Goal: Task Accomplishment & Management: Use online tool/utility

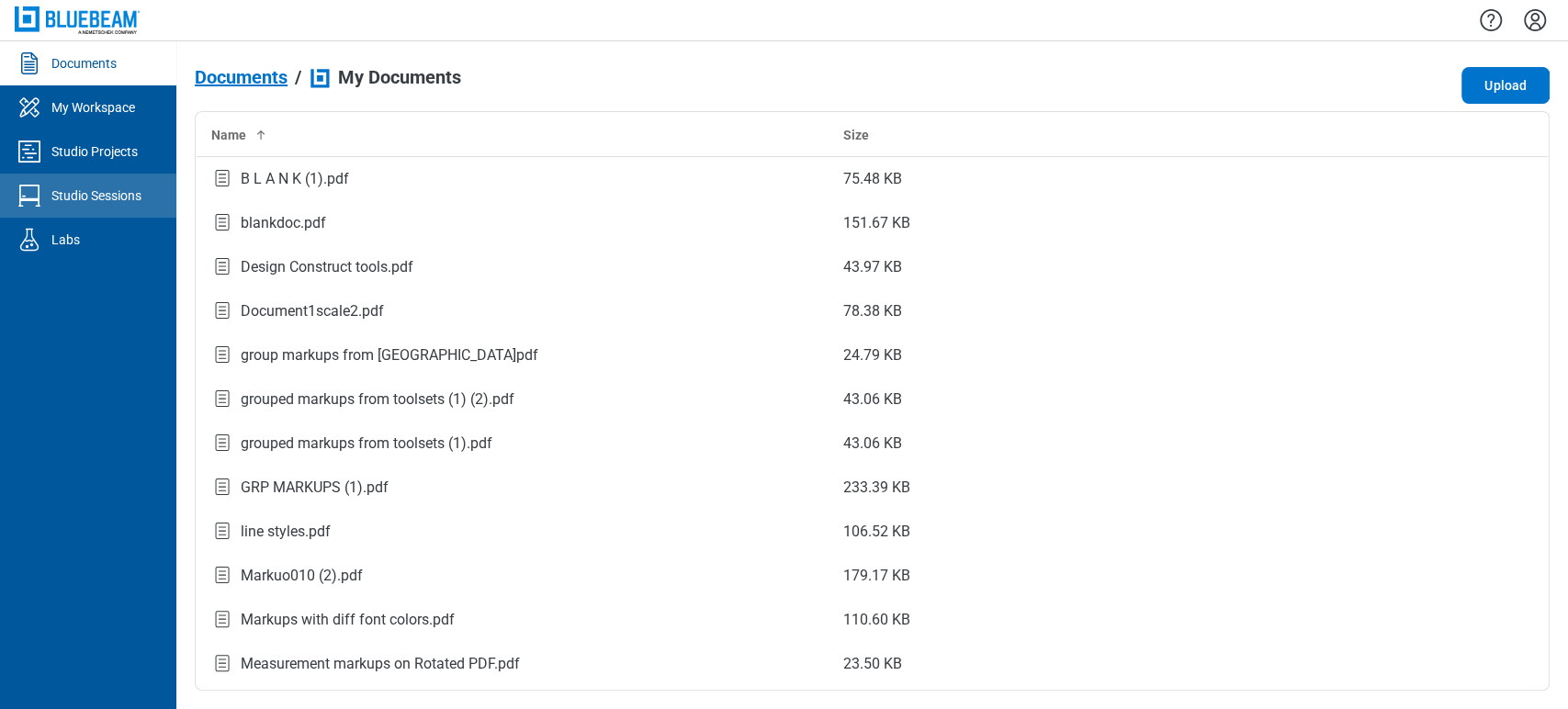
click at [135, 209] on link "Studio Sessions" at bounding box center [88, 196] width 177 height 44
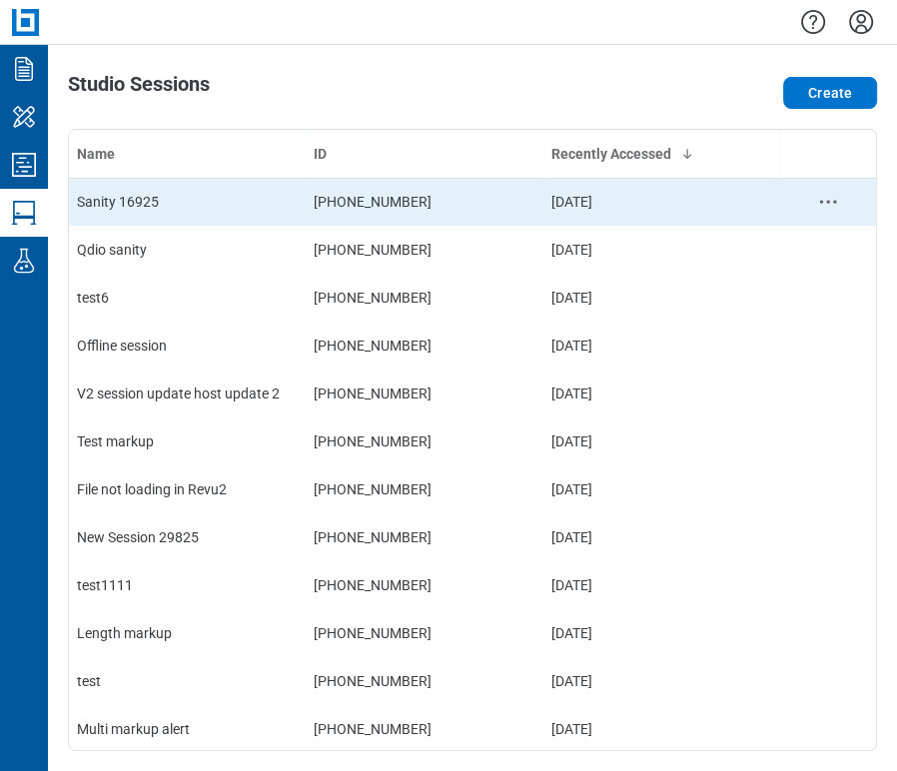
click at [278, 222] on td "Sanity 16925" at bounding box center [187, 202] width 237 height 48
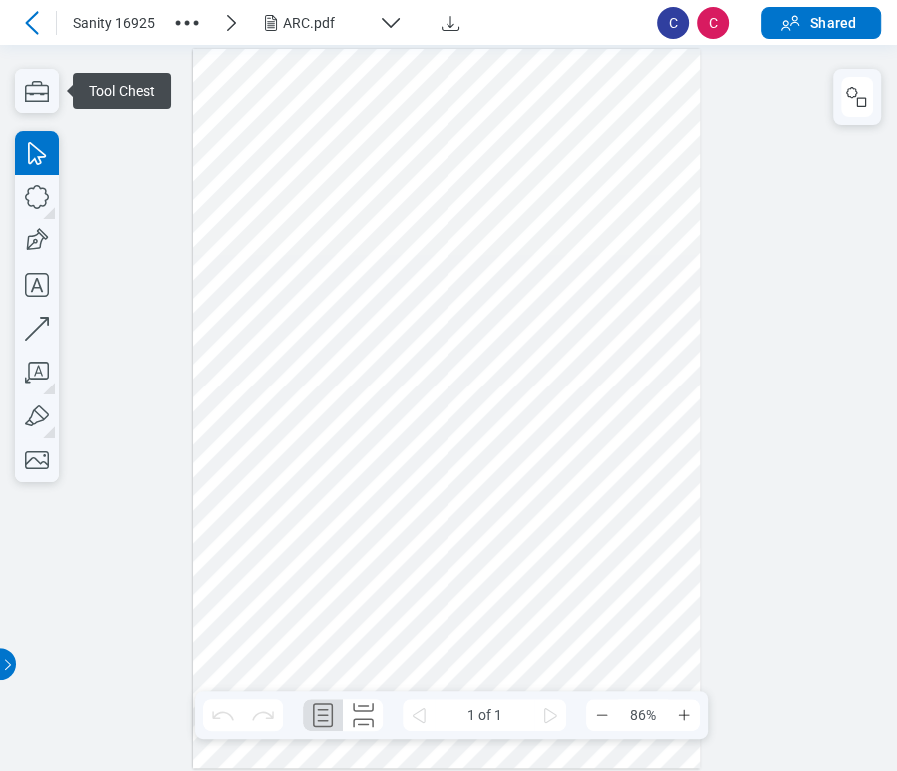
click at [389, 26] on icon "button" at bounding box center [391, 22] width 17 height 8
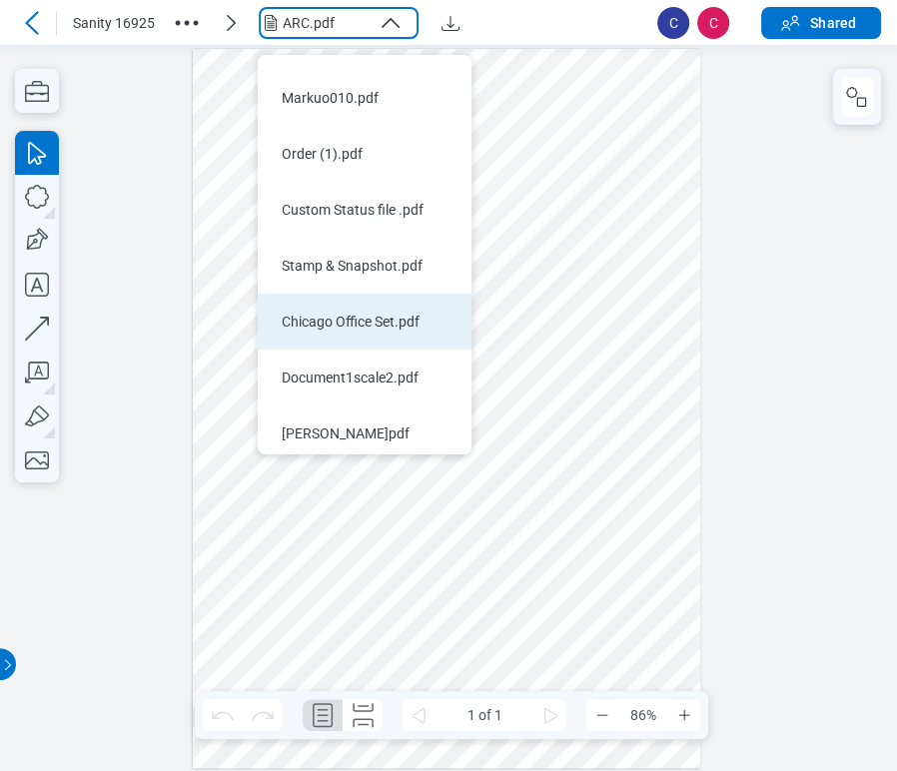
scroll to position [48, 0]
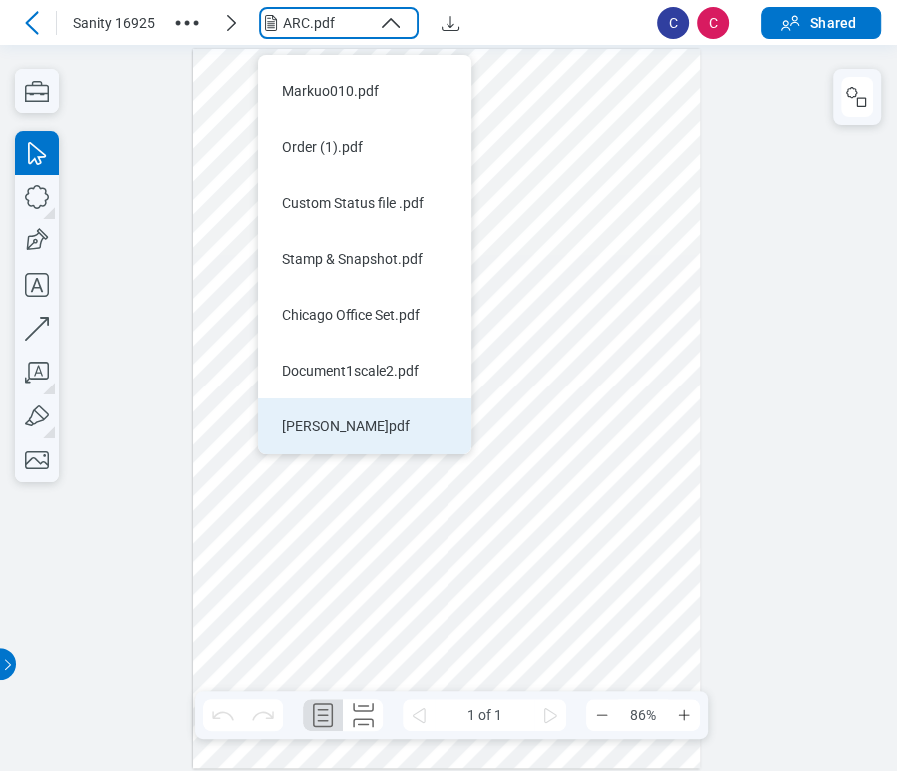
click at [331, 437] on div "B L A N K.pdf" at bounding box center [353, 427] width 142 height 20
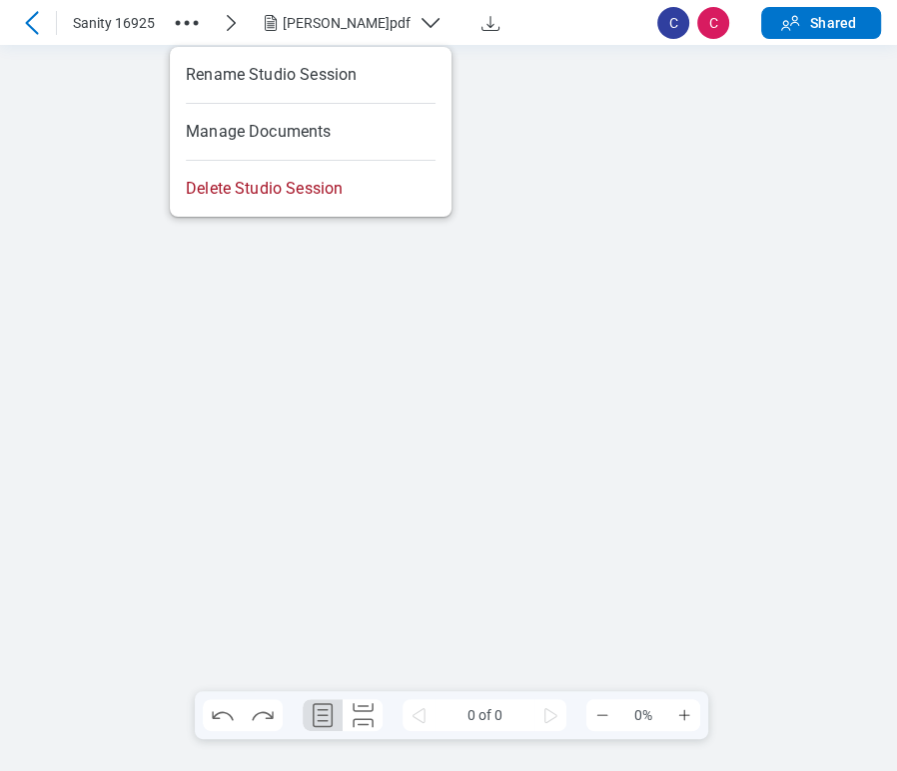
scroll to position [0, 0]
click at [176, 26] on icon "button" at bounding box center [187, 23] width 32 height 32
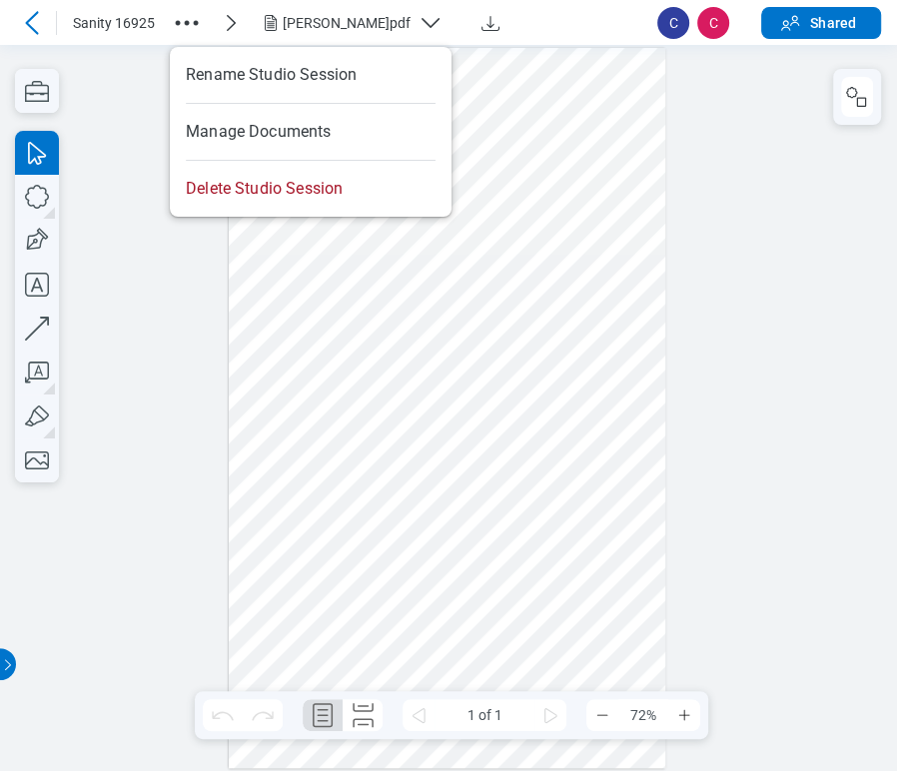
click at [195, 20] on circle "button" at bounding box center [196, 22] width 5 height 5
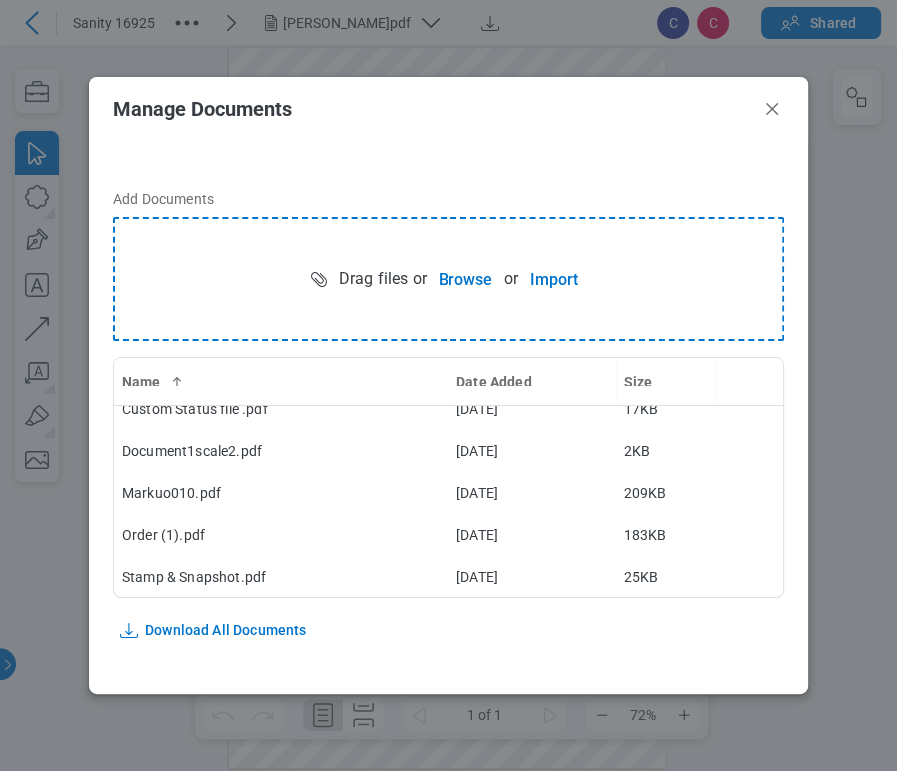
scroll to position [143, 0]
click at [485, 289] on button "Browse" at bounding box center [466, 279] width 78 height 40
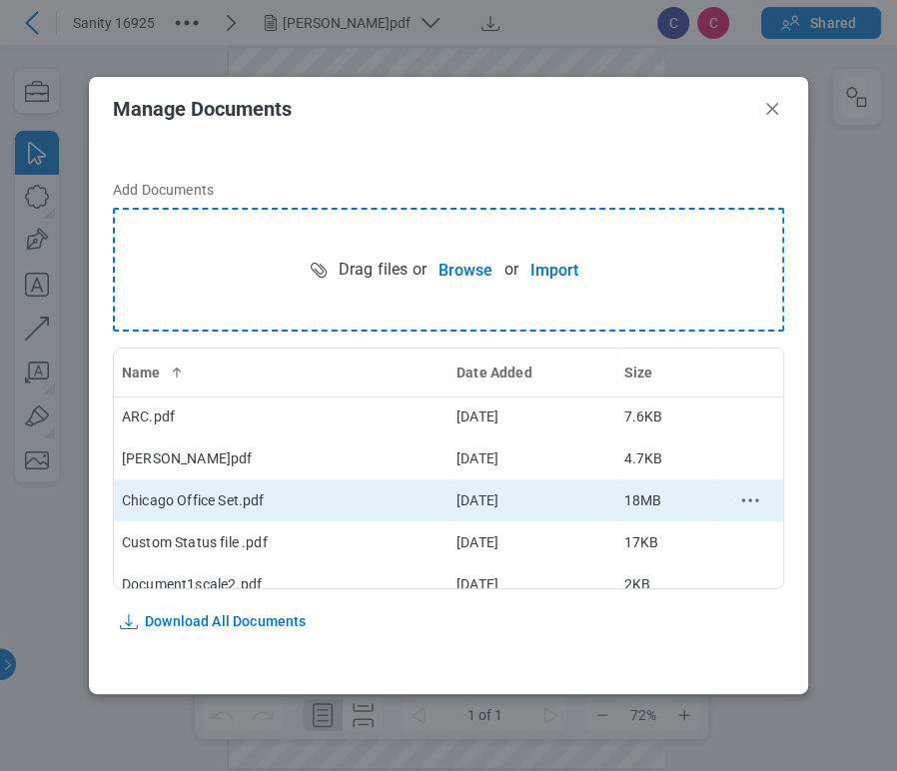
scroll to position [0, 0]
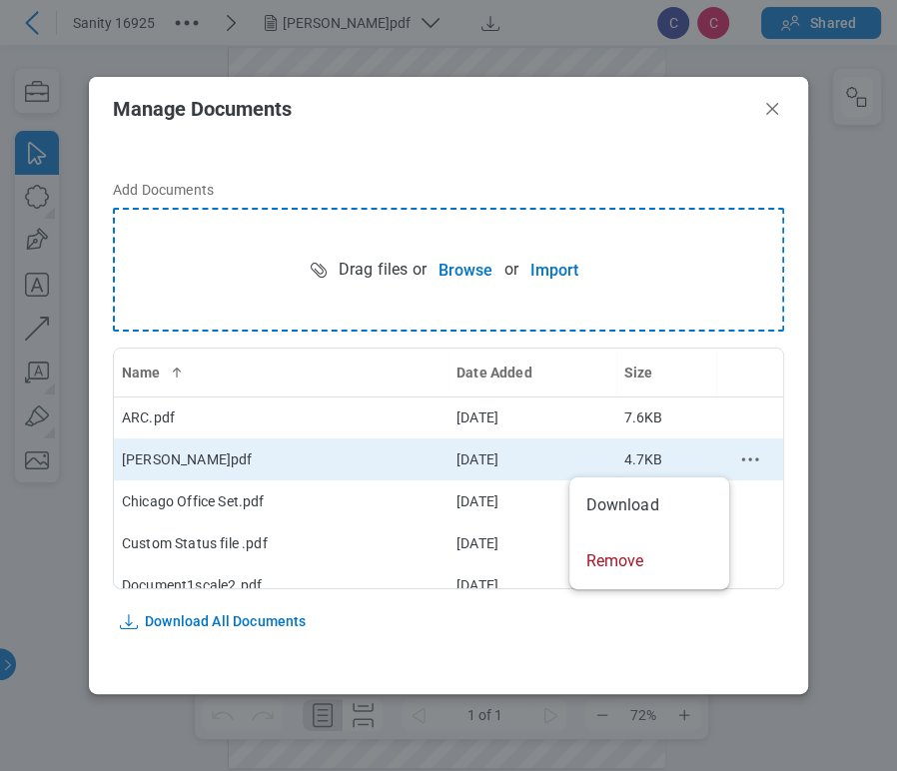
click at [738, 455] on icon "context-menu" at bounding box center [750, 460] width 24 height 24
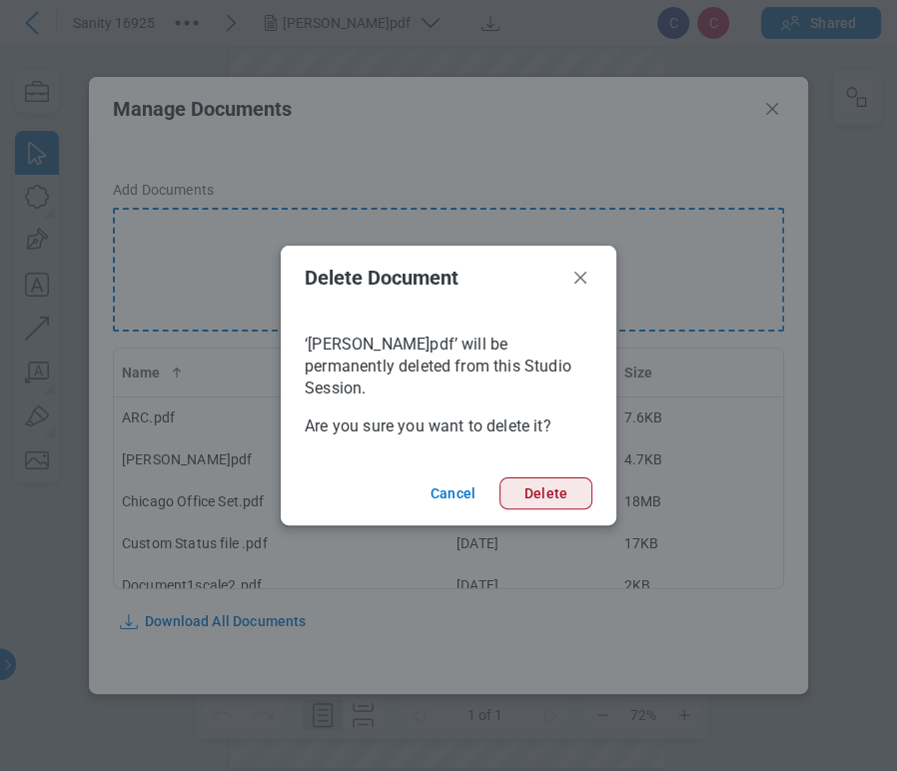
click at [546, 494] on button "Delete" at bounding box center [546, 494] width 93 height 32
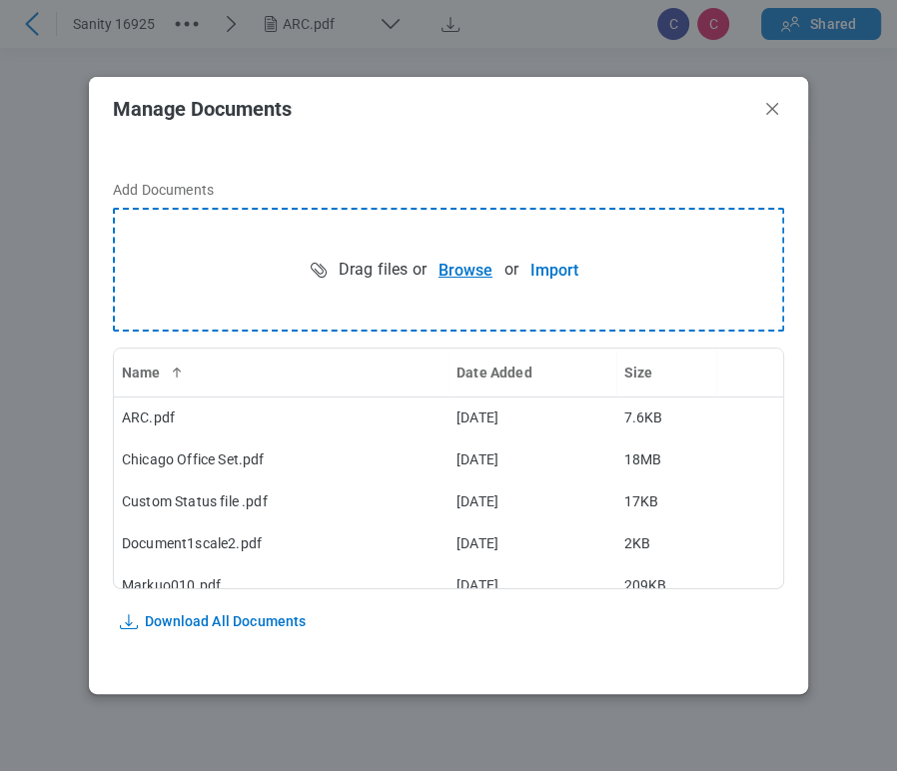
click at [440, 269] on button "Browse" at bounding box center [466, 270] width 78 height 40
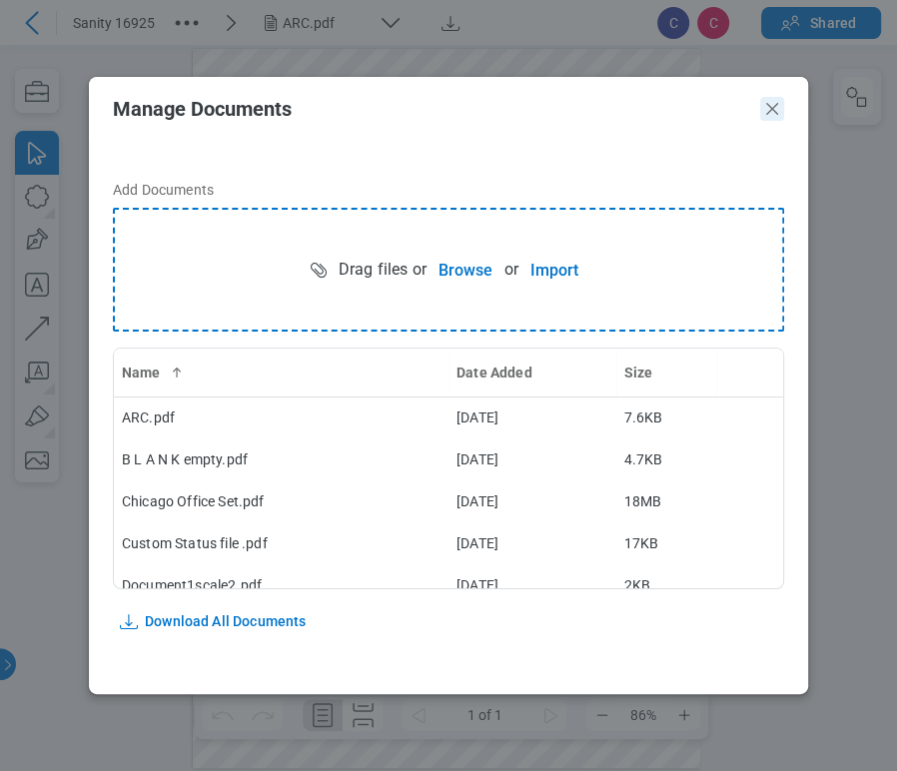
click at [772, 104] on icon "Close" at bounding box center [772, 109] width 24 height 24
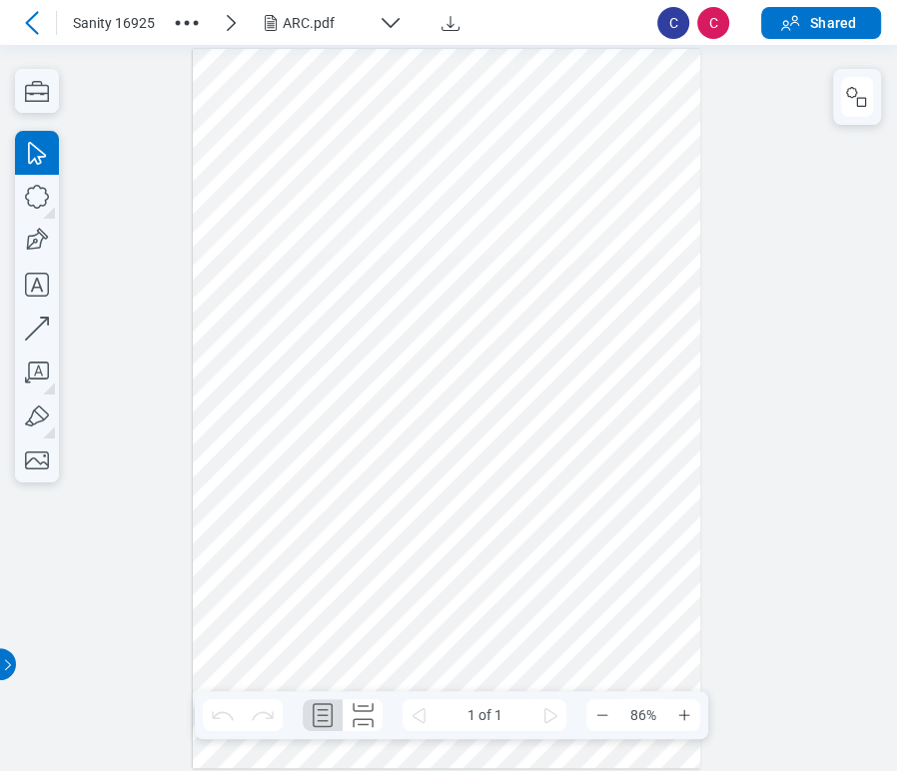
click at [347, 30] on div "ARC.pdf" at bounding box center [327, 23] width 88 height 20
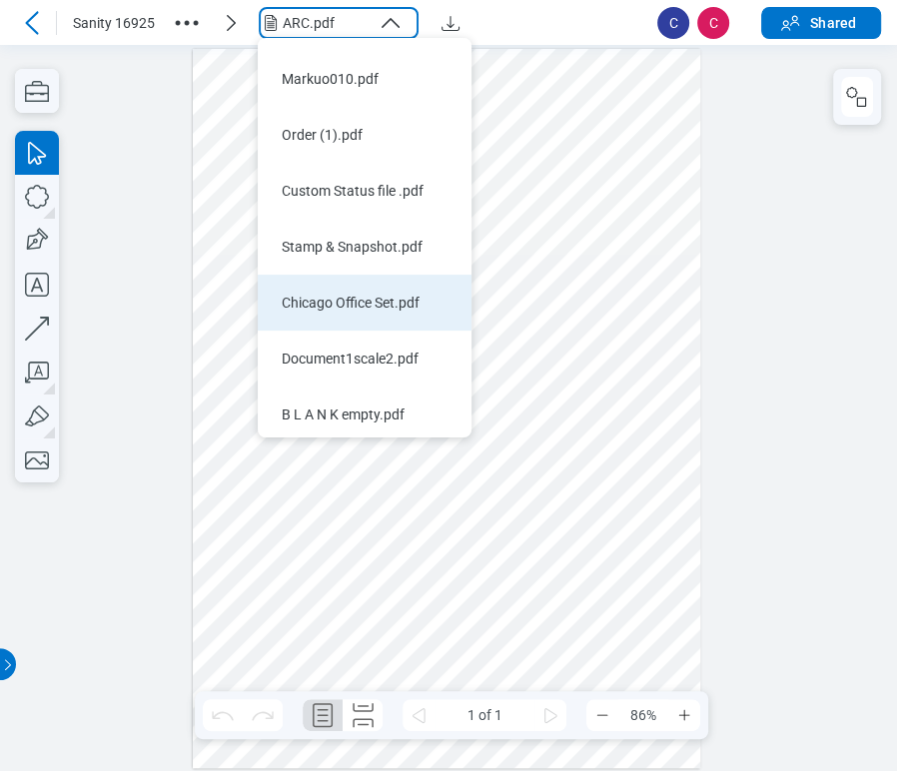
scroll to position [48, 0]
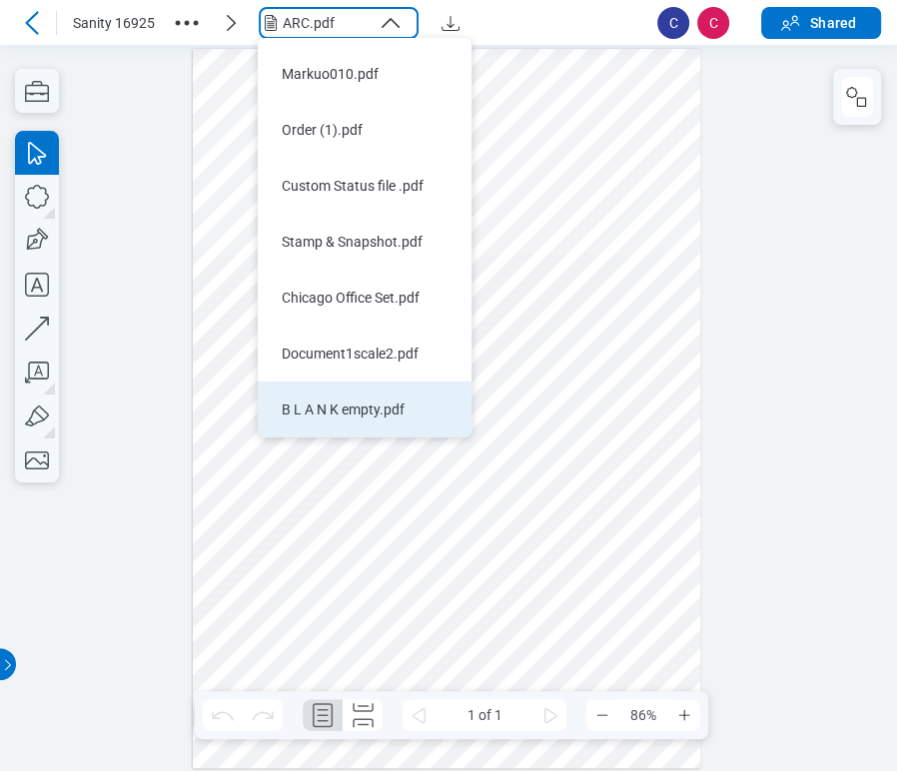
click at [405, 415] on div "B L A N K empty.pdf" at bounding box center [353, 410] width 142 height 20
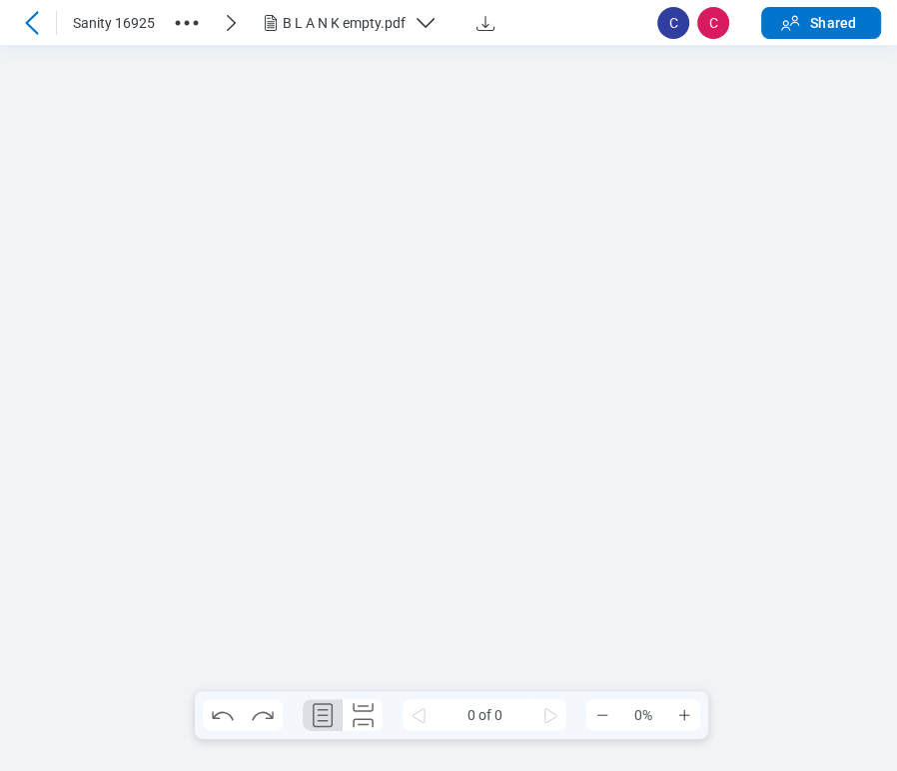
scroll to position [0, 0]
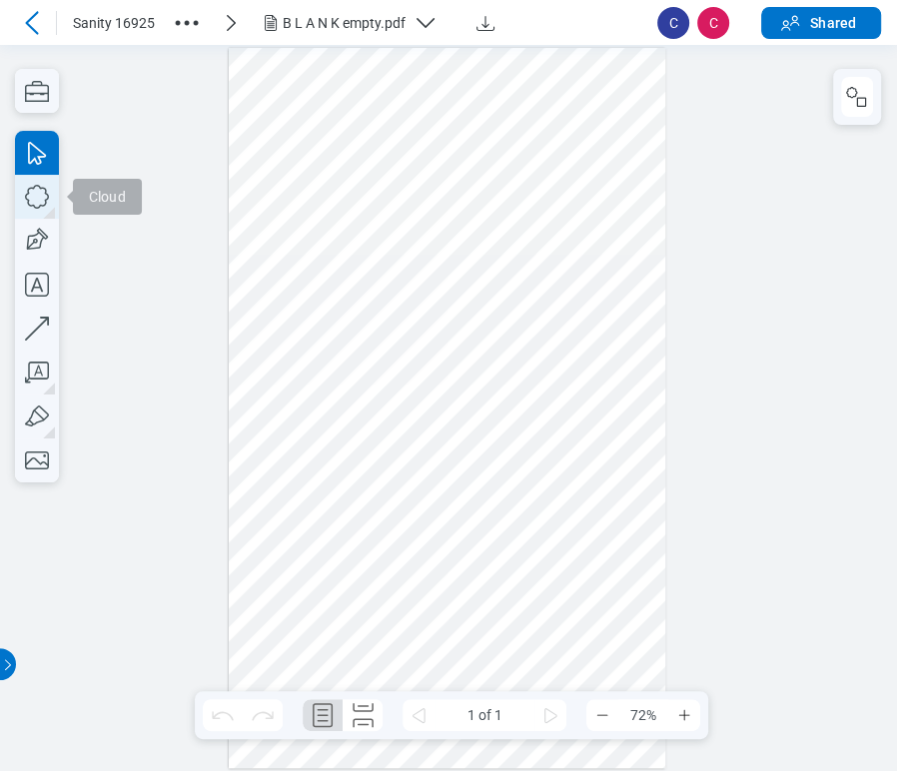
click at [30, 197] on icon "button" at bounding box center [37, 197] width 44 height 44
drag, startPoint x: 259, startPoint y: 222, endPoint x: 121, endPoint y: 244, distance: 139.6
click at [380, 289] on div at bounding box center [448, 408] width 438 height 720
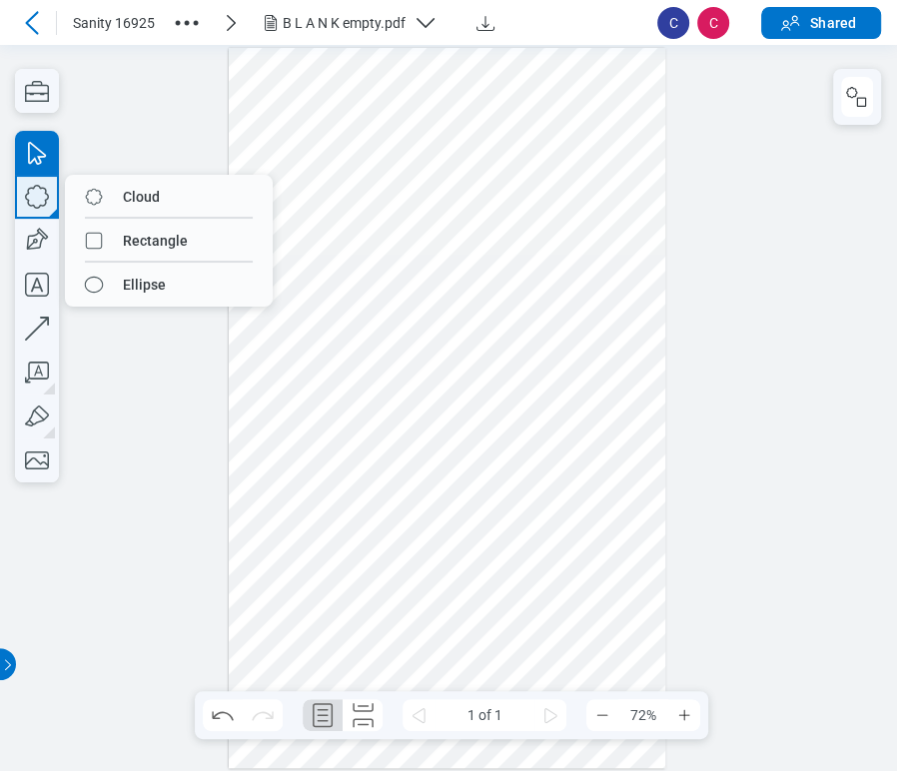
click at [19, 206] on icon "button" at bounding box center [37, 197] width 44 height 44
click at [35, 201] on icon "button" at bounding box center [37, 197] width 44 height 44
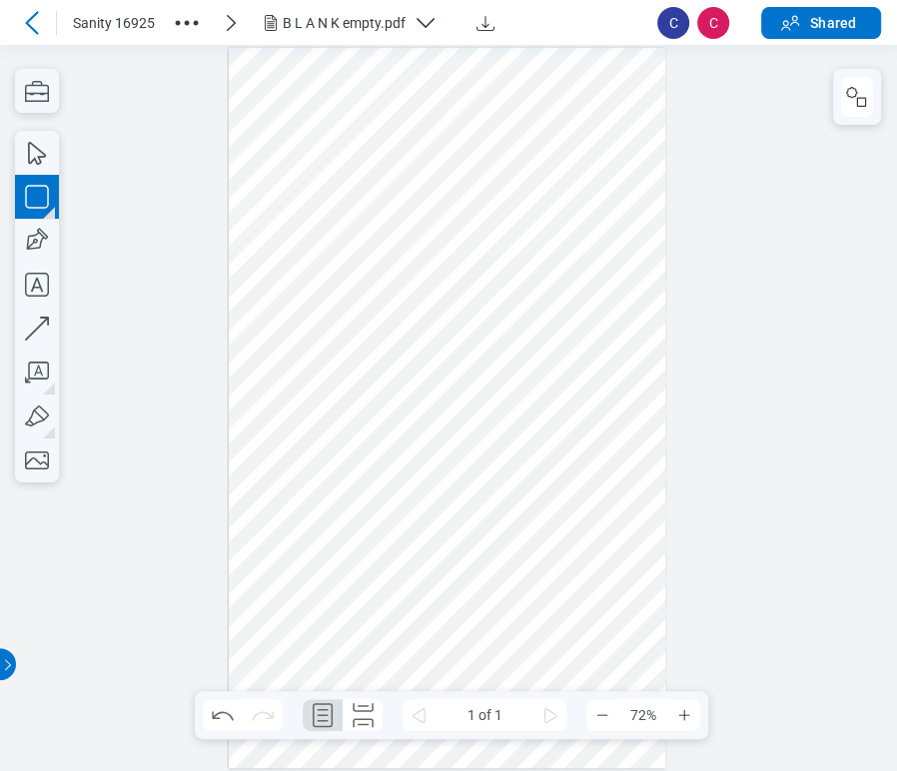
drag, startPoint x: 370, startPoint y: 318, endPoint x: 497, endPoint y: 384, distance: 143.0
click at [511, 387] on div at bounding box center [448, 408] width 438 height 720
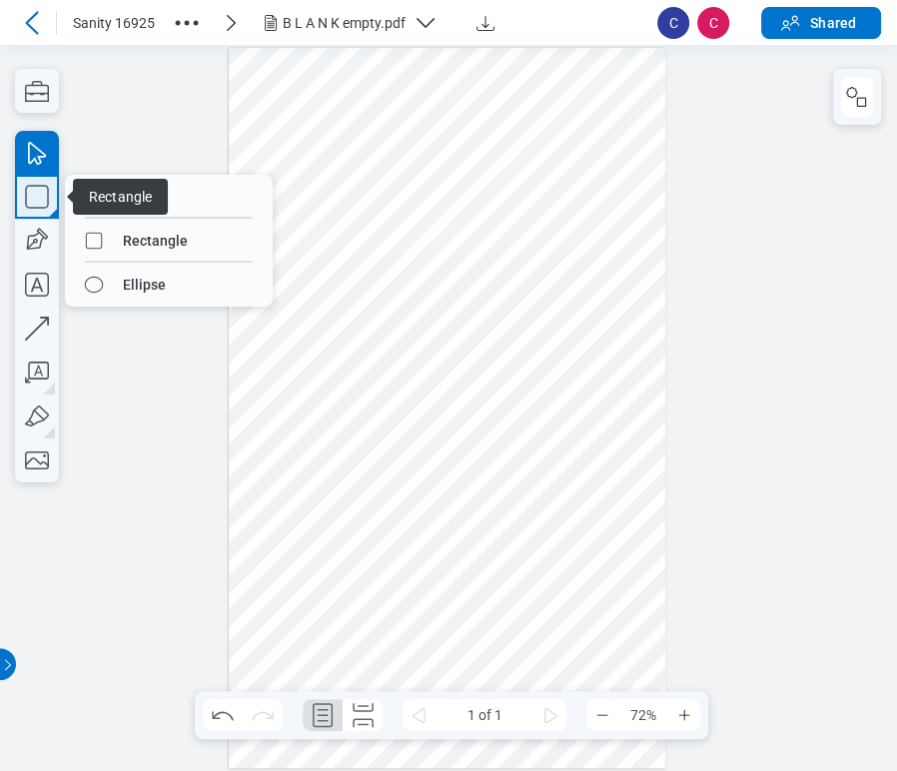
click at [46, 211] on icon "button" at bounding box center [37, 197] width 44 height 44
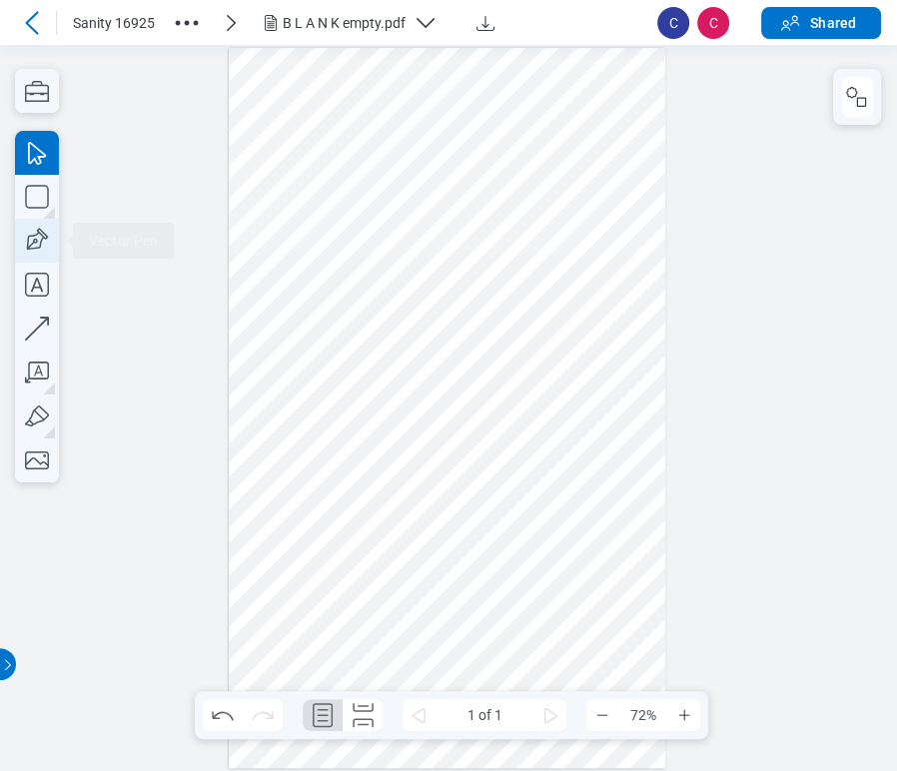
click at [31, 241] on icon "button" at bounding box center [37, 241] width 44 height 44
drag, startPoint x: 501, startPoint y: 401, endPoint x: 648, endPoint y: 471, distance: 163.6
click at [648, 471] on div at bounding box center [448, 408] width 438 height 720
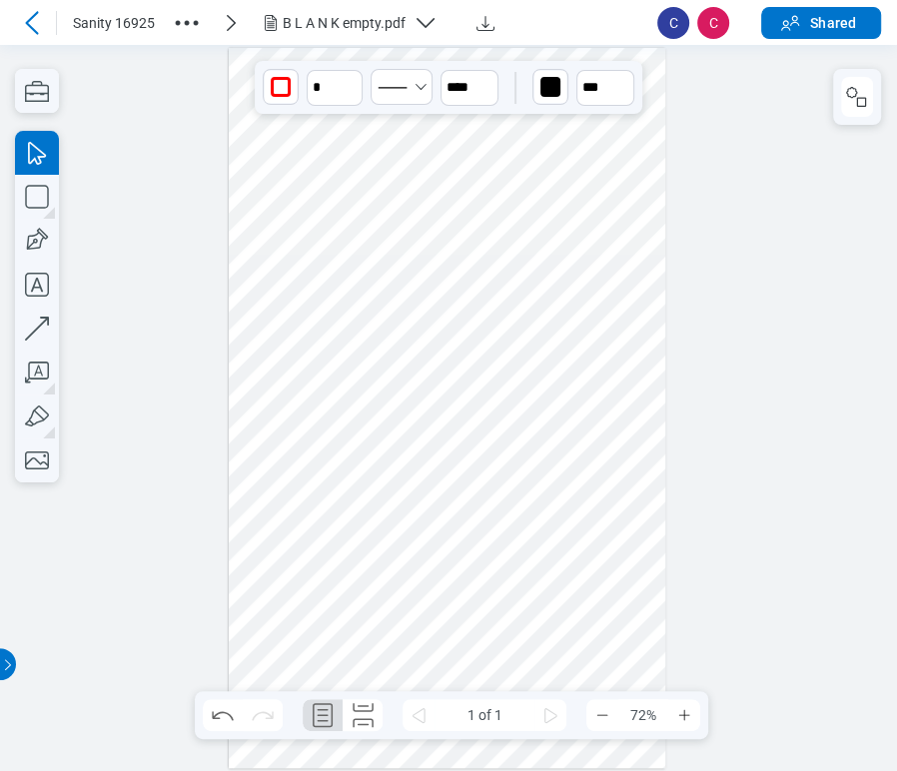
click at [597, 434] on div at bounding box center [448, 408] width 438 height 720
click at [473, 349] on div at bounding box center [448, 408] width 438 height 720
click at [345, 259] on div at bounding box center [448, 408] width 438 height 720
click at [195, 22] on circle "button" at bounding box center [196, 22] width 5 height 5
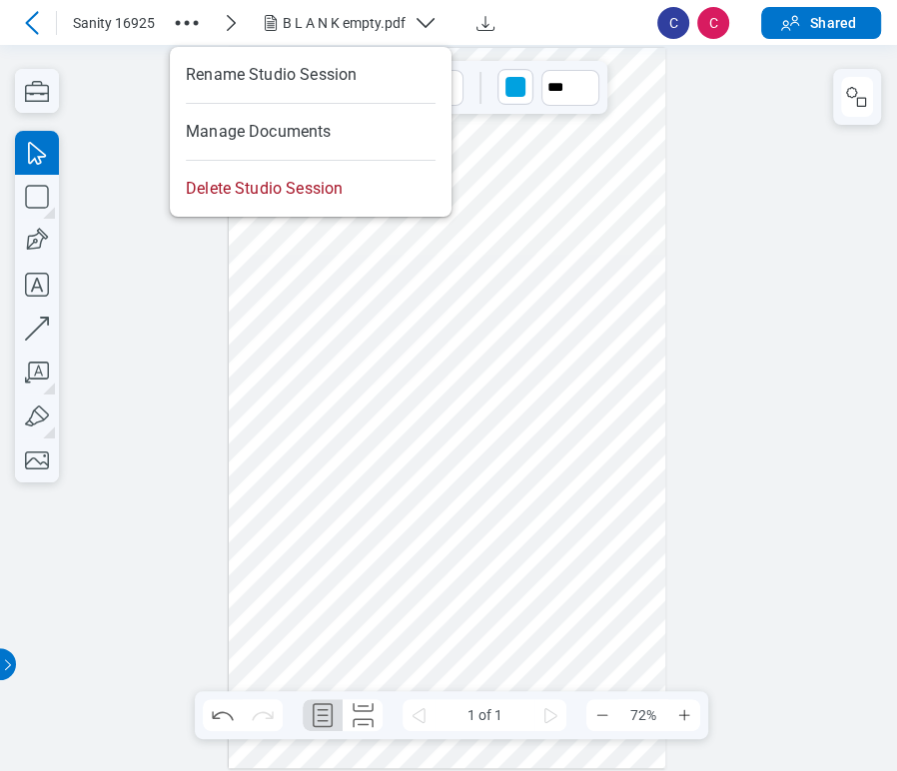
click at [124, 149] on div at bounding box center [448, 408] width 897 height 726
click at [307, 17] on div "B L A N K empty.pdf" at bounding box center [344, 23] width 123 height 20
click at [184, 34] on icon "button" at bounding box center [187, 23] width 32 height 32
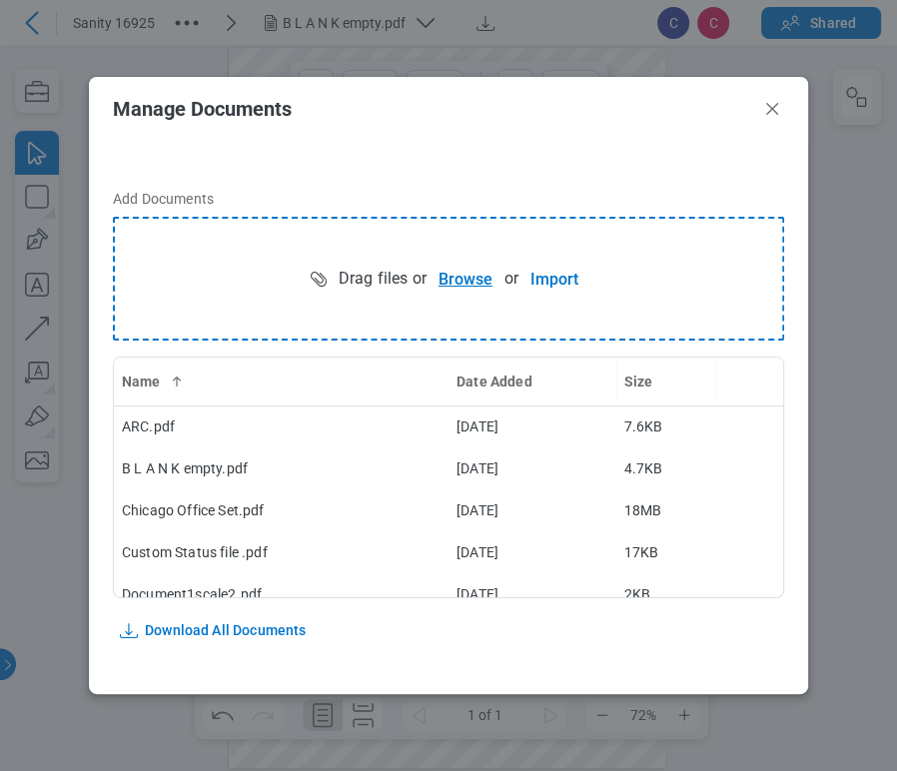
click at [448, 270] on button "Browse" at bounding box center [466, 279] width 78 height 40
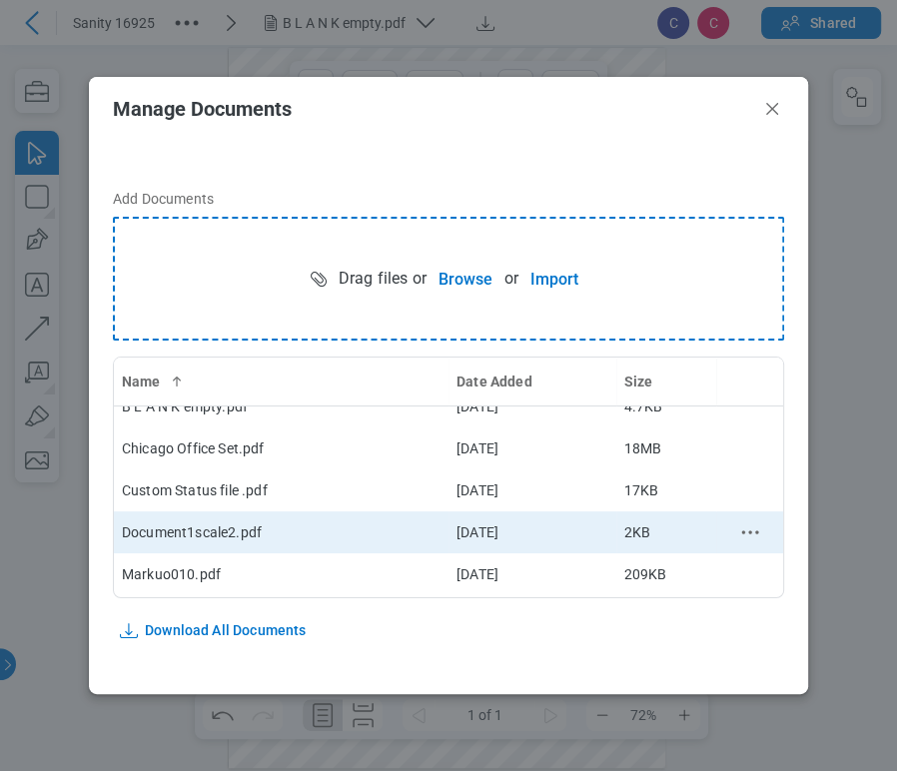
scroll to position [185, 0]
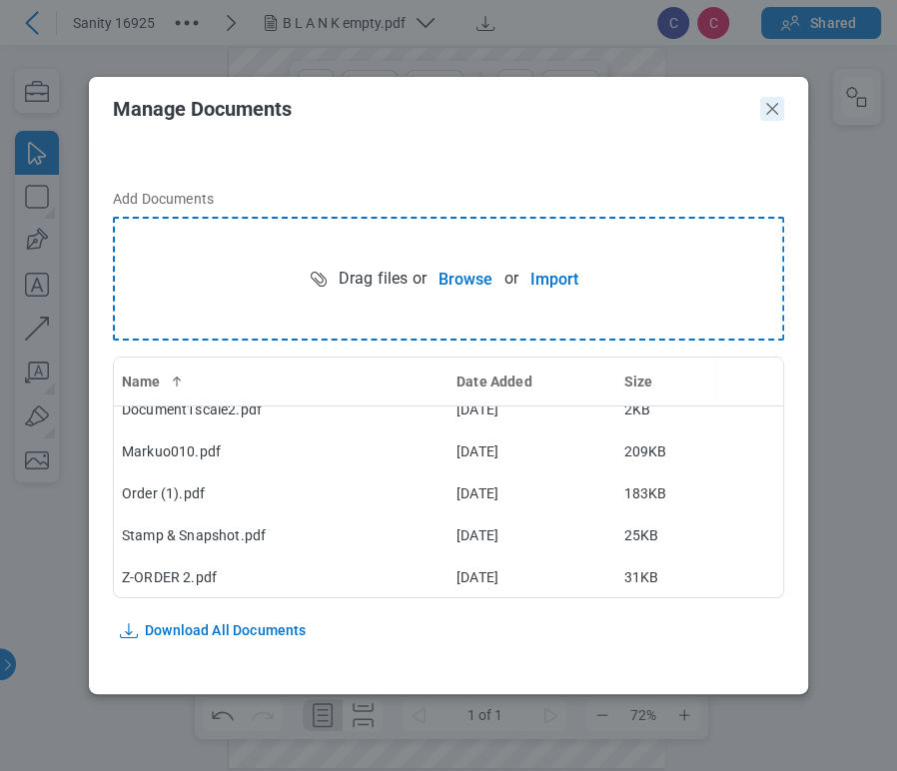
click at [773, 109] on icon "Close" at bounding box center [772, 109] width 24 height 24
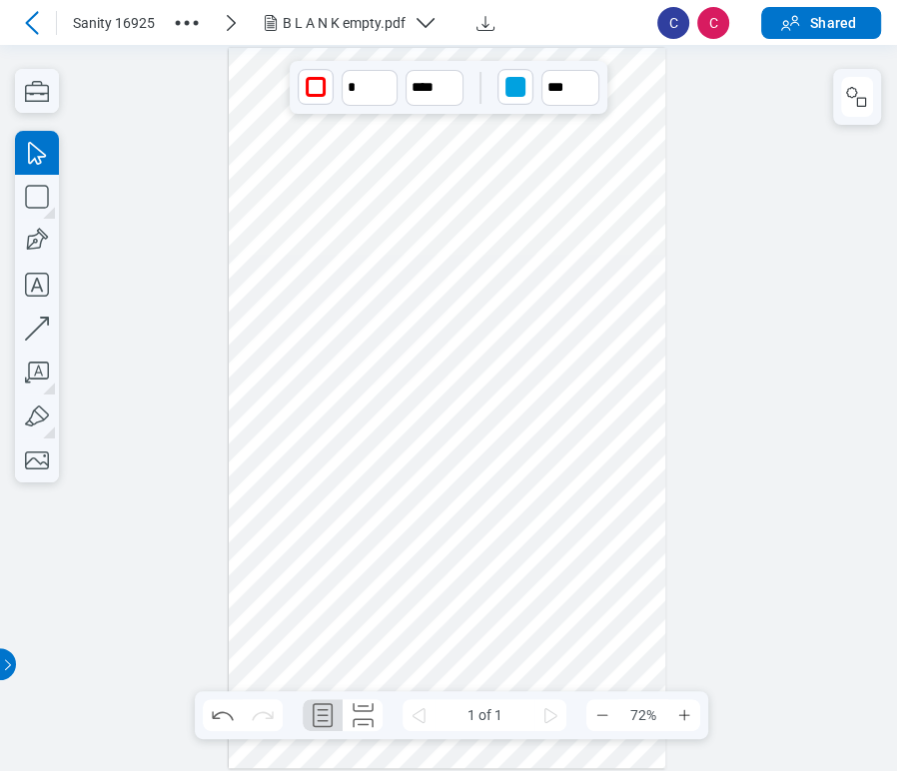
click at [320, 18] on div "B L A N K empty.pdf" at bounding box center [344, 23] width 123 height 20
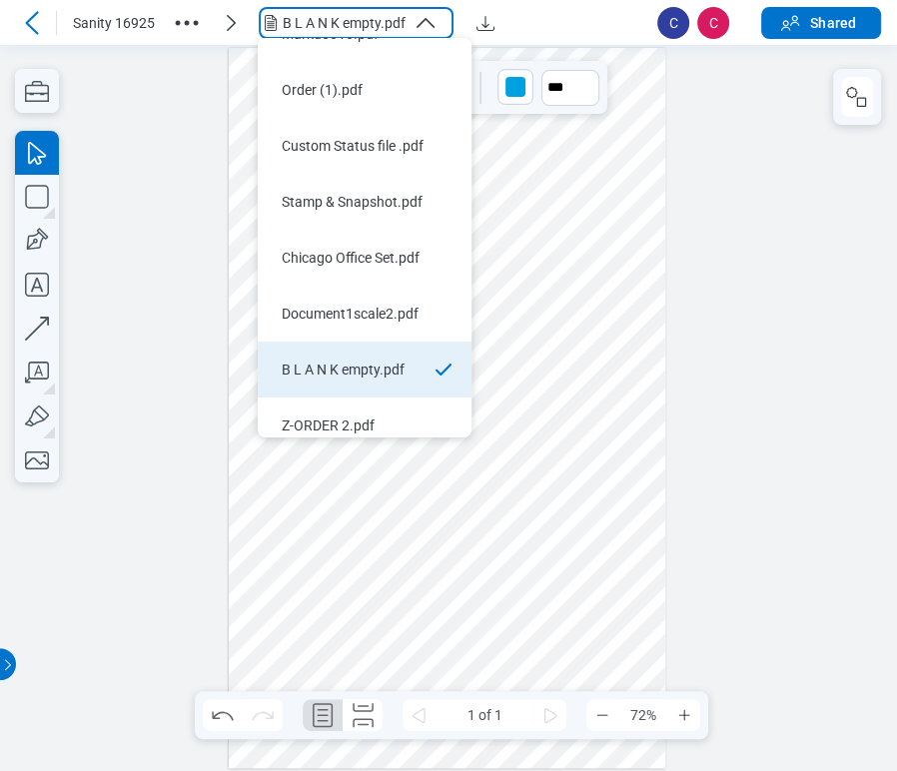
scroll to position [104, 0]
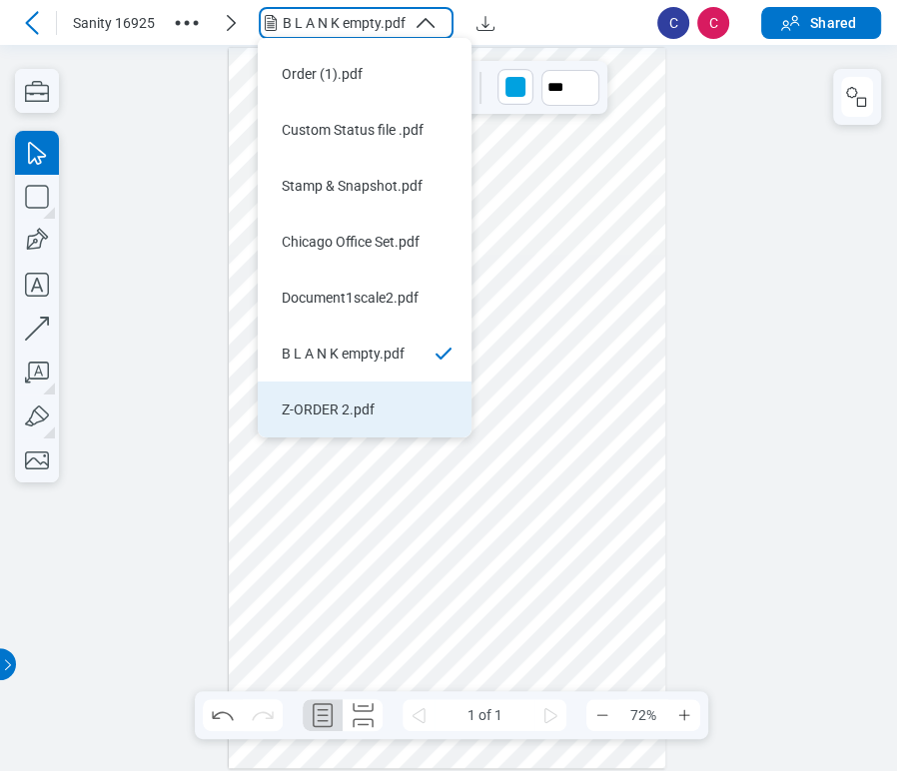
click at [339, 415] on div "Z-ORDER 2.pdf" at bounding box center [353, 410] width 142 height 20
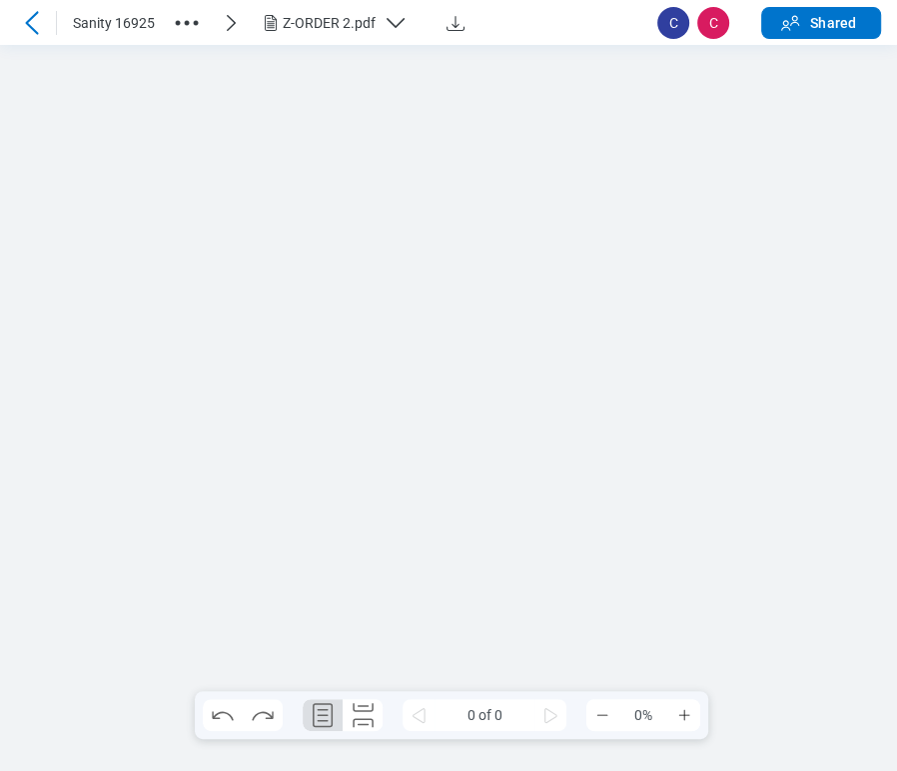
scroll to position [0, 0]
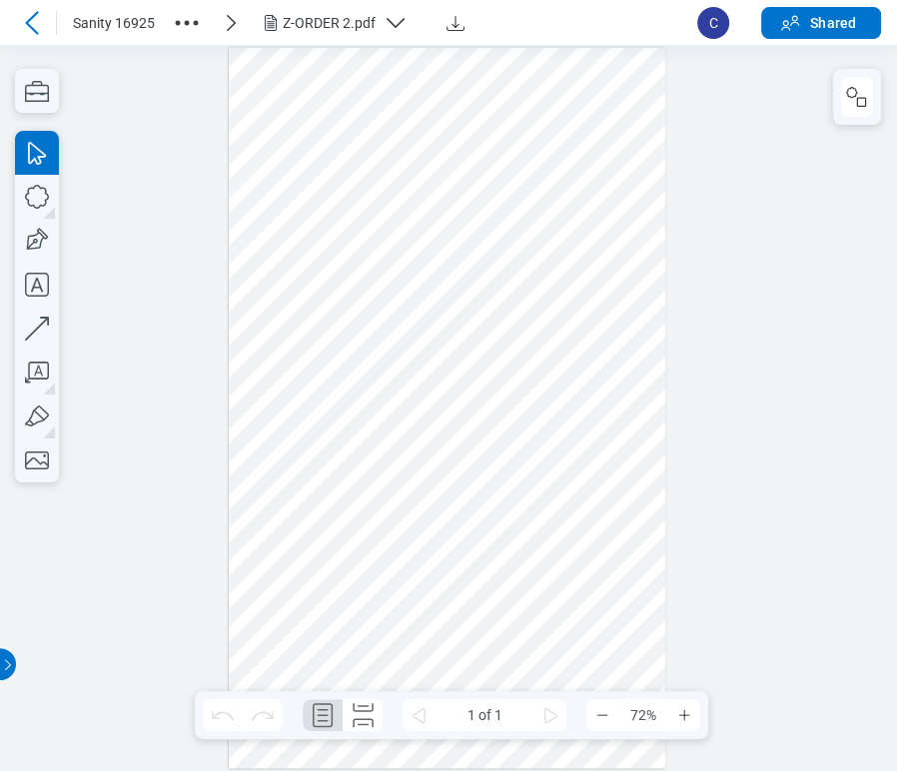
click at [111, 105] on div at bounding box center [448, 408] width 897 height 726
click at [25, 3] on header "Sanity 16925 Z-ORDER 2.pdf C Shared" at bounding box center [448, 22] width 897 height 45
click at [31, 16] on icon at bounding box center [32, 23] width 24 height 24
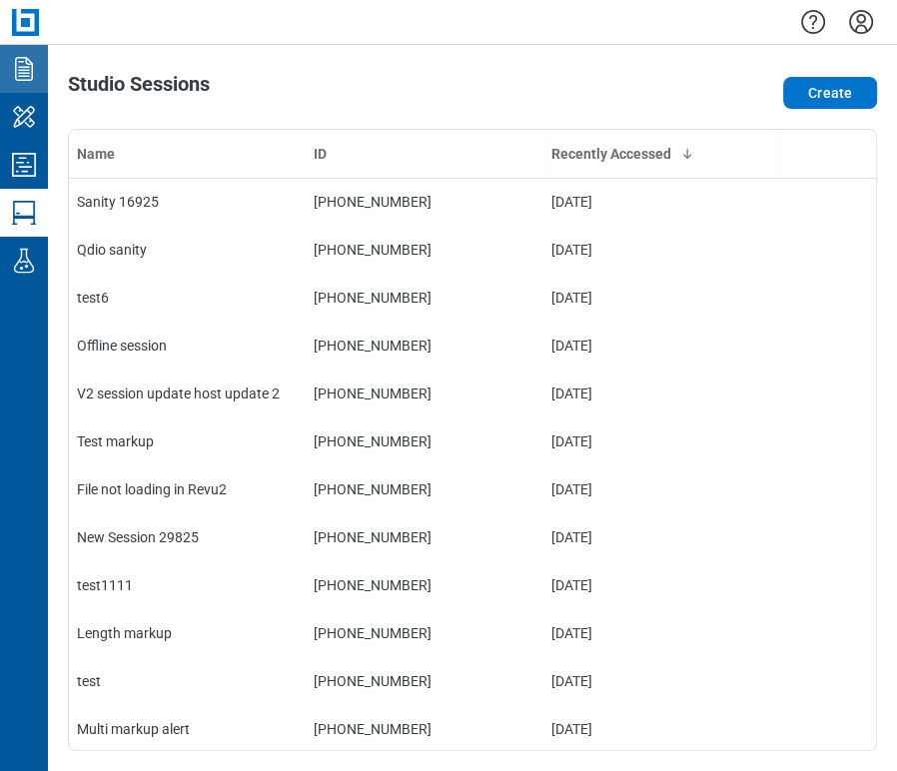
click at [24, 71] on icon "Documents" at bounding box center [24, 69] width 32 height 32
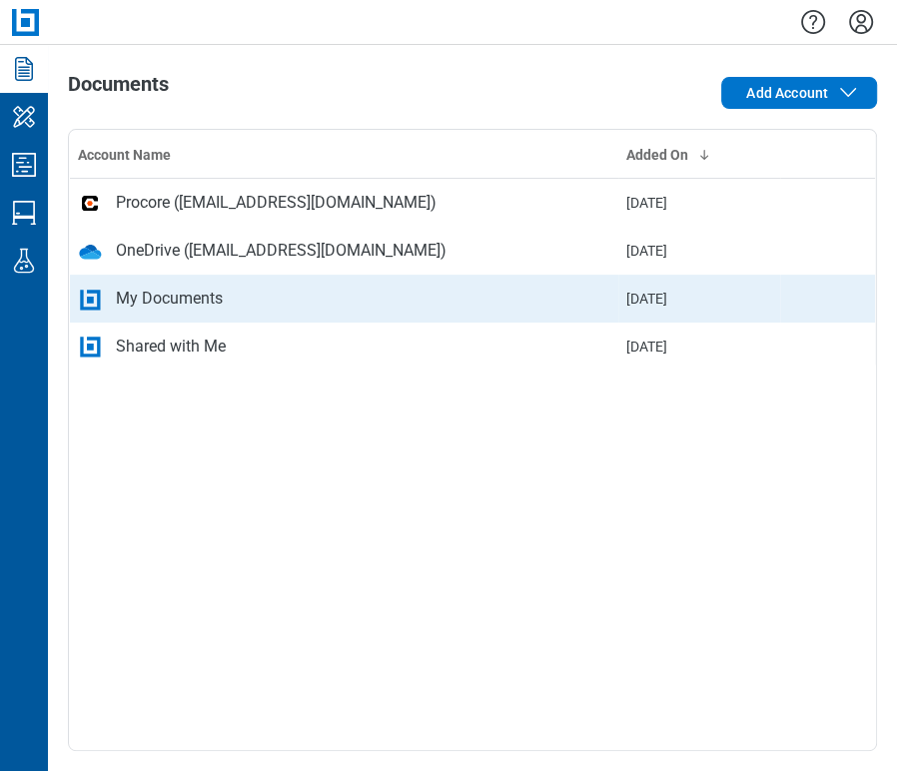
click at [168, 312] on td "My Documents" at bounding box center [344, 299] width 549 height 48
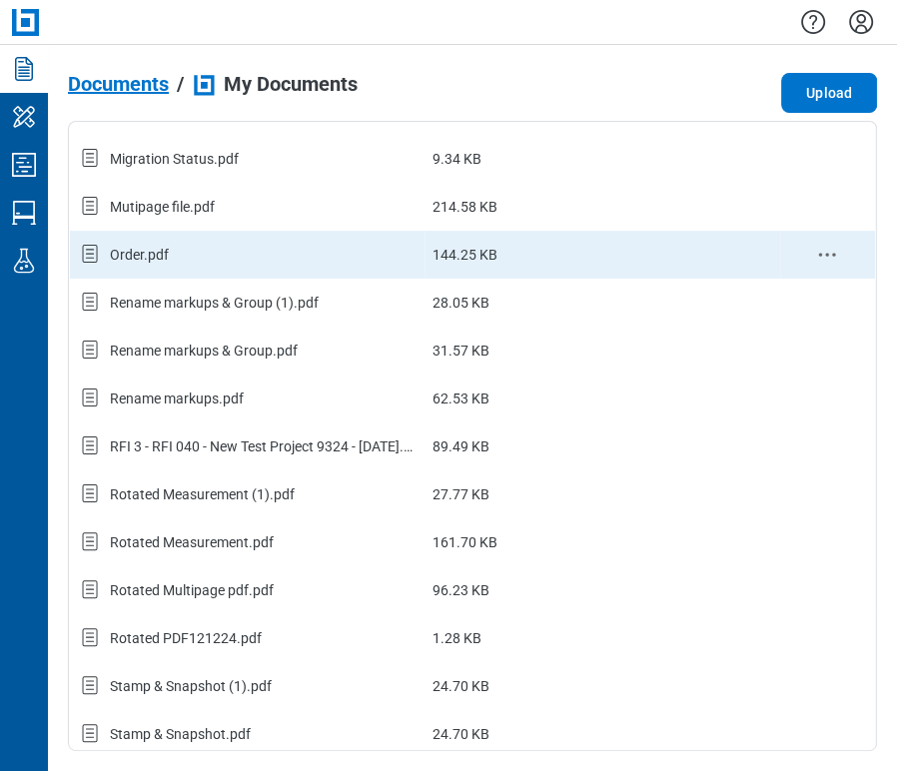
scroll to position [650, 0]
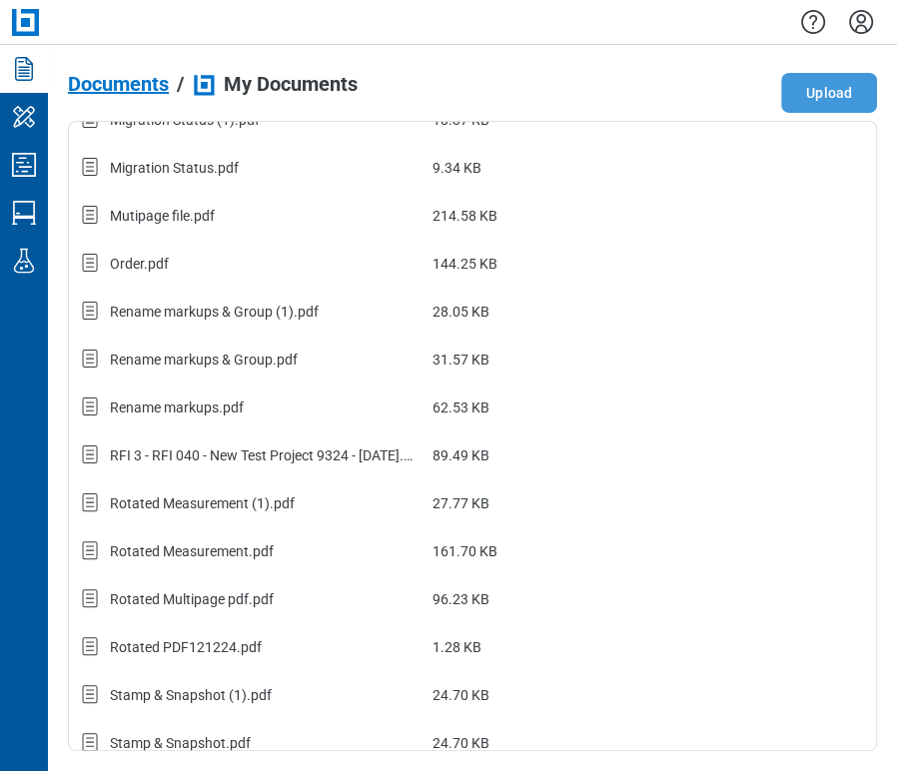
click at [819, 89] on button "Upload" at bounding box center [829, 93] width 96 height 40
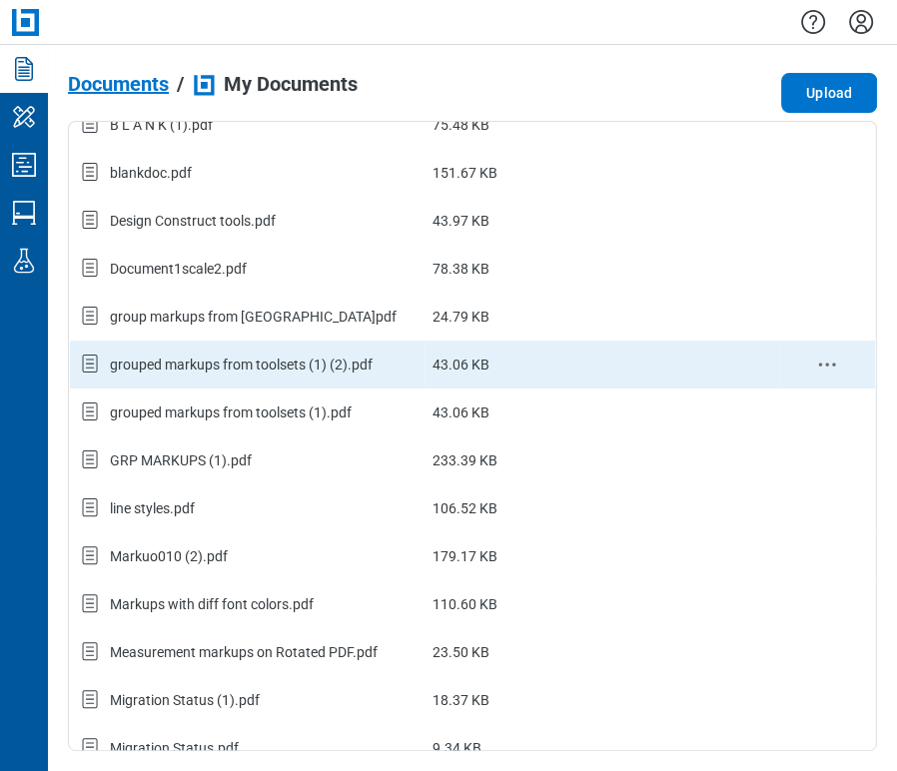
scroll to position [0, 0]
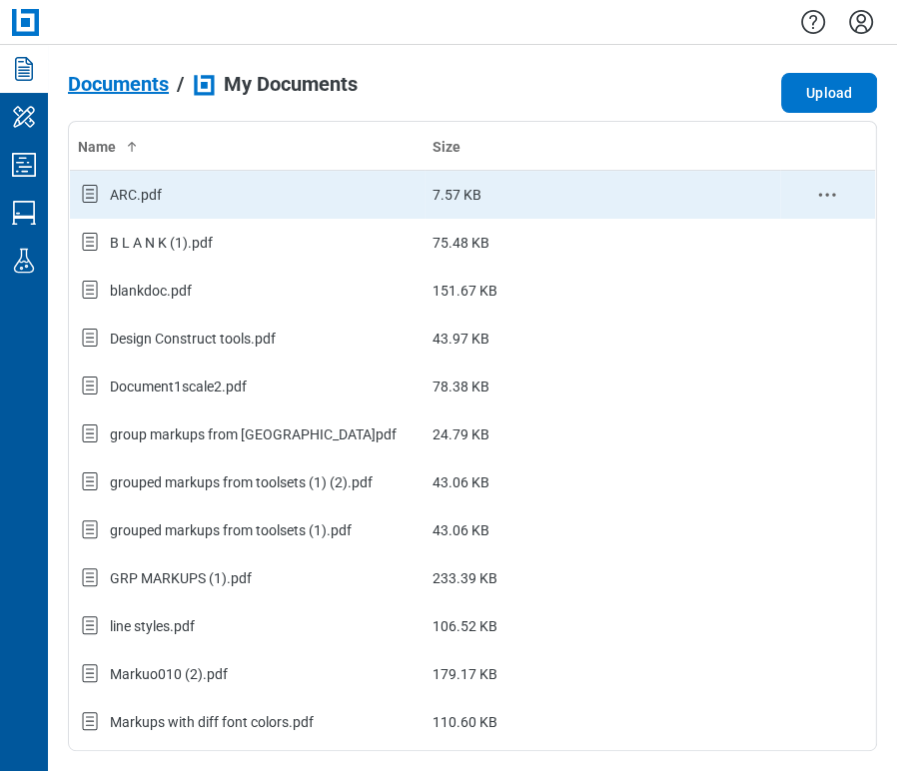
click at [359, 193] on div "ARC.pdf" at bounding box center [247, 195] width 339 height 26
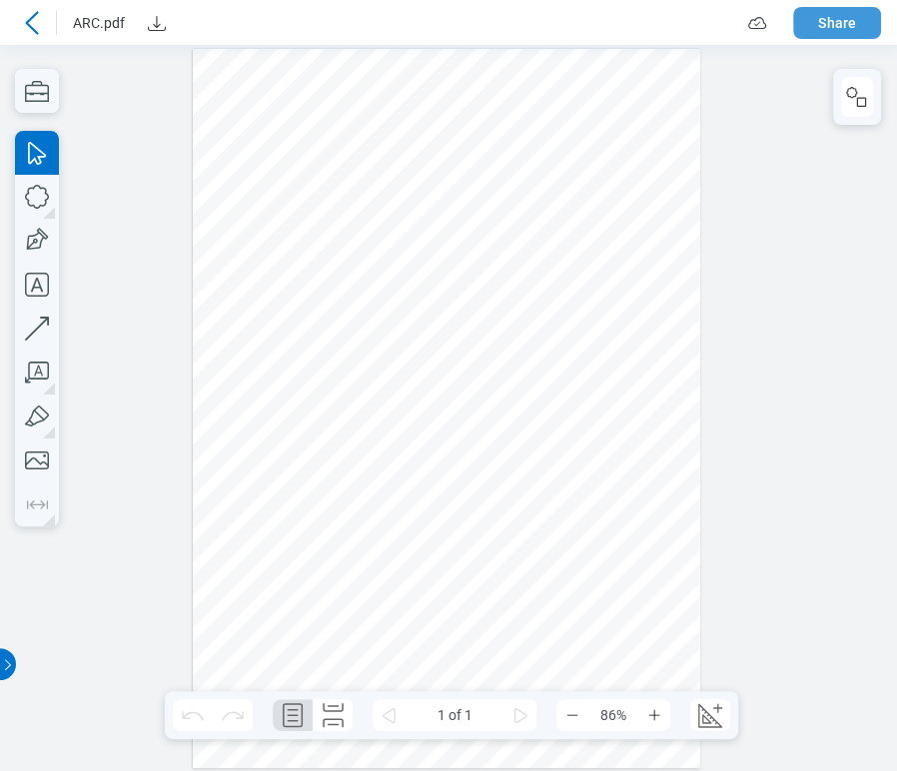
click at [822, 32] on button "Share" at bounding box center [837, 23] width 88 height 32
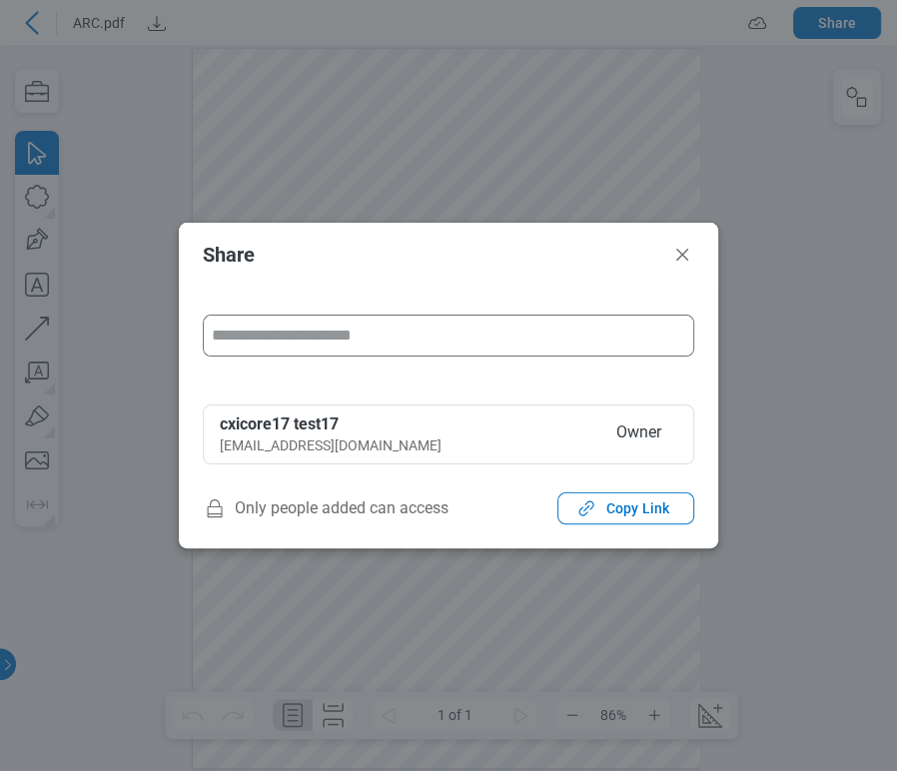
click at [379, 337] on input "form" at bounding box center [449, 336] width 490 height 40
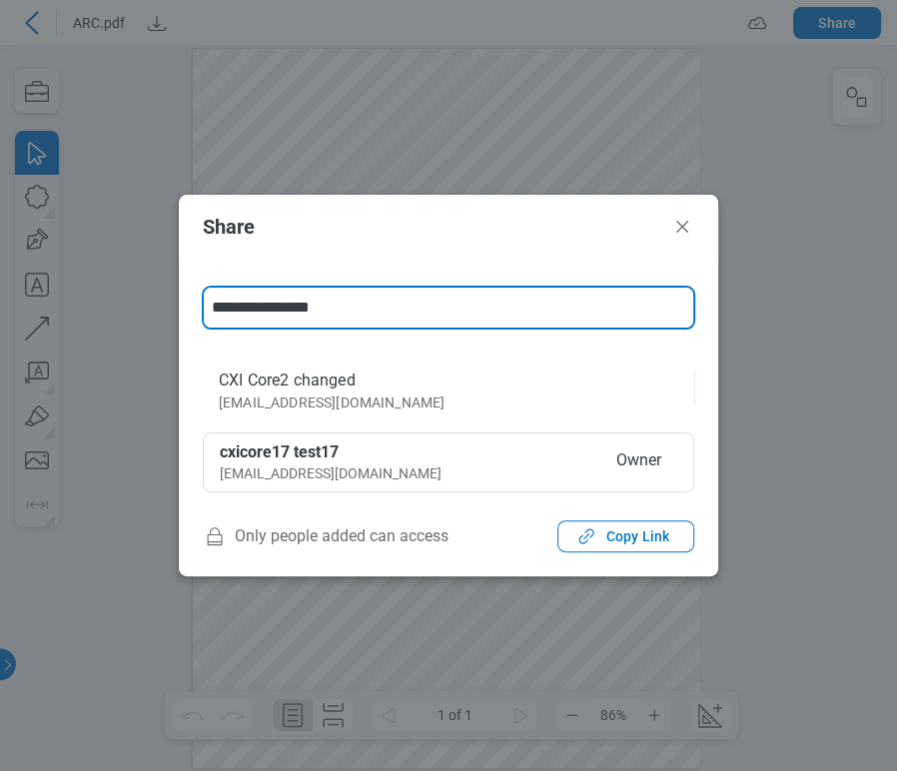
type input "**********"
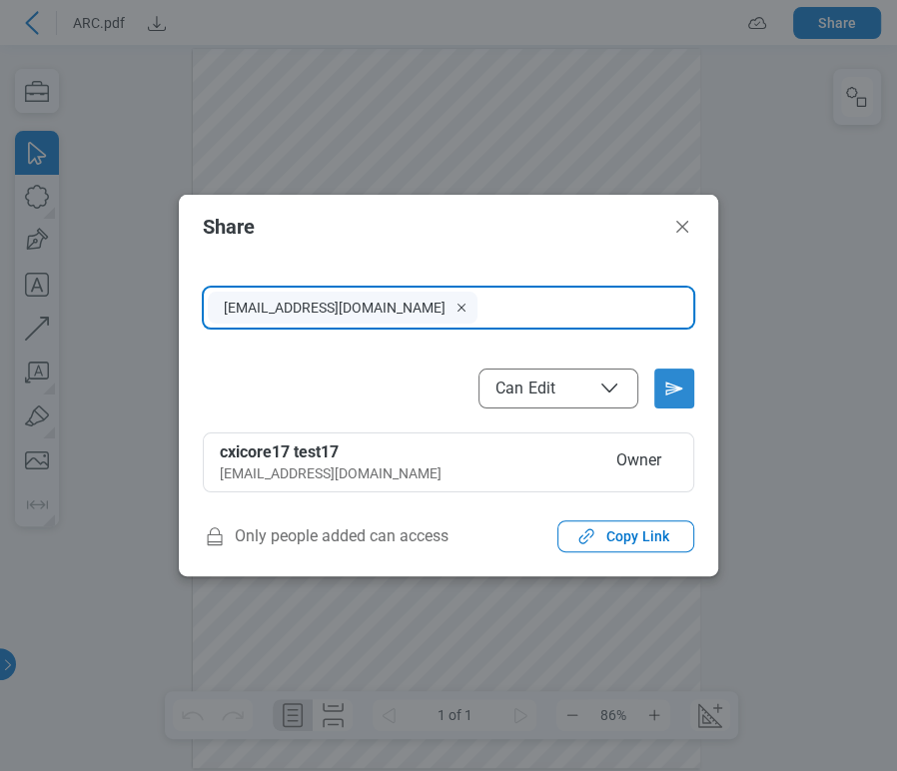
click at [683, 400] on icon "Send email invitation" at bounding box center [674, 389] width 32 height 32
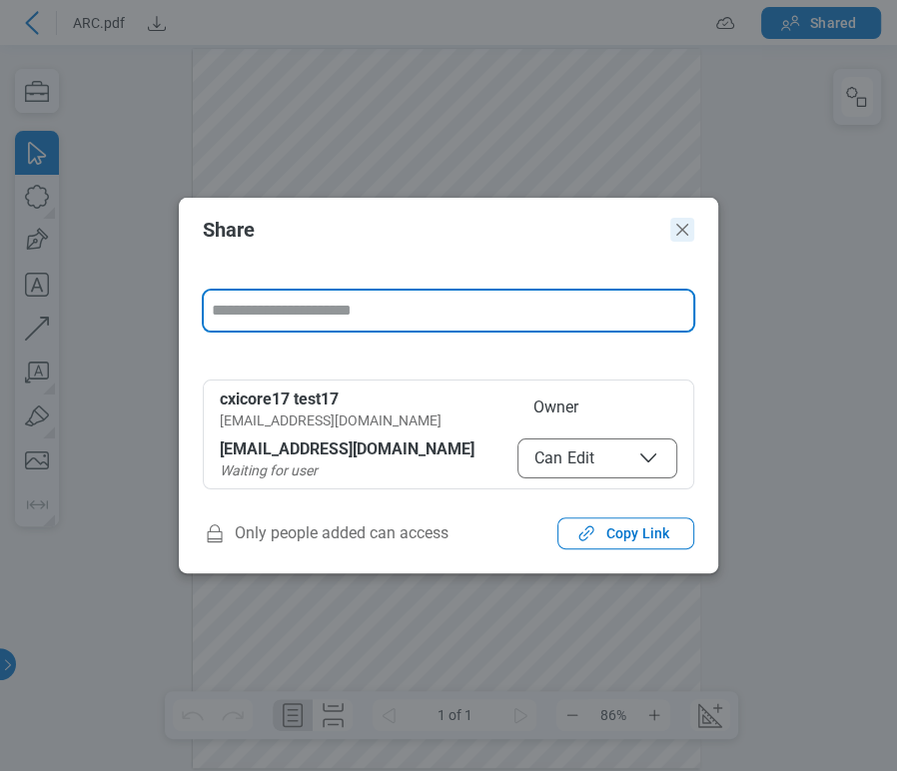
click at [683, 230] on icon "Close" at bounding box center [682, 230] width 24 height 24
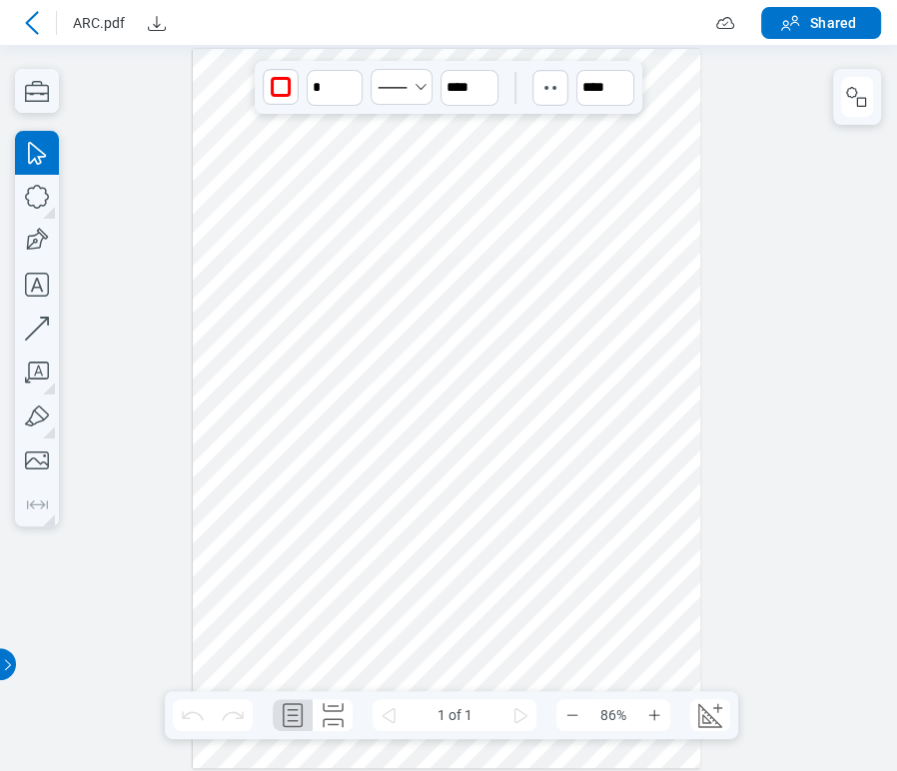
click at [334, 211] on div at bounding box center [447, 408] width 508 height 719
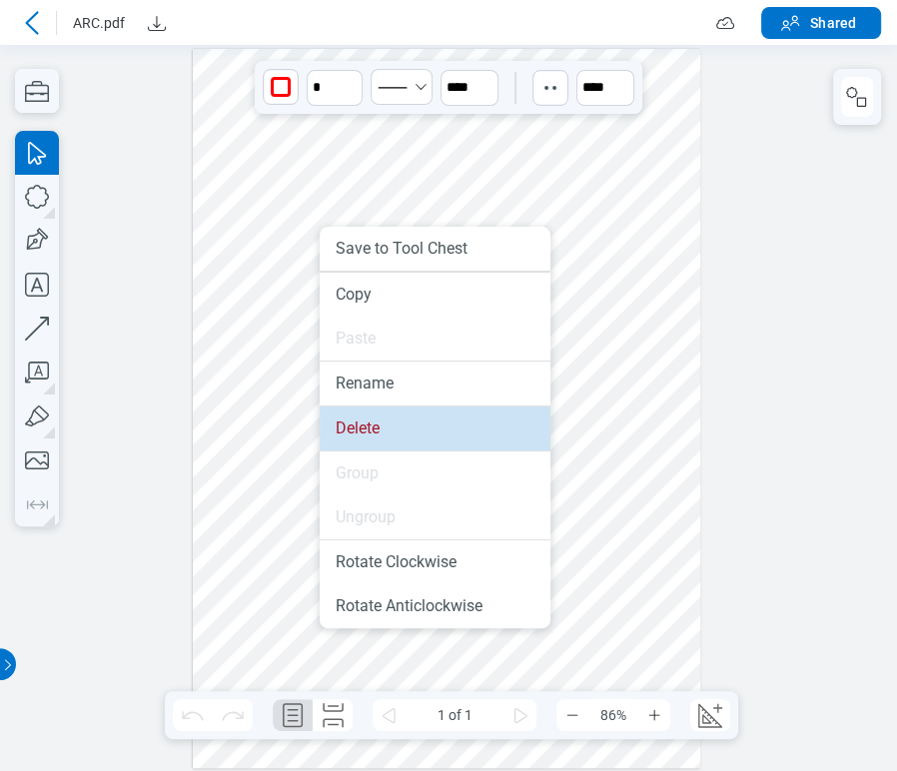
click at [363, 434] on li "Delete" at bounding box center [435, 429] width 231 height 44
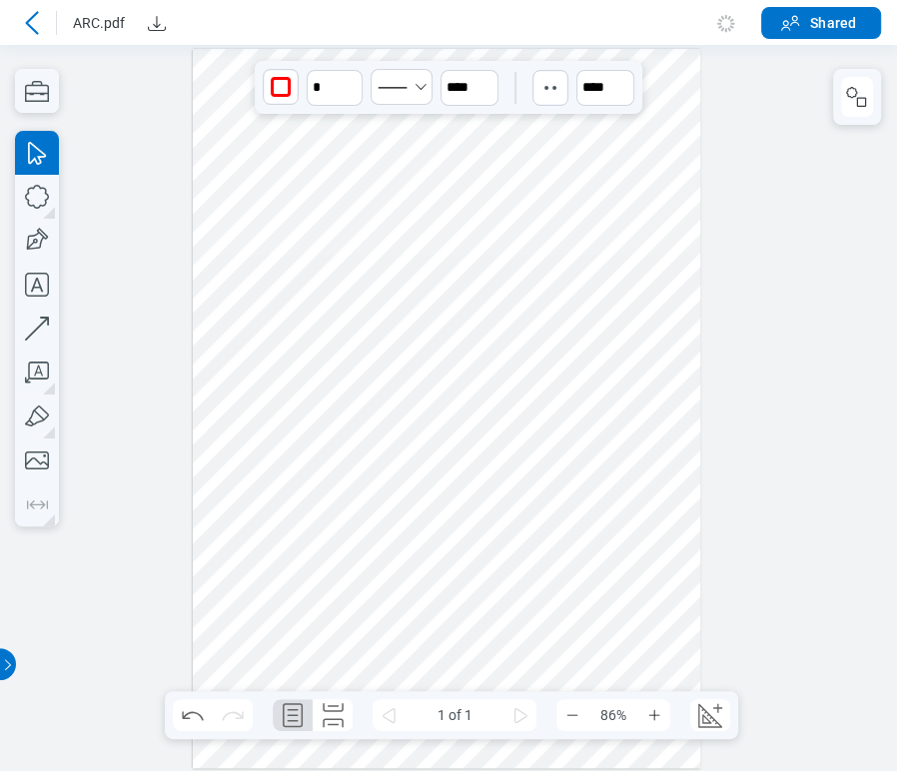
click at [520, 402] on div at bounding box center [447, 408] width 508 height 719
drag, startPoint x: 535, startPoint y: 504, endPoint x: 505, endPoint y: 505, distance: 30.0
click at [535, 505] on div at bounding box center [447, 408] width 508 height 719
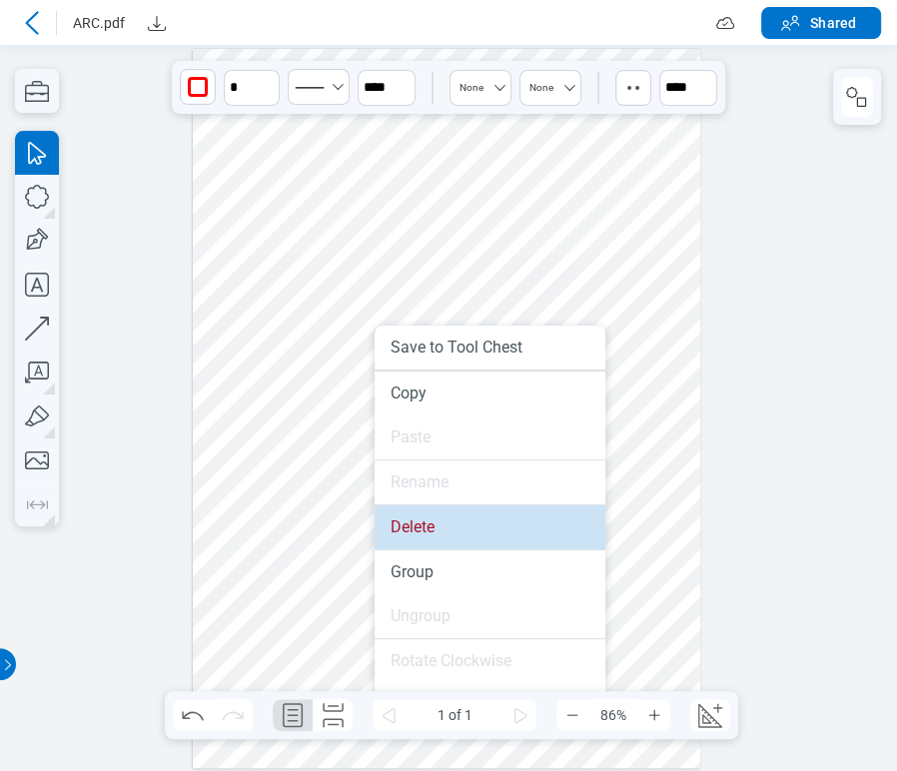
click at [402, 533] on li "Delete" at bounding box center [490, 527] width 231 height 44
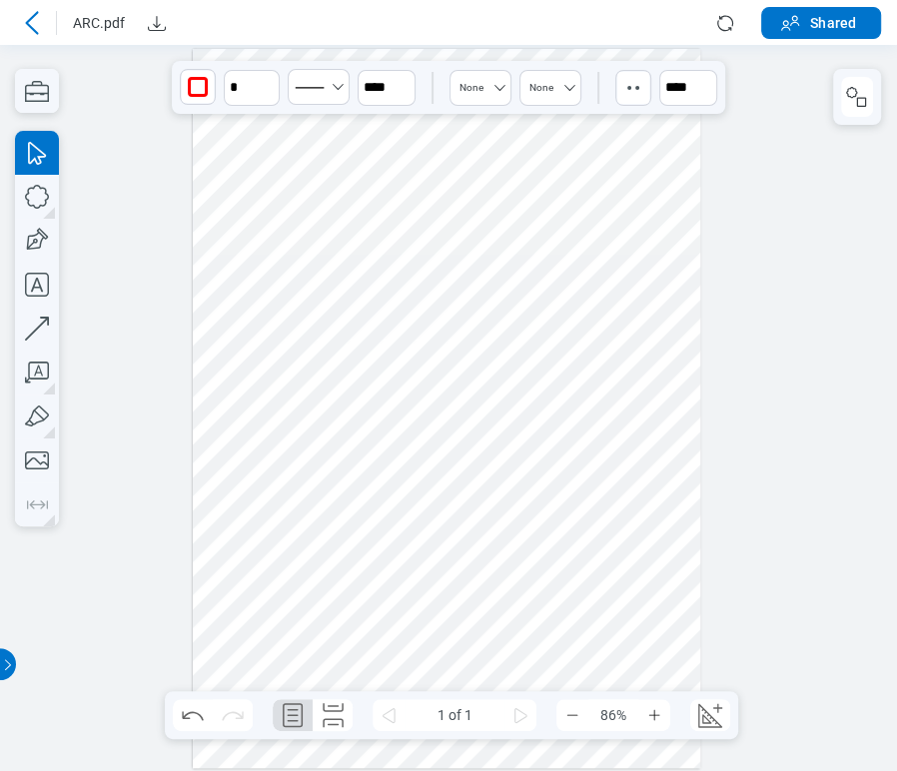
click at [544, 482] on div at bounding box center [447, 408] width 508 height 719
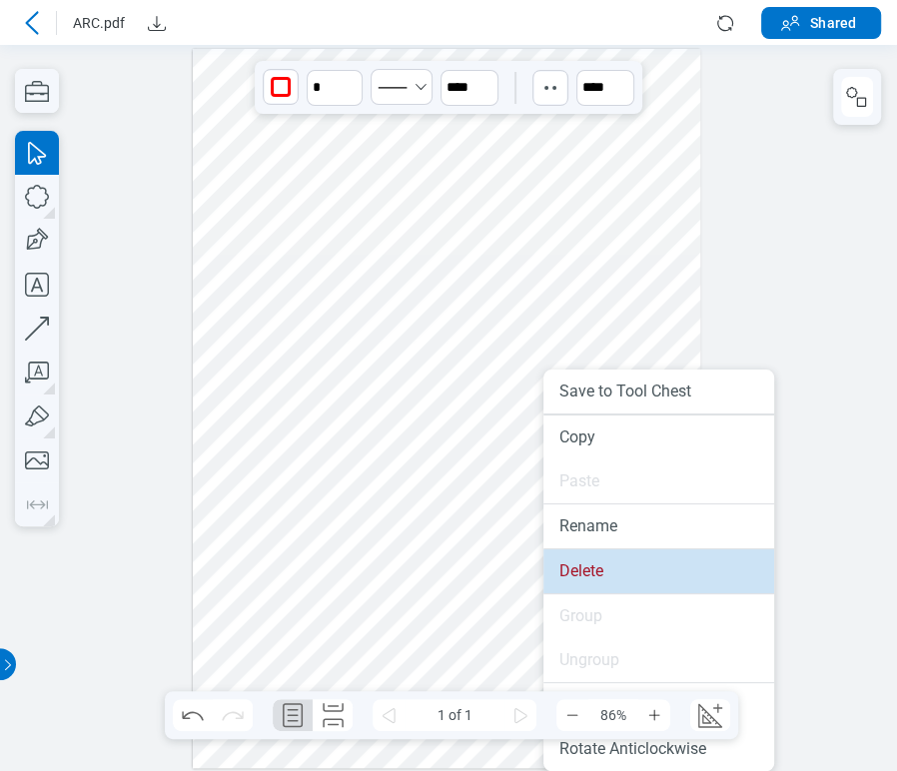
click at [576, 565] on li "Delete" at bounding box center [658, 571] width 231 height 44
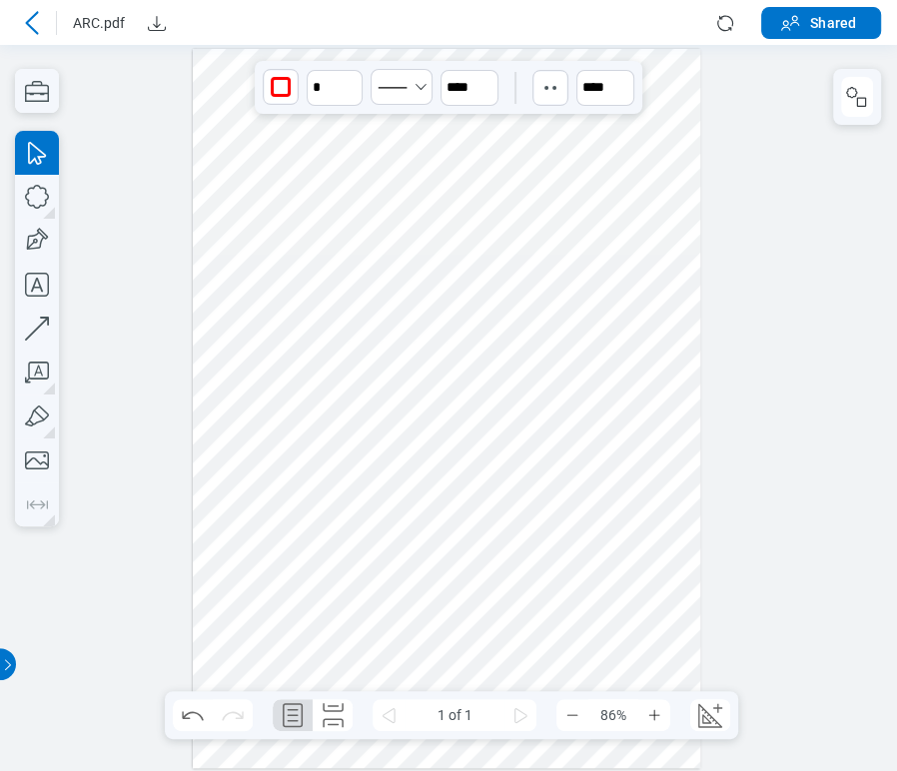
click at [722, 140] on div at bounding box center [448, 408] width 897 height 726
click at [242, 336] on div at bounding box center [447, 408] width 508 height 719
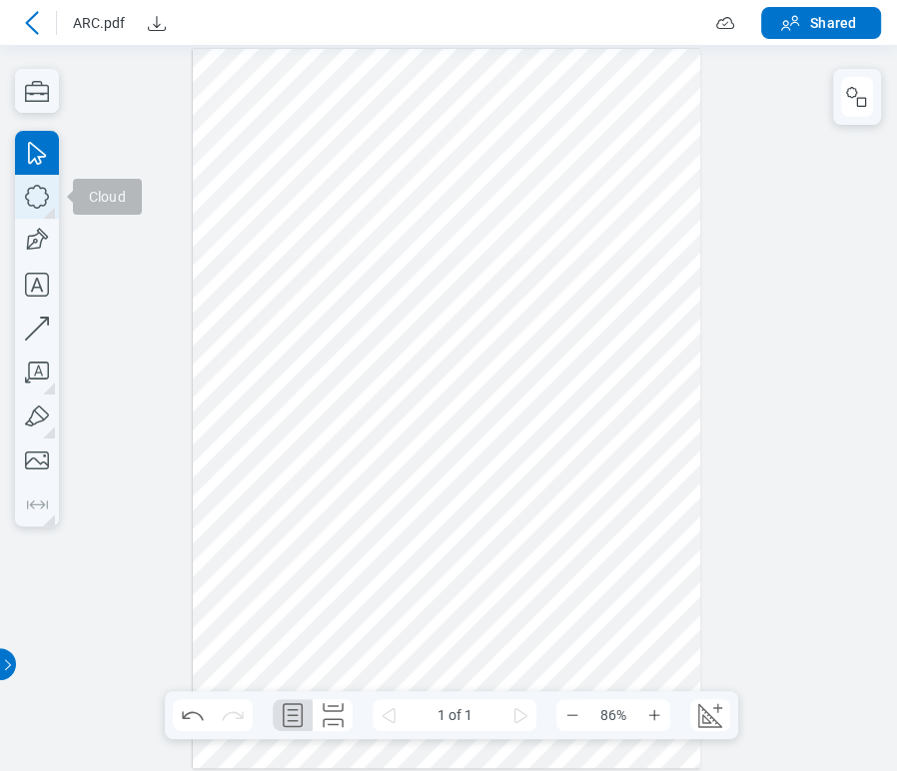
click at [42, 199] on icon "button" at bounding box center [37, 197] width 44 height 44
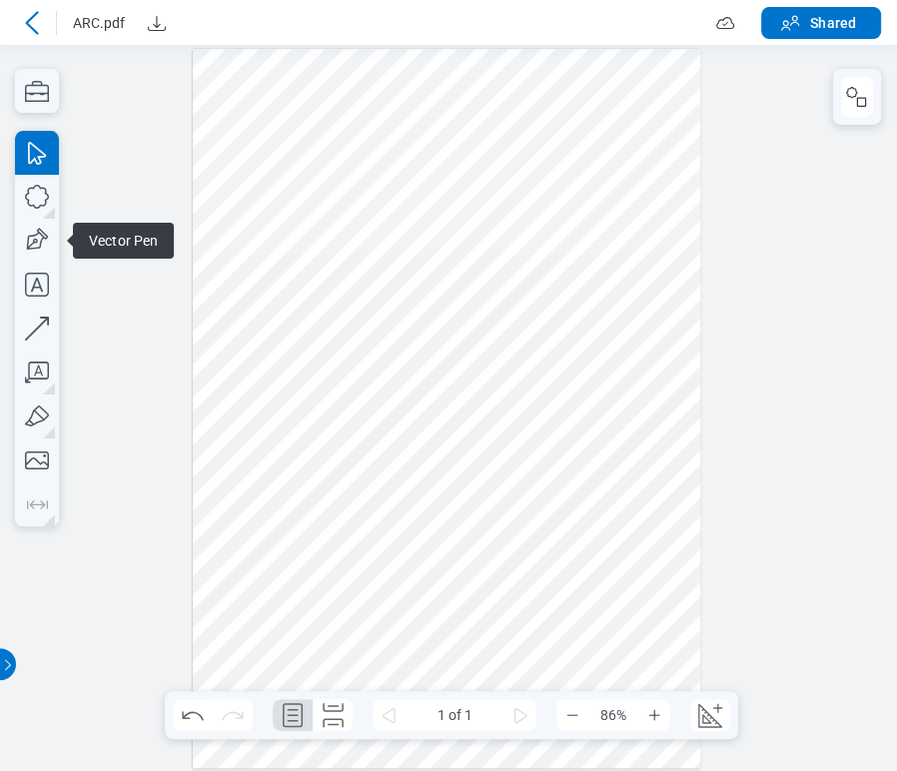
click at [95, 243] on span "Vector Pen" at bounding box center [123, 241] width 101 height 36
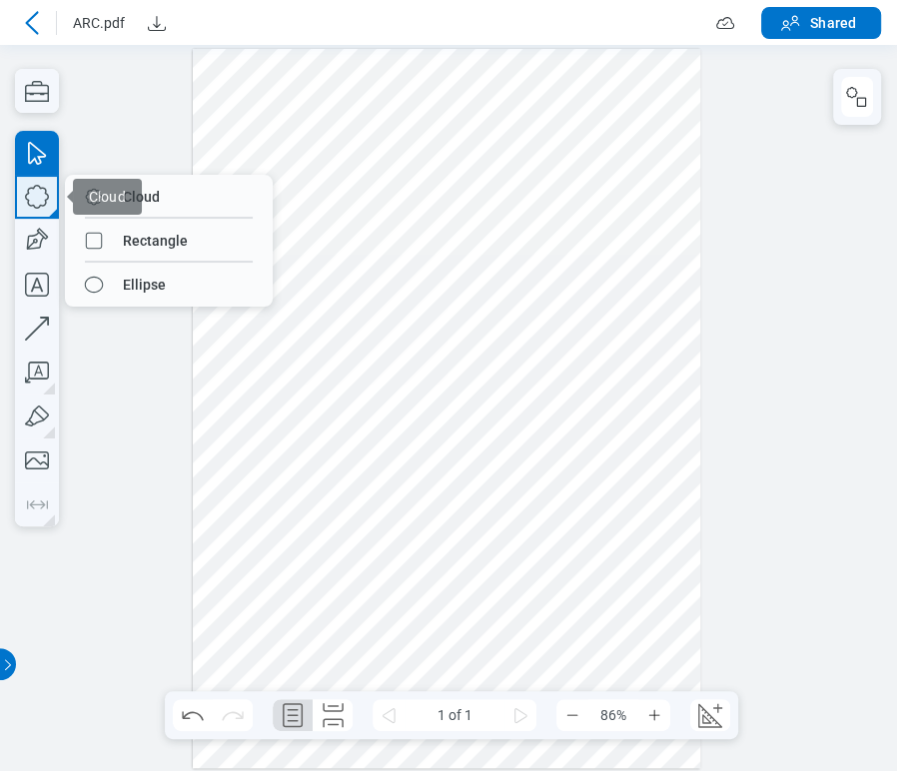
click at [30, 183] on icon "button" at bounding box center [37, 197] width 44 height 44
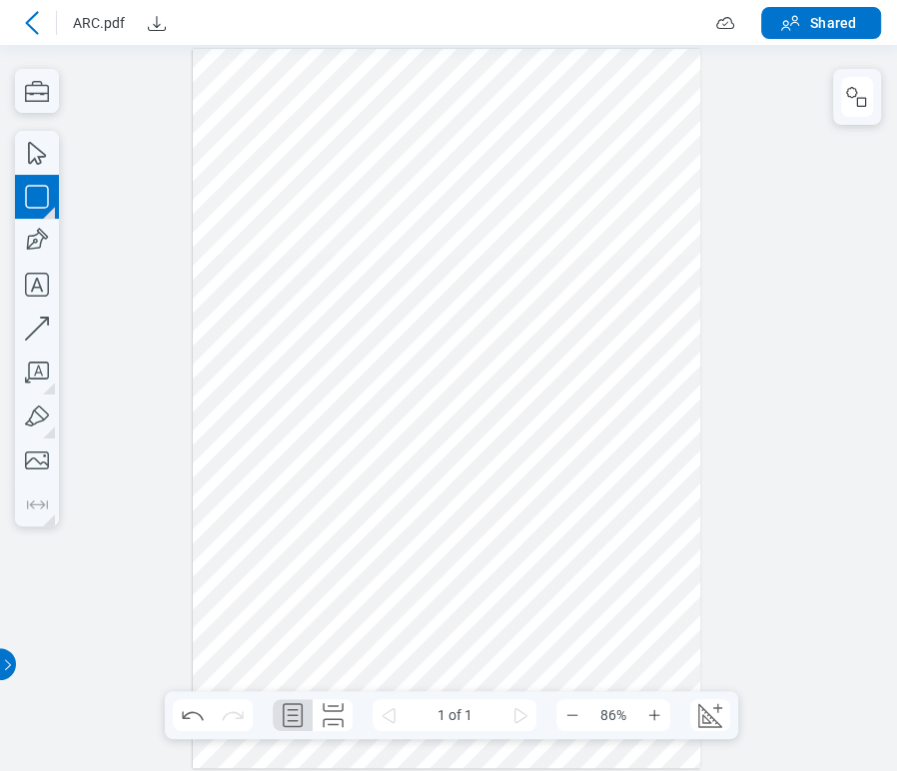
drag, startPoint x: 223, startPoint y: 270, endPoint x: 339, endPoint y: 340, distance: 135.4
click at [339, 340] on div at bounding box center [447, 408] width 508 height 719
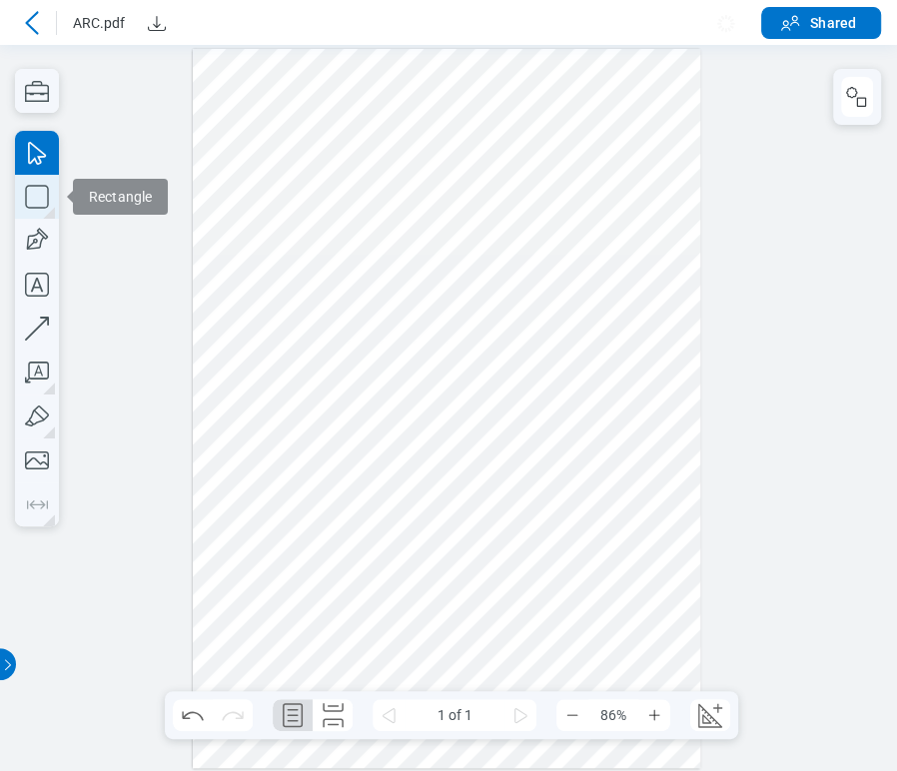
click at [32, 191] on icon "button" at bounding box center [37, 197] width 44 height 44
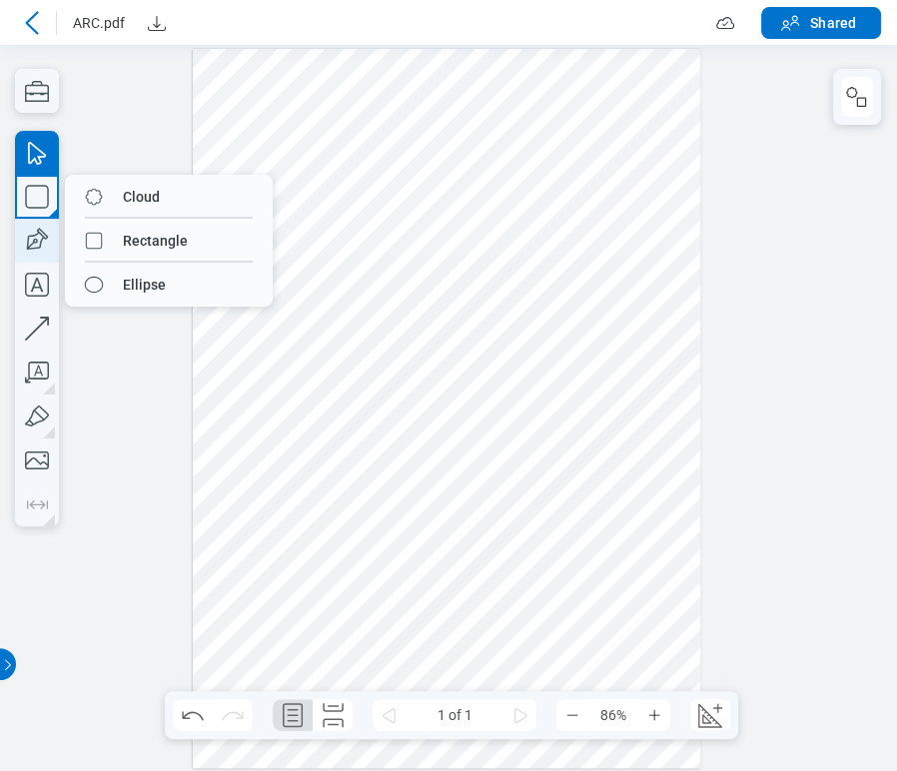
click at [36, 241] on icon "button" at bounding box center [35, 241] width 29 height 29
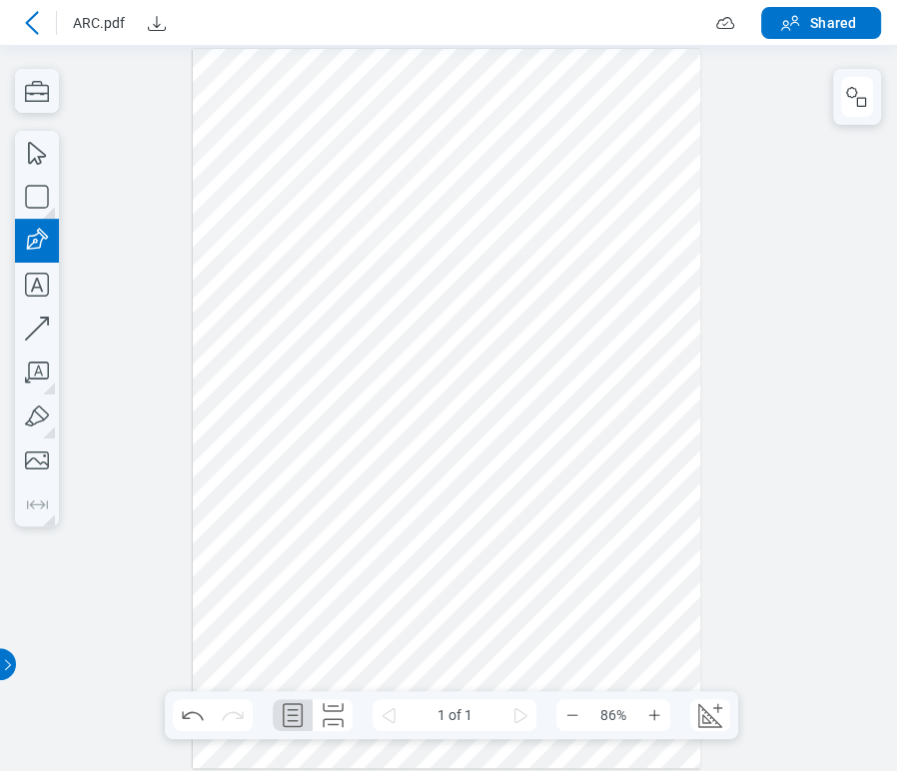
drag, startPoint x: 324, startPoint y: 353, endPoint x: 448, endPoint y: 428, distance: 144.8
click at [448, 428] on div at bounding box center [447, 408] width 508 height 719
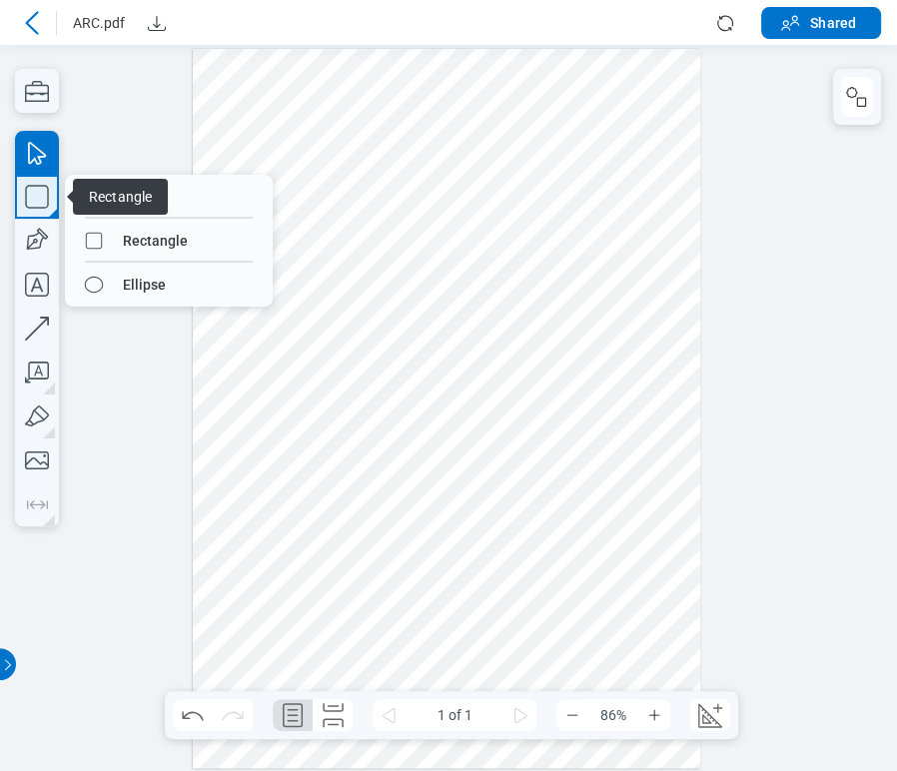
click at [43, 198] on icon "button" at bounding box center [37, 197] width 44 height 44
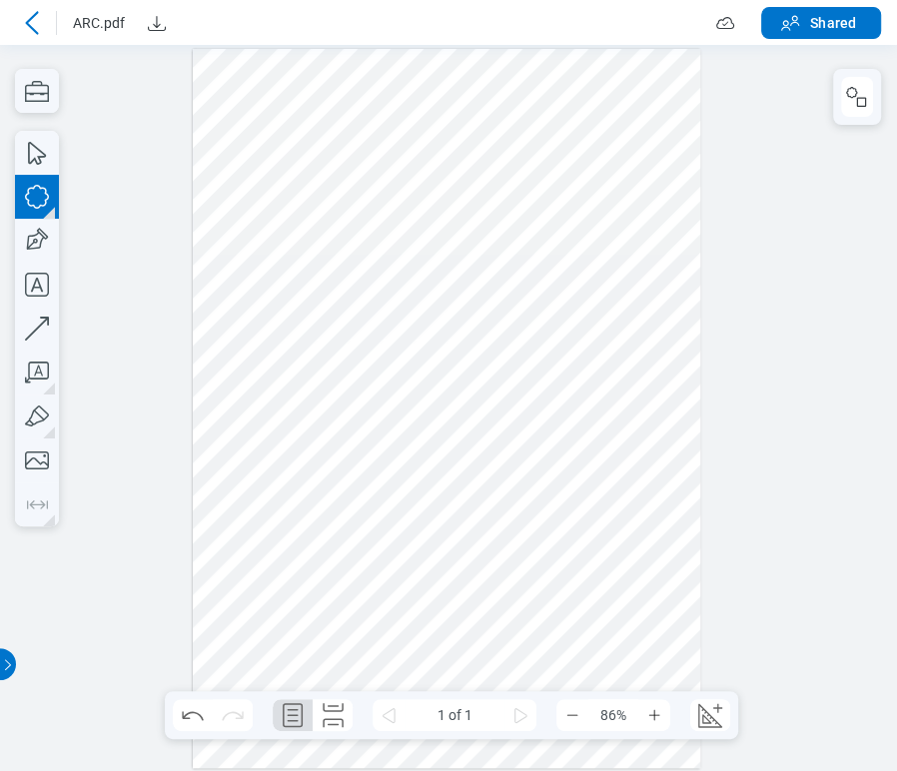
drag, startPoint x: 446, startPoint y: 449, endPoint x: 574, endPoint y: 513, distance: 144.3
click at [574, 513] on div at bounding box center [447, 408] width 508 height 719
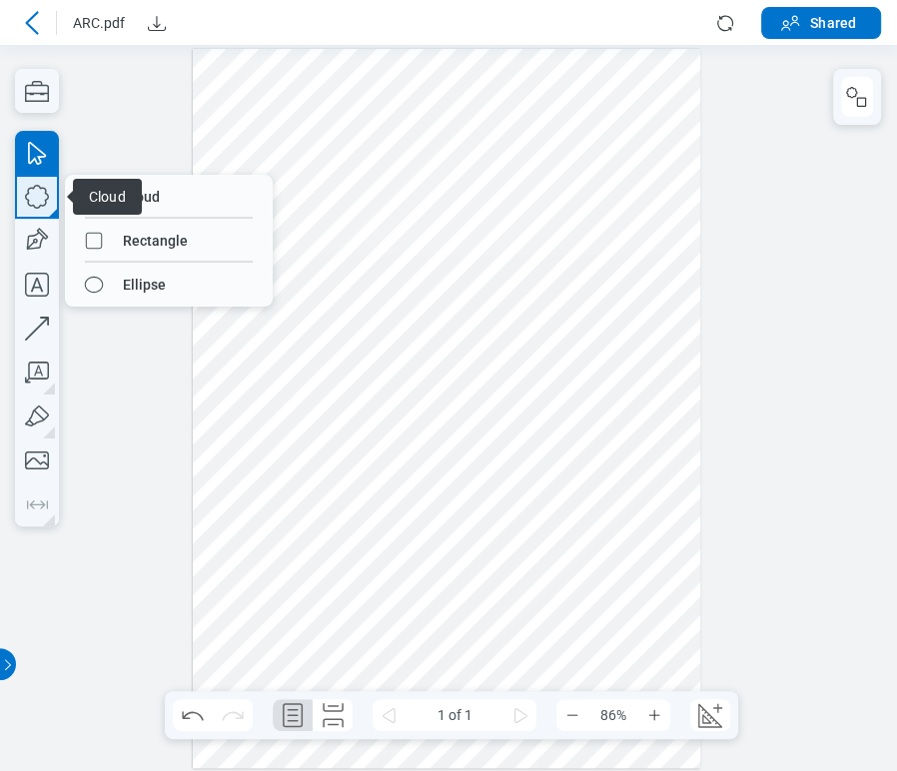
click at [47, 190] on icon "button" at bounding box center [37, 197] width 44 height 44
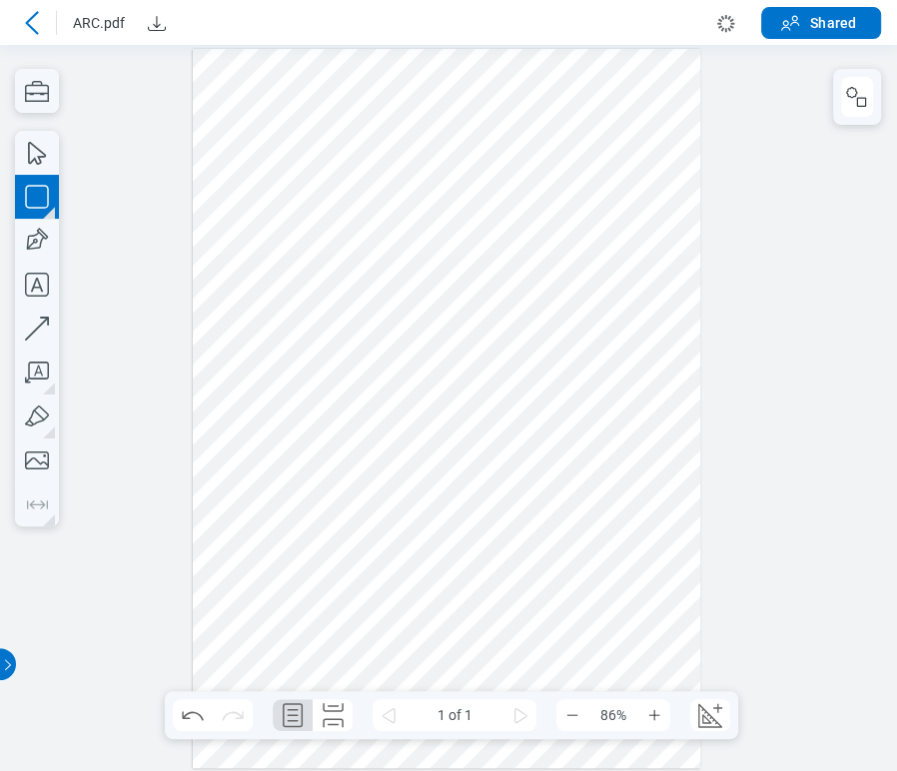
drag, startPoint x: 601, startPoint y: 571, endPoint x: 694, endPoint y: 635, distance: 112.8
click at [694, 635] on div at bounding box center [447, 408] width 508 height 719
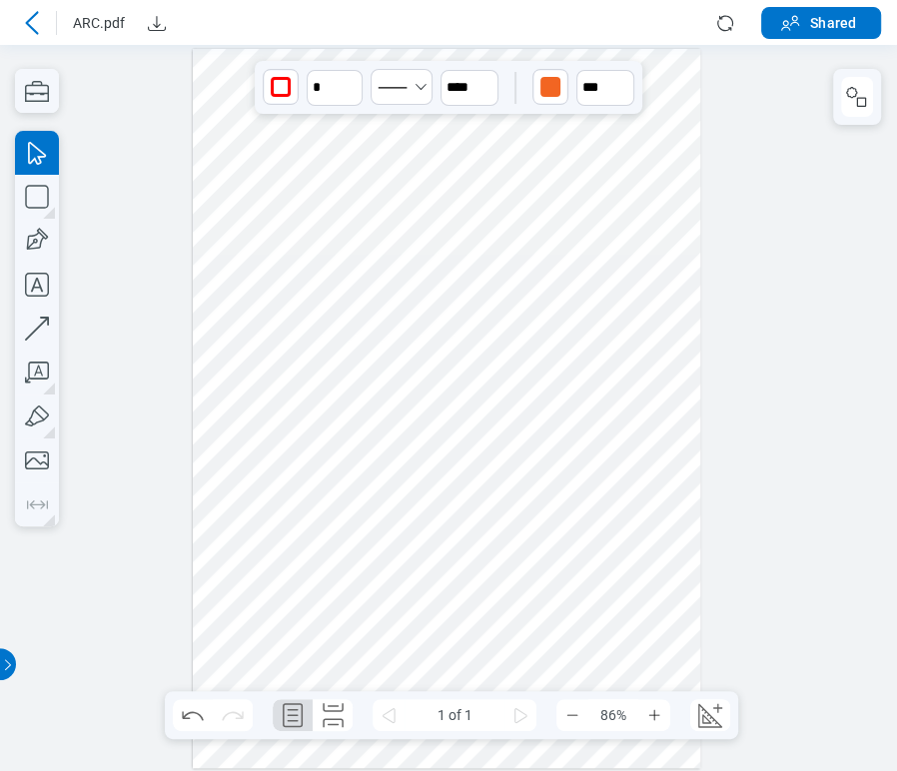
drag, startPoint x: 642, startPoint y: 601, endPoint x: 228, endPoint y: 542, distance: 418.8
click at [220, 545] on div at bounding box center [447, 408] width 508 height 719
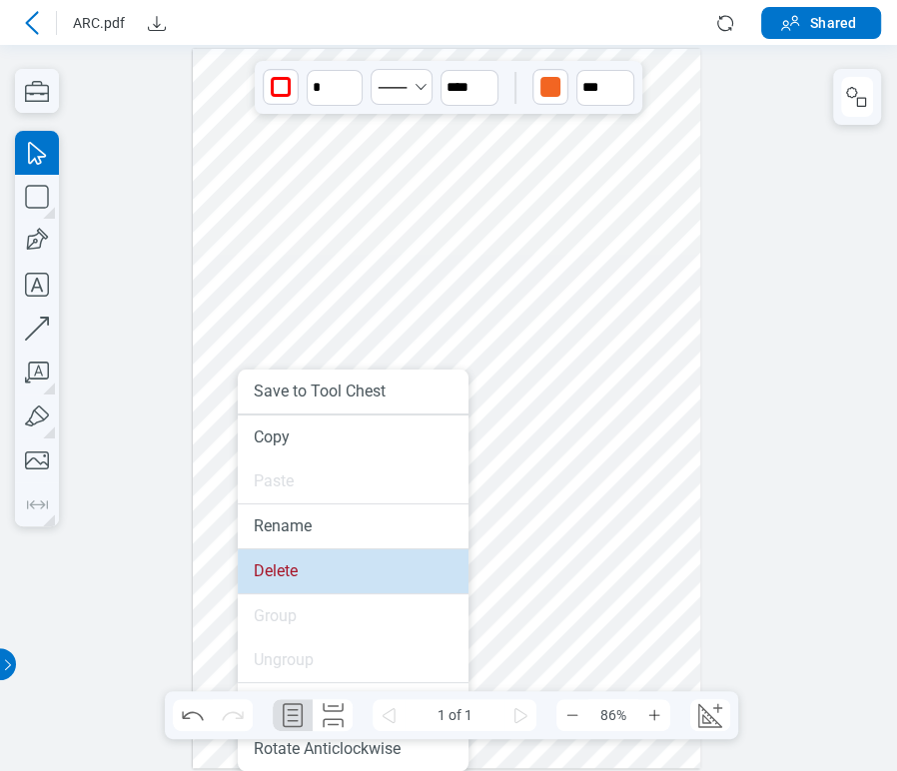
click at [273, 572] on li "Delete" at bounding box center [353, 571] width 231 height 44
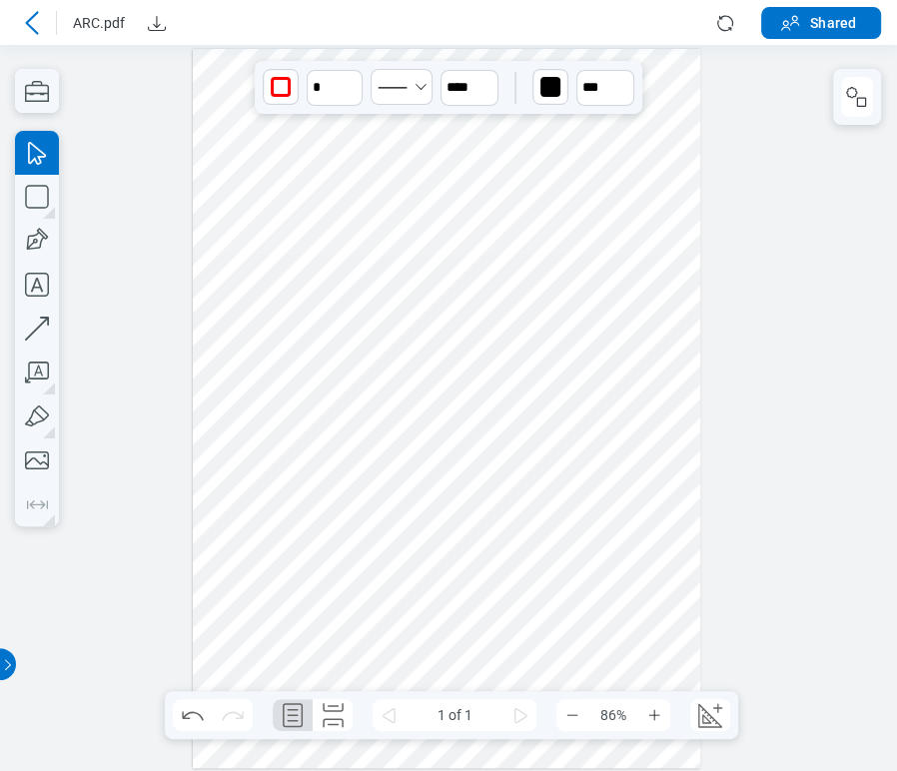
drag, startPoint x: 383, startPoint y: 415, endPoint x: 346, endPoint y: 359, distance: 67.1
click at [346, 359] on div at bounding box center [447, 408] width 508 height 719
drag, startPoint x: 535, startPoint y: 487, endPoint x: 419, endPoint y: 386, distance: 154.4
click at [419, 386] on div at bounding box center [447, 408] width 508 height 719
click at [506, 504] on div at bounding box center [447, 408] width 508 height 719
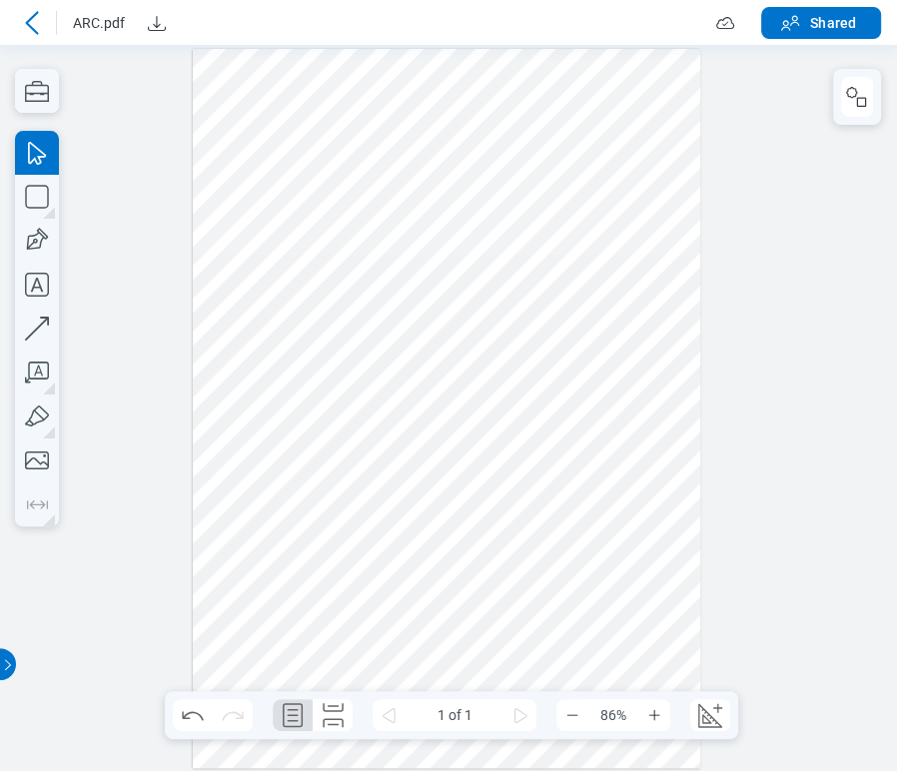
click at [93, 523] on div at bounding box center [448, 408] width 897 height 726
drag, startPoint x: 406, startPoint y: 396, endPoint x: 263, endPoint y: 241, distance: 210.7
click at [263, 241] on div at bounding box center [447, 408] width 508 height 719
drag, startPoint x: 260, startPoint y: 311, endPoint x: 412, endPoint y: 374, distance: 164.4
click at [427, 398] on div at bounding box center [447, 408] width 508 height 719
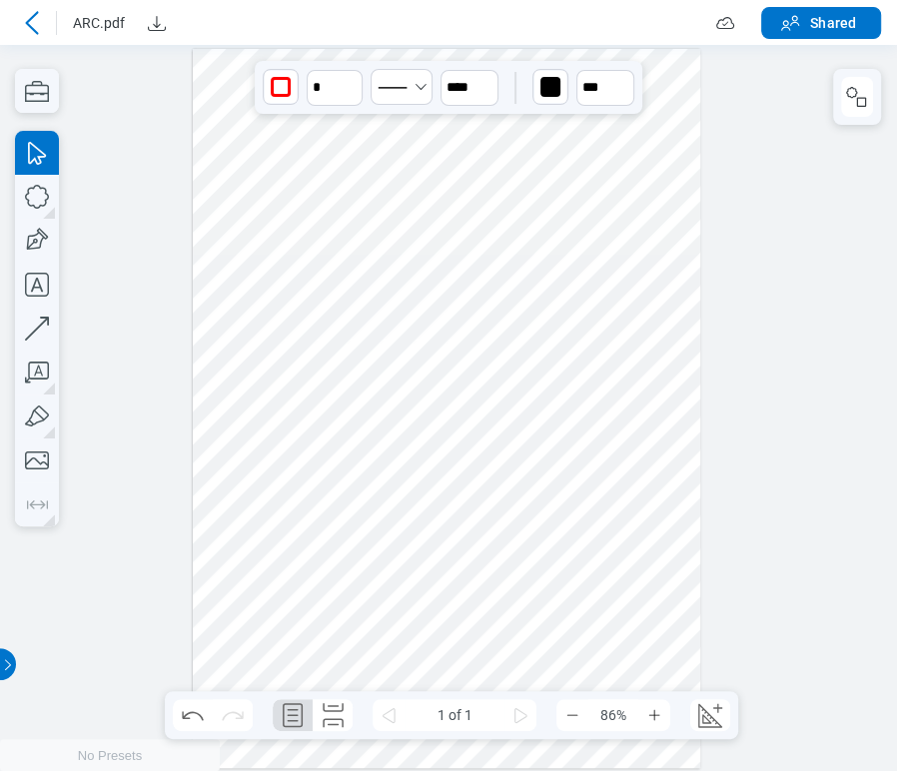
drag, startPoint x: 357, startPoint y: 339, endPoint x: 288, endPoint y: 188, distance: 165.9
click at [288, 188] on div at bounding box center [447, 408] width 508 height 719
drag, startPoint x: 298, startPoint y: 260, endPoint x: 327, endPoint y: 249, distance: 31.0
click at [358, 347] on div at bounding box center [447, 408] width 508 height 719
drag, startPoint x: 297, startPoint y: 187, endPoint x: 299, endPoint y: 312, distance: 124.9
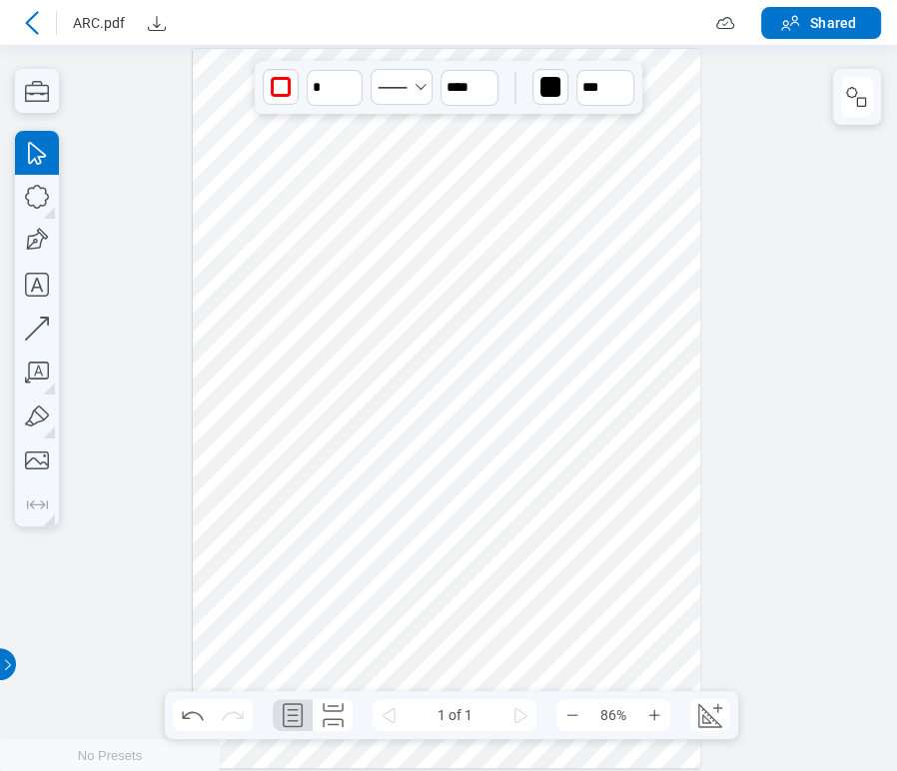
click at [299, 312] on div at bounding box center [447, 408] width 508 height 719
drag, startPoint x: 456, startPoint y: 404, endPoint x: 420, endPoint y: 395, distance: 37.1
click at [420, 395] on div at bounding box center [447, 408] width 508 height 719
click at [524, 460] on div at bounding box center [447, 408] width 508 height 719
drag, startPoint x: 336, startPoint y: 518, endPoint x: 592, endPoint y: 495, distance: 257.9
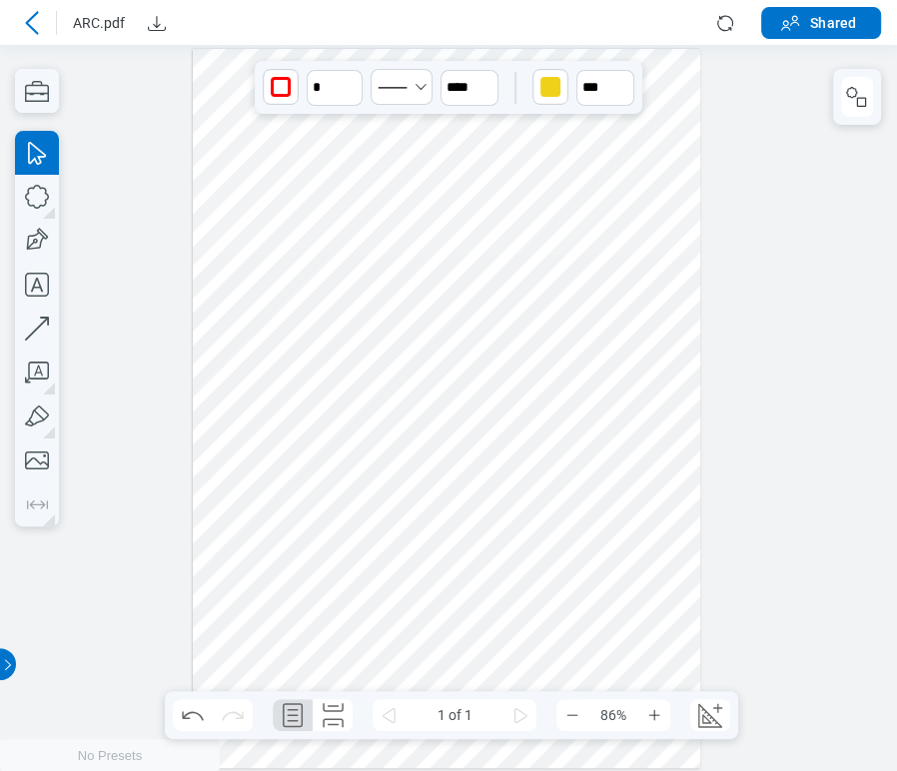
click at [604, 476] on div at bounding box center [447, 408] width 508 height 719
drag, startPoint x: 503, startPoint y: 662, endPoint x: 522, endPoint y: 595, distance: 69.9
click at [522, 595] on div at bounding box center [447, 408] width 508 height 719
drag, startPoint x: 224, startPoint y: 514, endPoint x: 363, endPoint y: 618, distance: 173.4
click at [363, 618] on div at bounding box center [447, 408] width 508 height 719
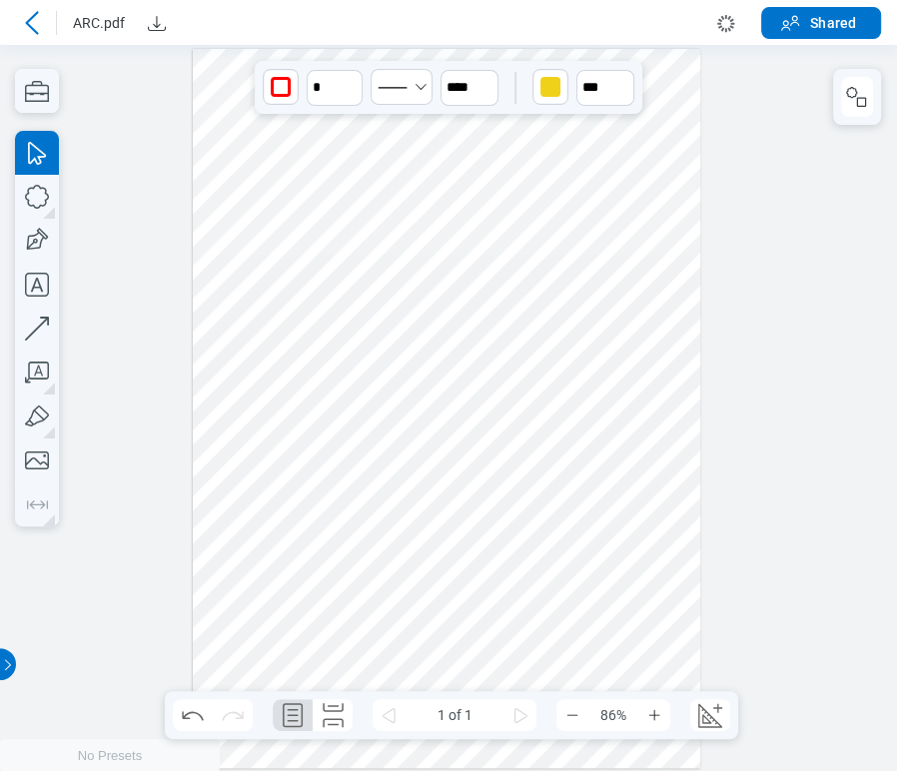
drag, startPoint x: 645, startPoint y: 519, endPoint x: 629, endPoint y: 540, distance: 26.4
click at [629, 540] on div at bounding box center [447, 408] width 508 height 719
click at [214, 183] on div at bounding box center [447, 408] width 508 height 719
click at [281, 316] on div at bounding box center [447, 408] width 508 height 719
click at [227, 310] on div at bounding box center [447, 408] width 508 height 719
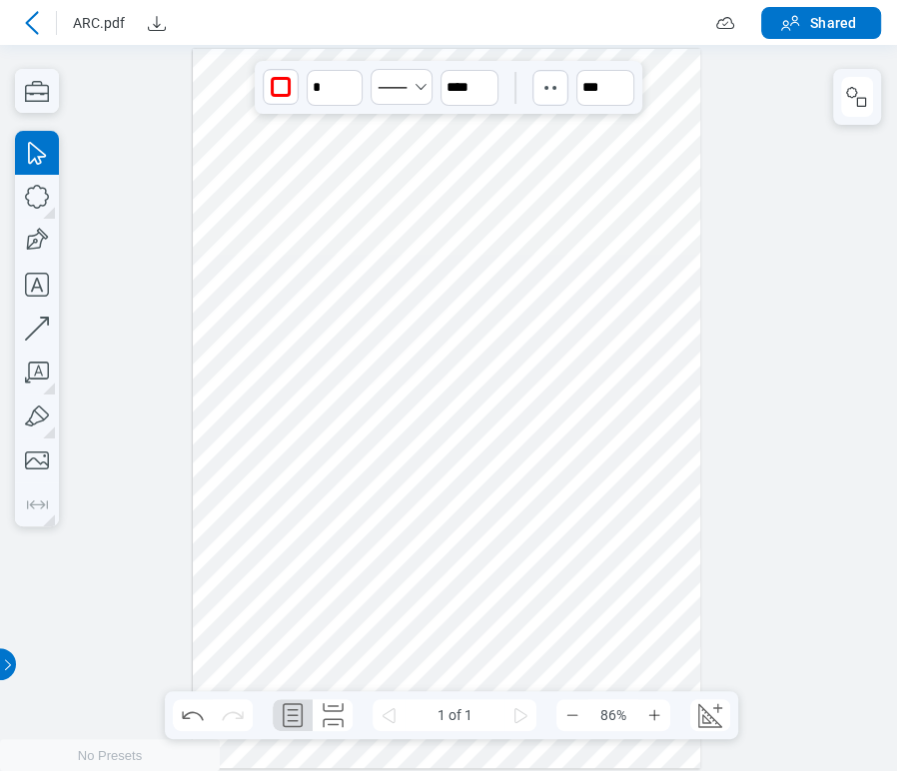
click at [414, 392] on div at bounding box center [447, 408] width 508 height 719
drag, startPoint x: 471, startPoint y: 542, endPoint x: 438, endPoint y: 584, distance: 53.4
click at [472, 546] on div at bounding box center [447, 408] width 508 height 719
click at [393, 605] on div at bounding box center [447, 408] width 508 height 719
click at [635, 518] on div at bounding box center [447, 408] width 508 height 719
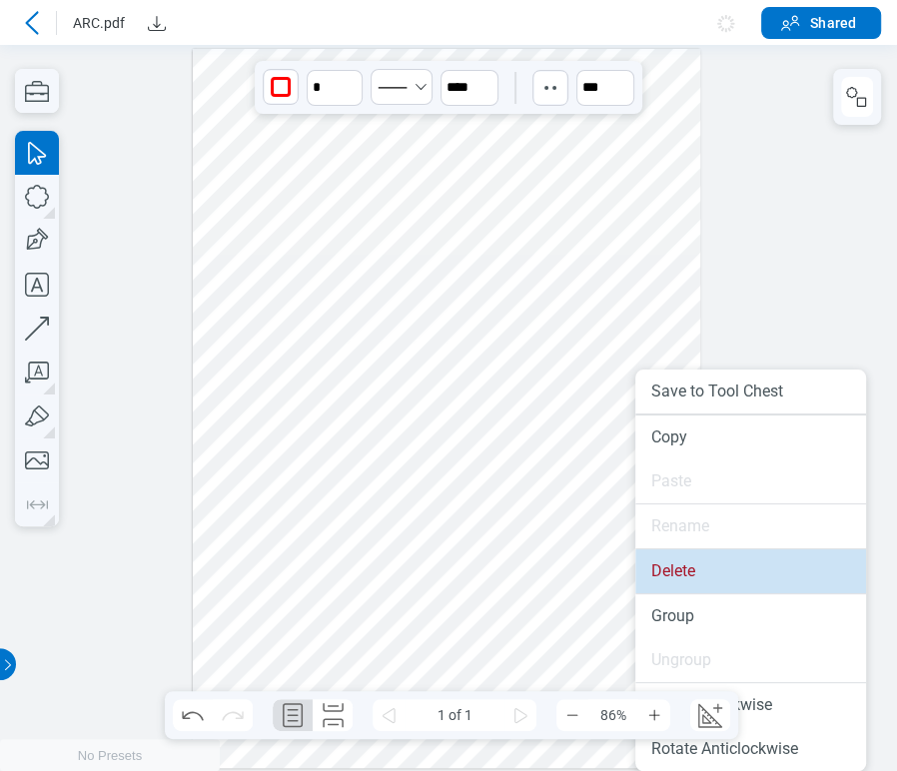
click at [657, 579] on li "Delete" at bounding box center [750, 571] width 231 height 44
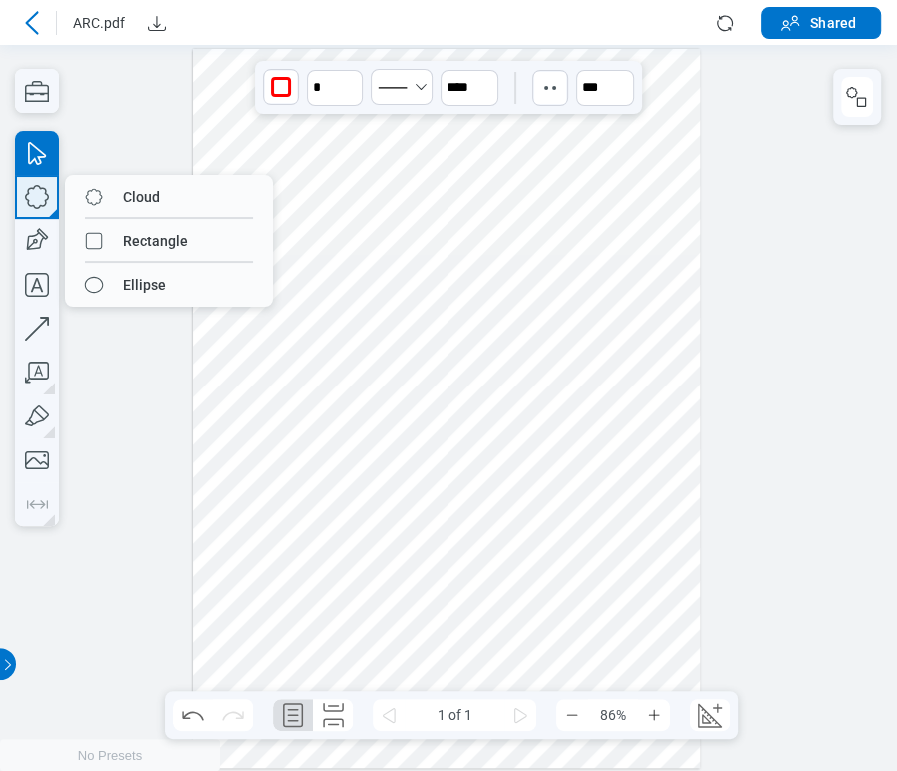
click at [24, 192] on icon "button" at bounding box center [37, 197] width 44 height 44
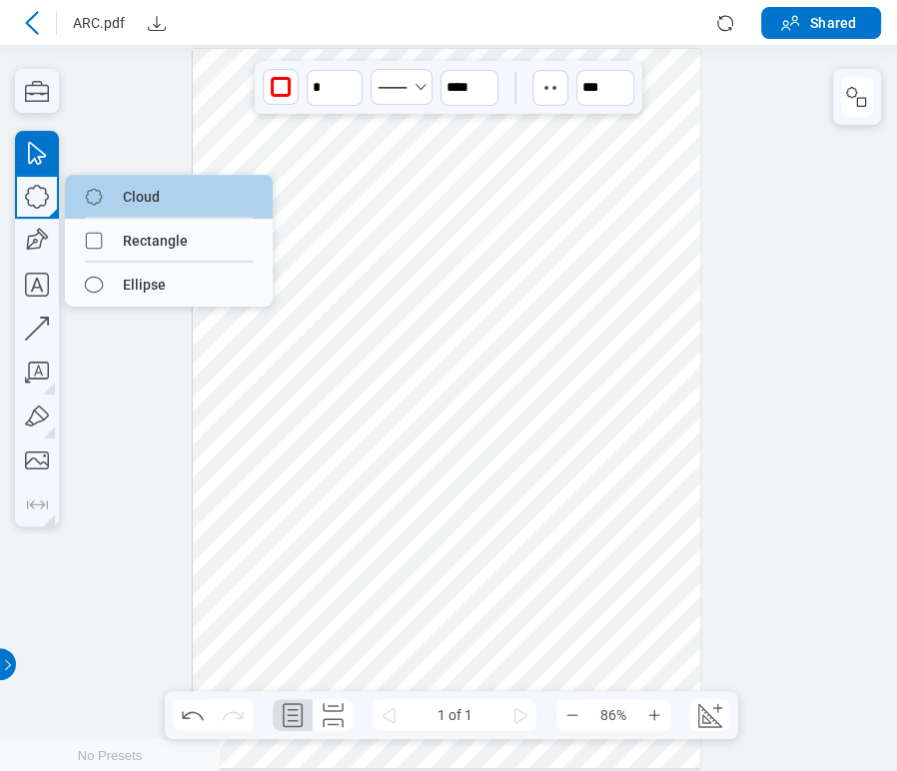
drag, startPoint x: 114, startPoint y: 211, endPoint x: 201, endPoint y: 276, distance: 108.5
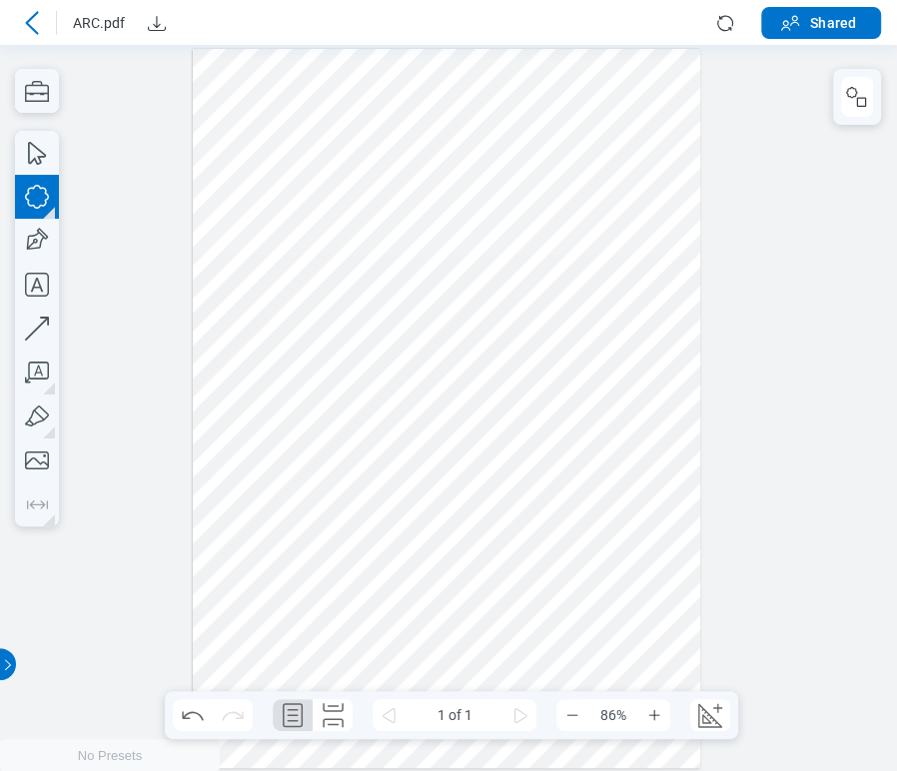
drag, startPoint x: 223, startPoint y: 328, endPoint x: 200, endPoint y: 360, distance: 39.4
click at [352, 427] on div at bounding box center [447, 408] width 508 height 719
click at [37, 210] on icon "button" at bounding box center [37, 197] width 44 height 44
drag, startPoint x: 335, startPoint y: 402, endPoint x: 469, endPoint y: 485, distance: 157.5
click at [469, 485] on div at bounding box center [447, 408] width 508 height 719
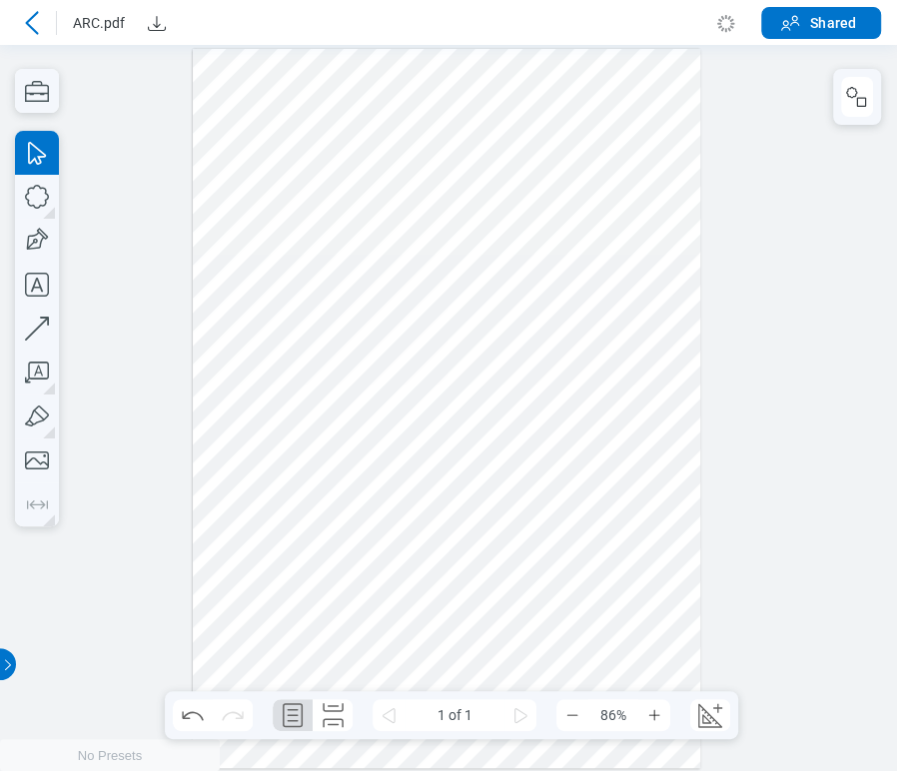
click at [253, 351] on div at bounding box center [447, 408] width 508 height 719
click at [525, 90] on div "button" at bounding box center [516, 87] width 32 height 32
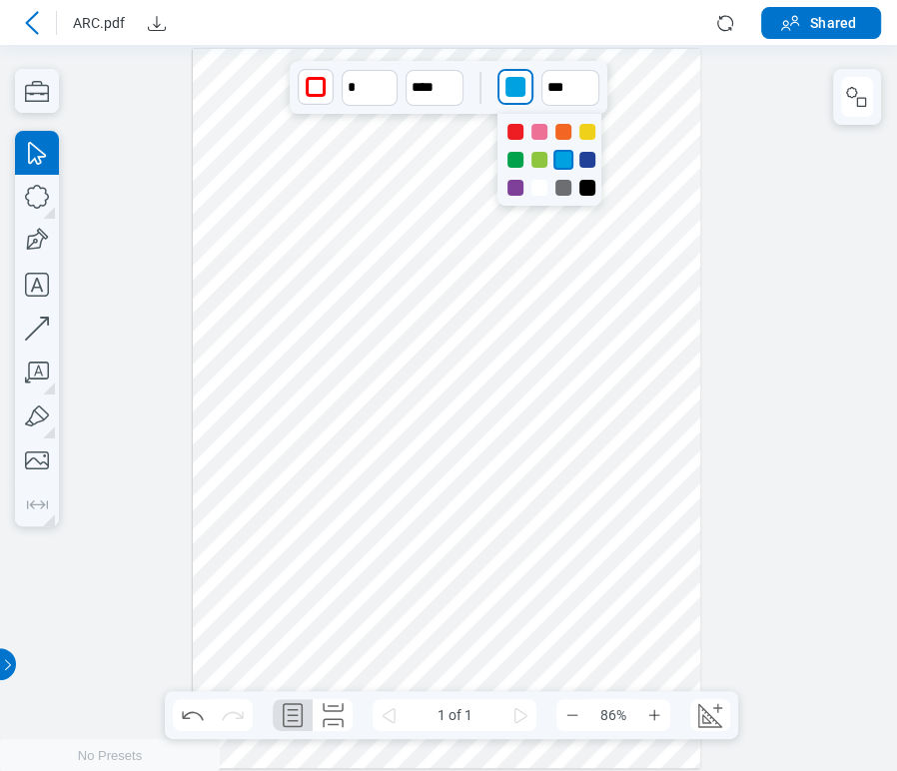
click at [579, 127] on div at bounding box center [587, 132] width 16 height 16
click at [397, 463] on div at bounding box center [447, 408] width 508 height 719
click at [519, 93] on div "button" at bounding box center [515, 87] width 20 height 20
click at [540, 158] on div at bounding box center [539, 160] width 16 height 16
click at [256, 380] on div at bounding box center [447, 408] width 508 height 719
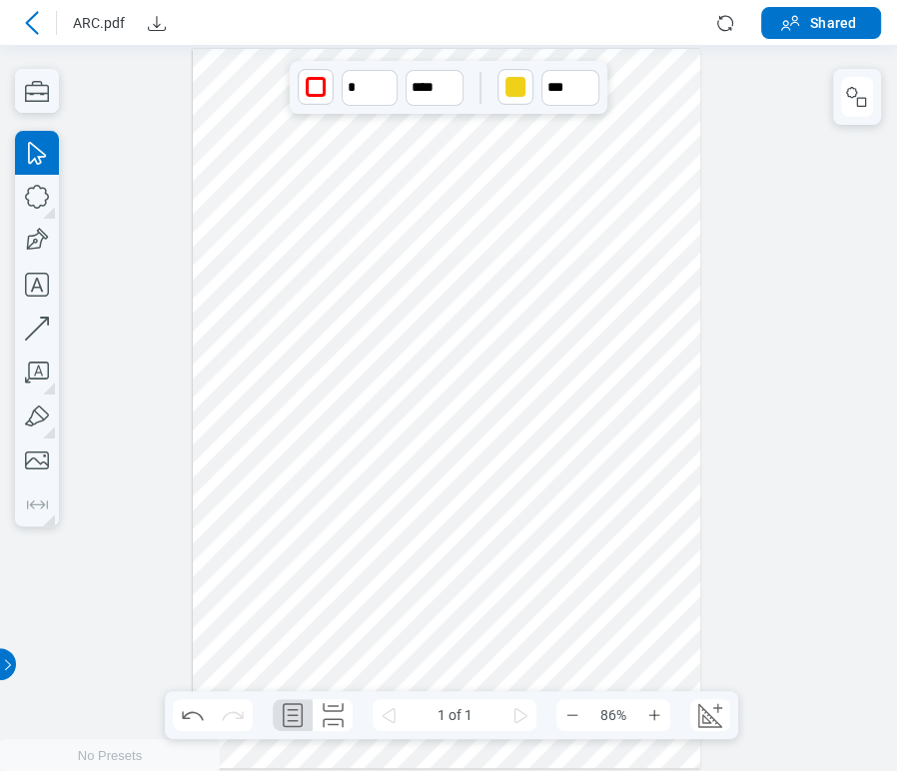
click at [407, 442] on div at bounding box center [447, 408] width 508 height 719
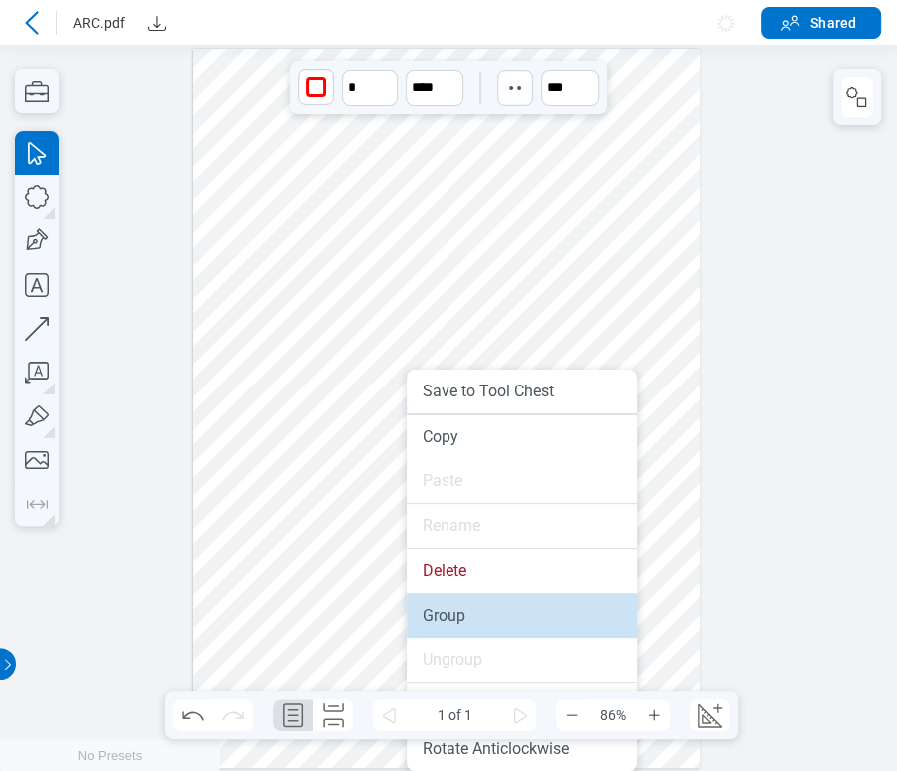
click at [437, 610] on li "Group" at bounding box center [522, 616] width 231 height 44
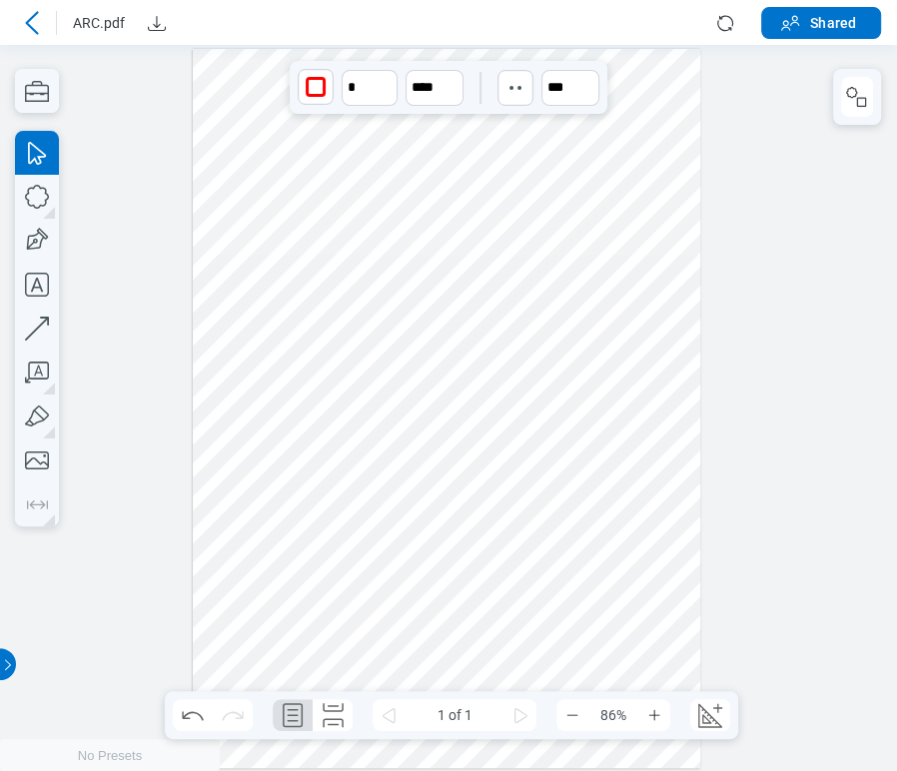
click at [136, 250] on div at bounding box center [448, 408] width 897 height 726
click at [276, 113] on div at bounding box center [447, 408] width 508 height 719
drag, startPoint x: 300, startPoint y: 400, endPoint x: 306, endPoint y: 412, distance: 13.4
click at [306, 412] on div at bounding box center [447, 408] width 508 height 719
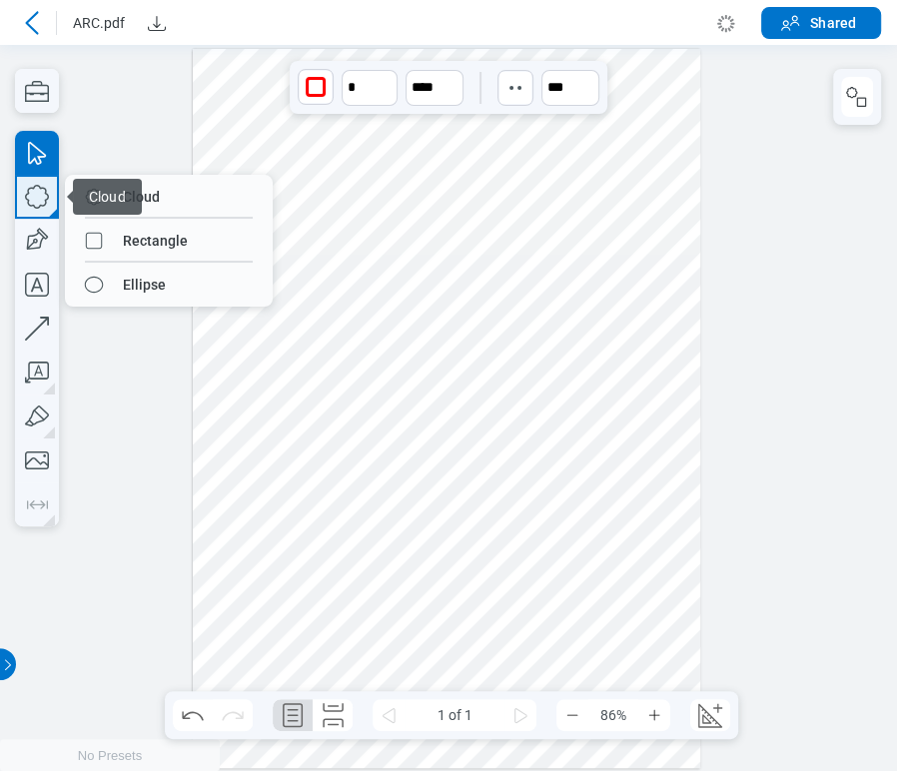
click at [32, 205] on icon "button" at bounding box center [37, 197] width 44 height 44
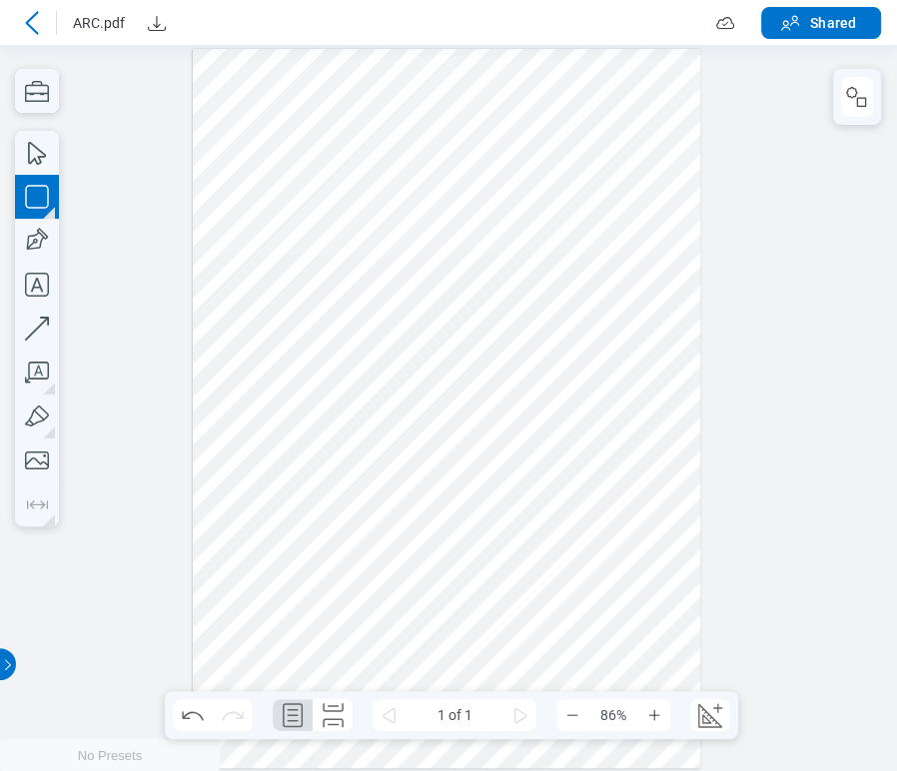
drag, startPoint x: 281, startPoint y: 545, endPoint x: 325, endPoint y: 573, distance: 52.1
click at [415, 636] on div at bounding box center [447, 408] width 508 height 719
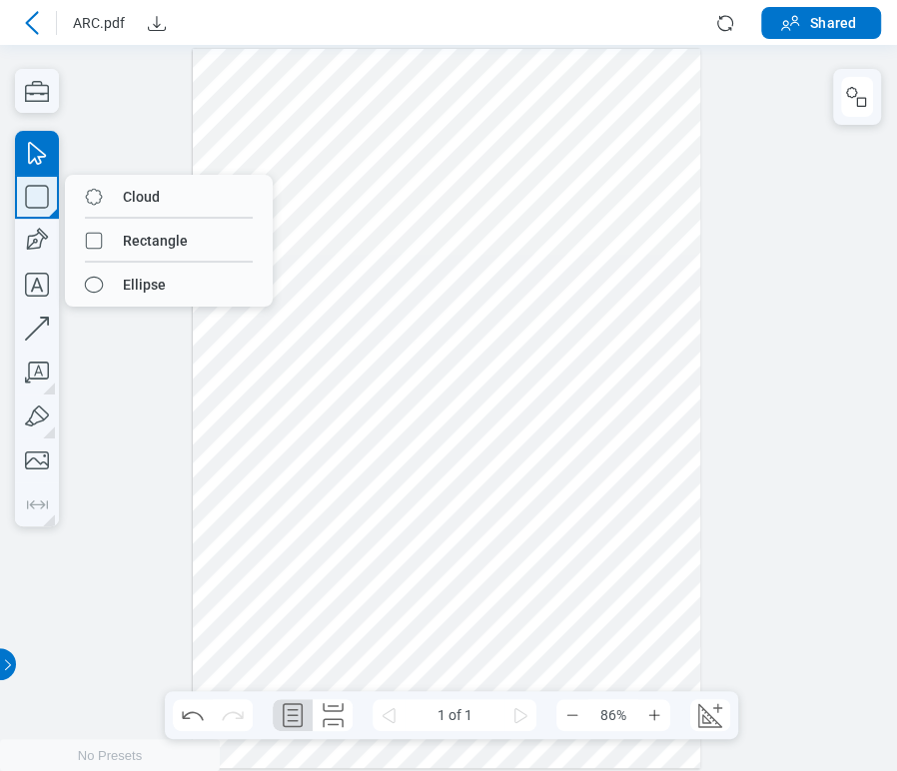
click at [32, 190] on icon "button" at bounding box center [37, 197] width 44 height 44
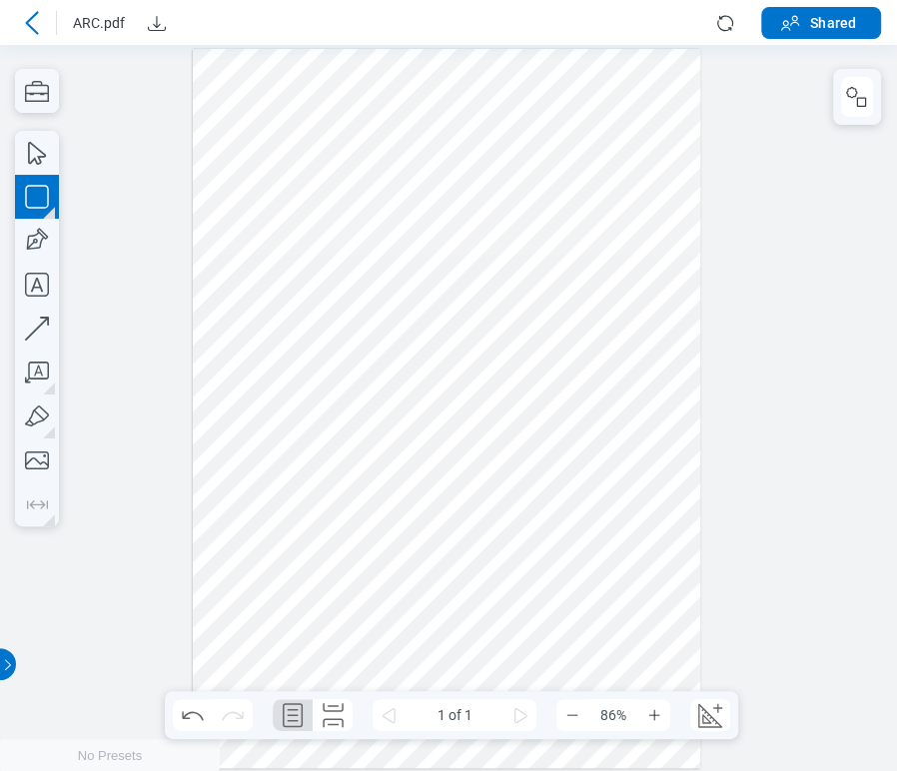
drag, startPoint x: 379, startPoint y: 579, endPoint x: 514, endPoint y: 672, distance: 164.6
click at [514, 672] on div at bounding box center [447, 408] width 508 height 719
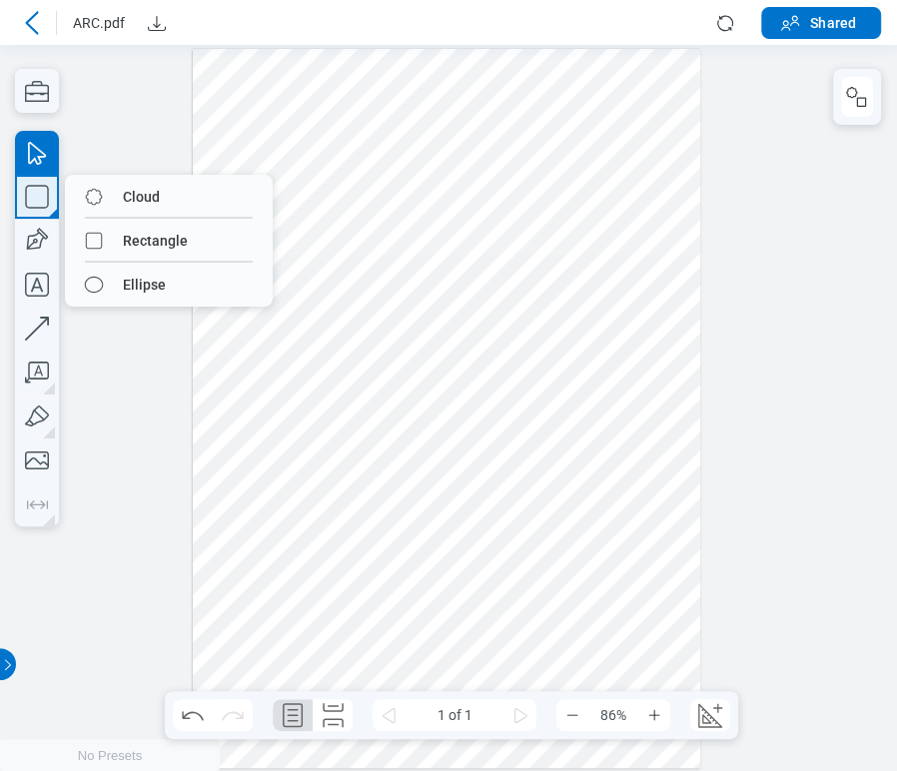
click at [43, 207] on icon "button" at bounding box center [36, 196] width 23 height 23
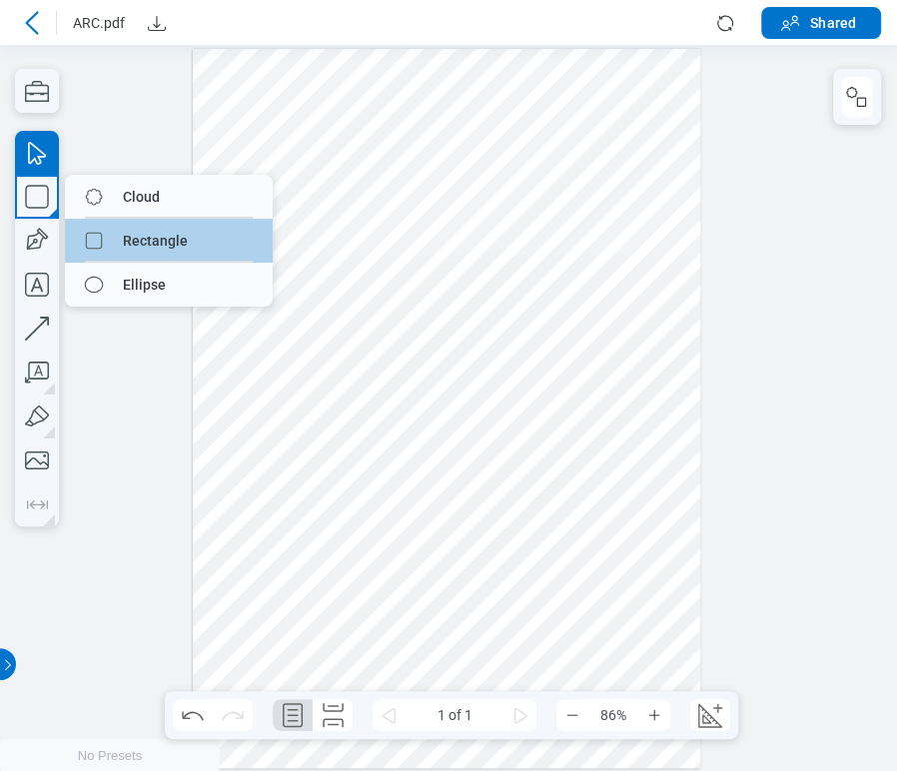
drag, startPoint x: 159, startPoint y: 253, endPoint x: 488, endPoint y: 437, distance: 376.6
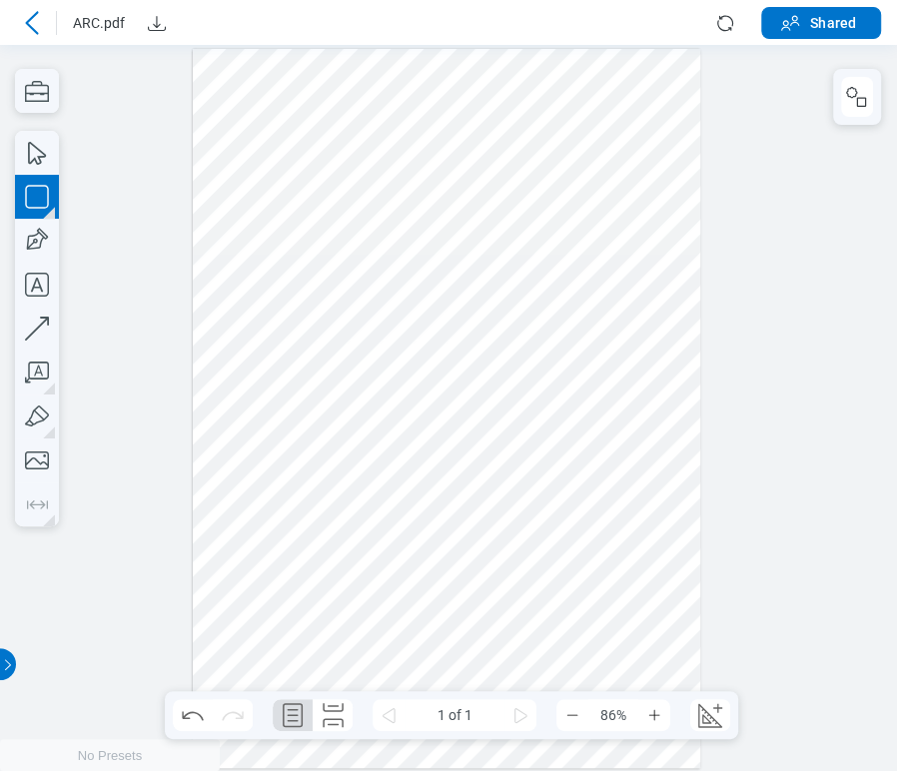
drag, startPoint x: 484, startPoint y: 623, endPoint x: 629, endPoint y: 704, distance: 166.8
click at [629, 704] on div at bounding box center [447, 408] width 508 height 719
click at [518, 643] on div at bounding box center [447, 408] width 508 height 719
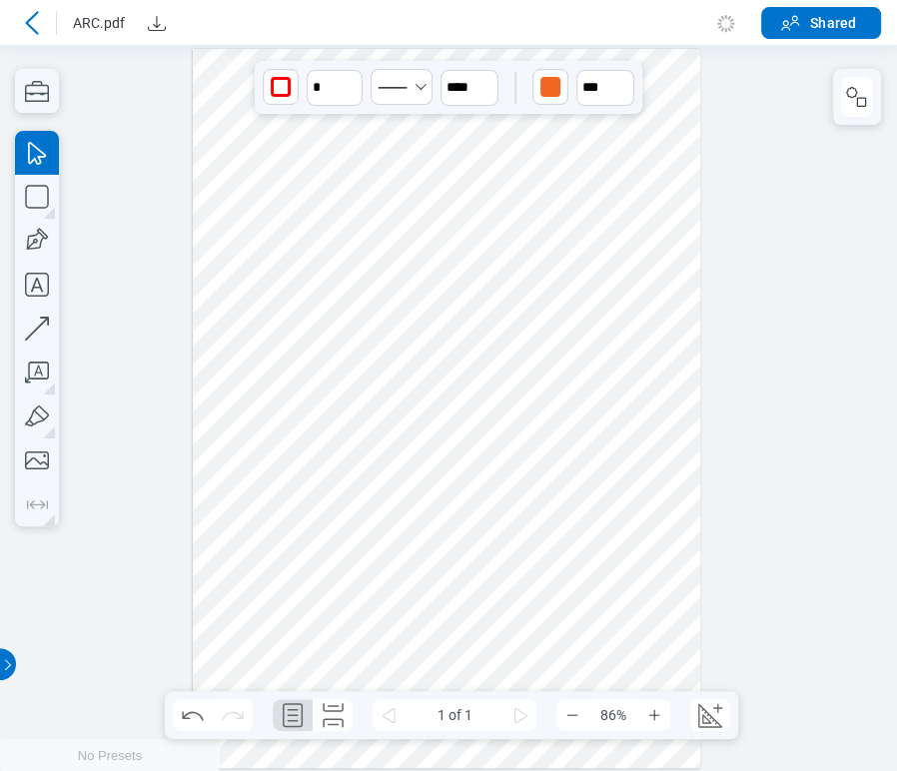
click at [543, 88] on div "button" at bounding box center [550, 87] width 20 height 20
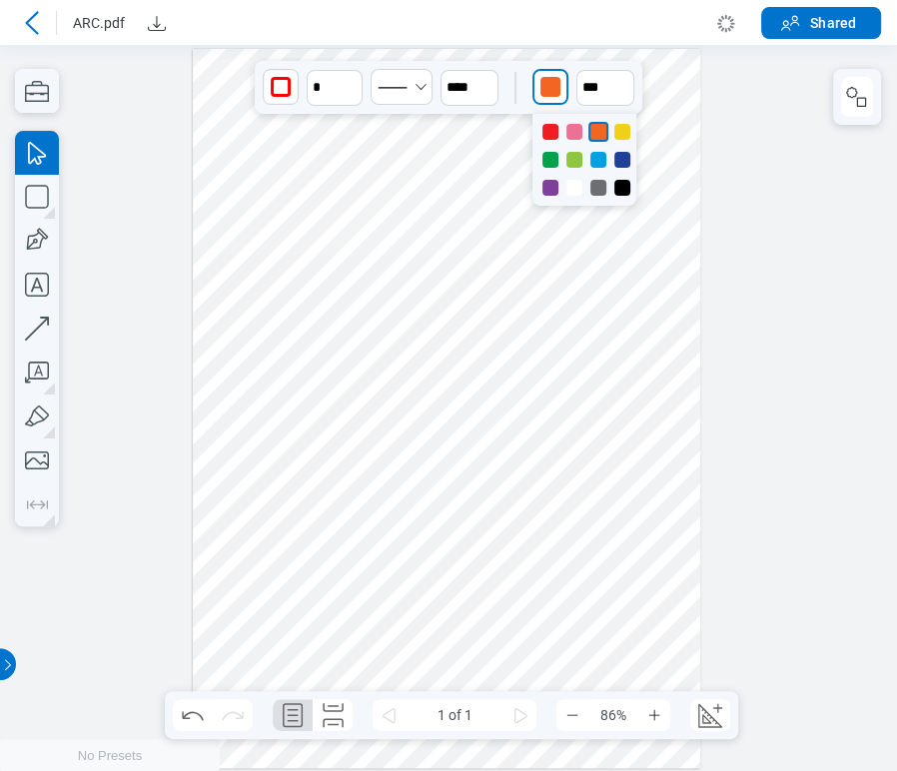
click at [598, 156] on div at bounding box center [598, 160] width 16 height 16
drag, startPoint x: 427, startPoint y: 598, endPoint x: 426, endPoint y: 551, distance: 47.0
click at [427, 599] on div at bounding box center [447, 408] width 508 height 719
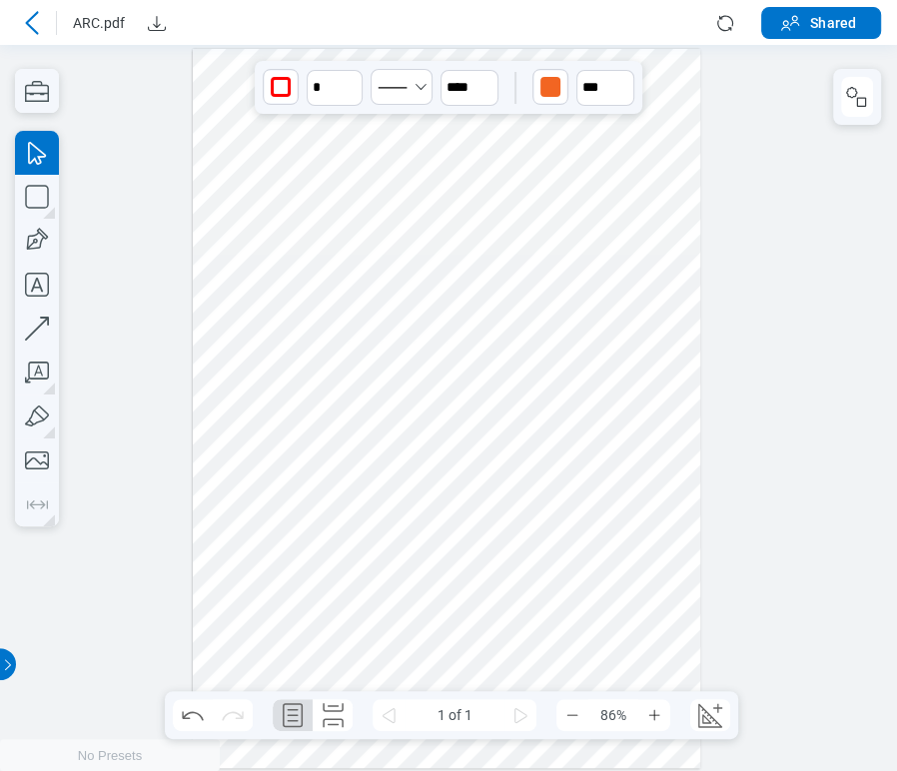
click at [551, 83] on div "button" at bounding box center [550, 87] width 20 height 20
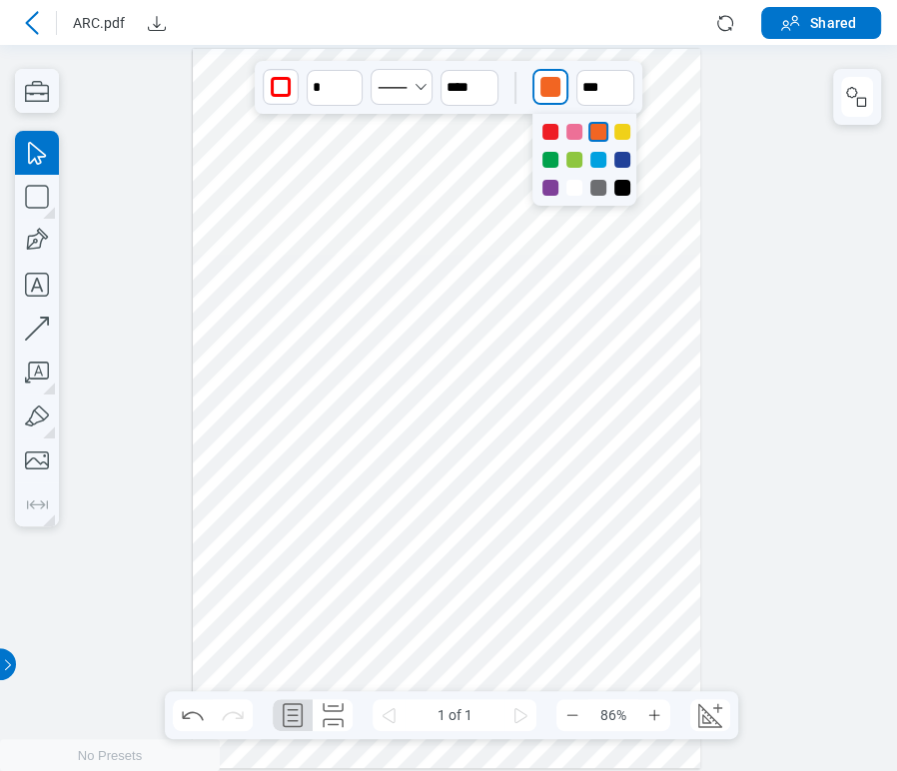
click at [577, 125] on div at bounding box center [574, 132] width 16 height 16
click at [328, 602] on div at bounding box center [447, 408] width 508 height 719
click at [542, 78] on div "button" at bounding box center [550, 87] width 20 height 20
click at [621, 189] on div at bounding box center [622, 188] width 16 height 16
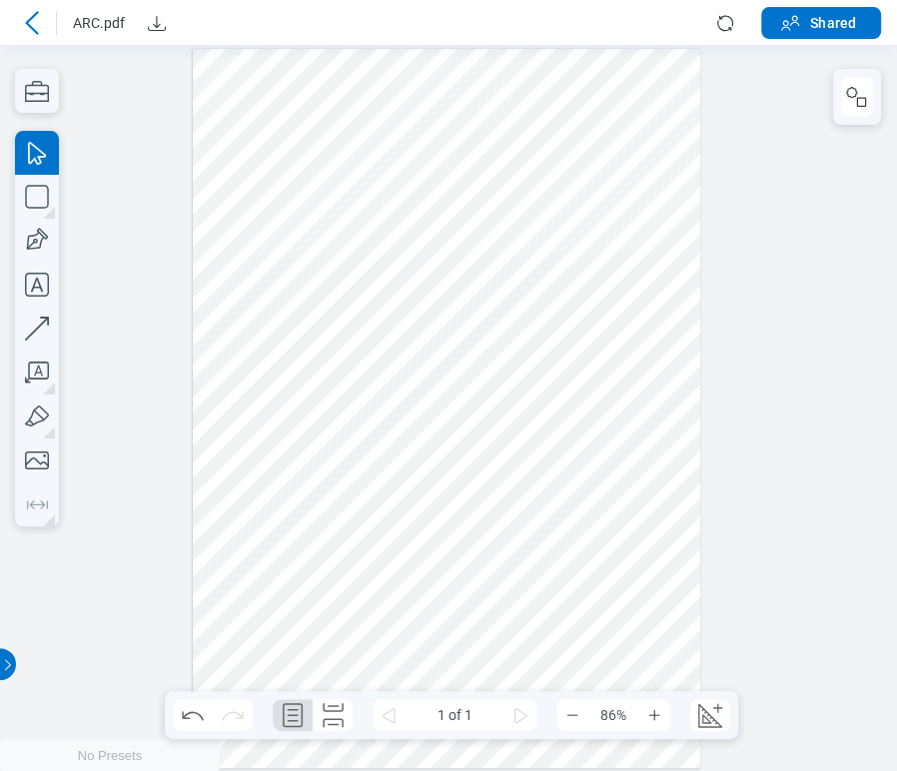
click at [636, 438] on div at bounding box center [447, 408] width 508 height 719
click at [325, 570] on div at bounding box center [447, 408] width 508 height 719
click at [456, 620] on div at bounding box center [447, 408] width 508 height 719
click at [535, 648] on div at bounding box center [447, 408] width 508 height 719
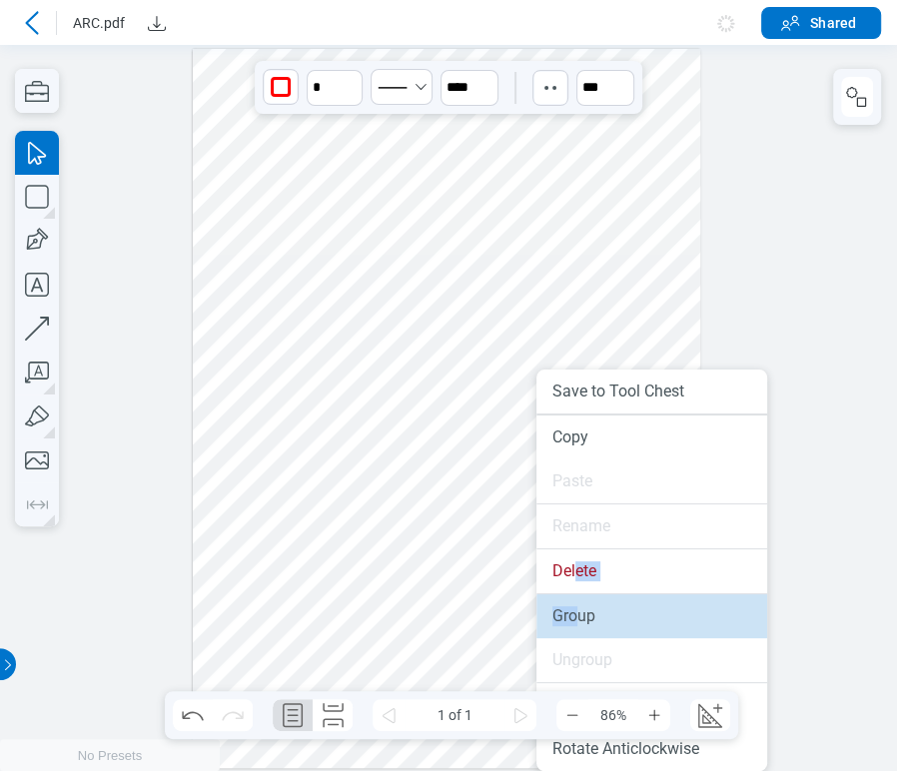
drag, startPoint x: 578, startPoint y: 589, endPoint x: 581, endPoint y: 608, distance: 19.2
click at [581, 608] on ul "Save to Tool Chest Copy Paste Rename Delete Group Ungroup Rotate Clockwise Rota…" at bounding box center [651, 571] width 231 height 402
click at [581, 608] on li "Group" at bounding box center [651, 616] width 231 height 44
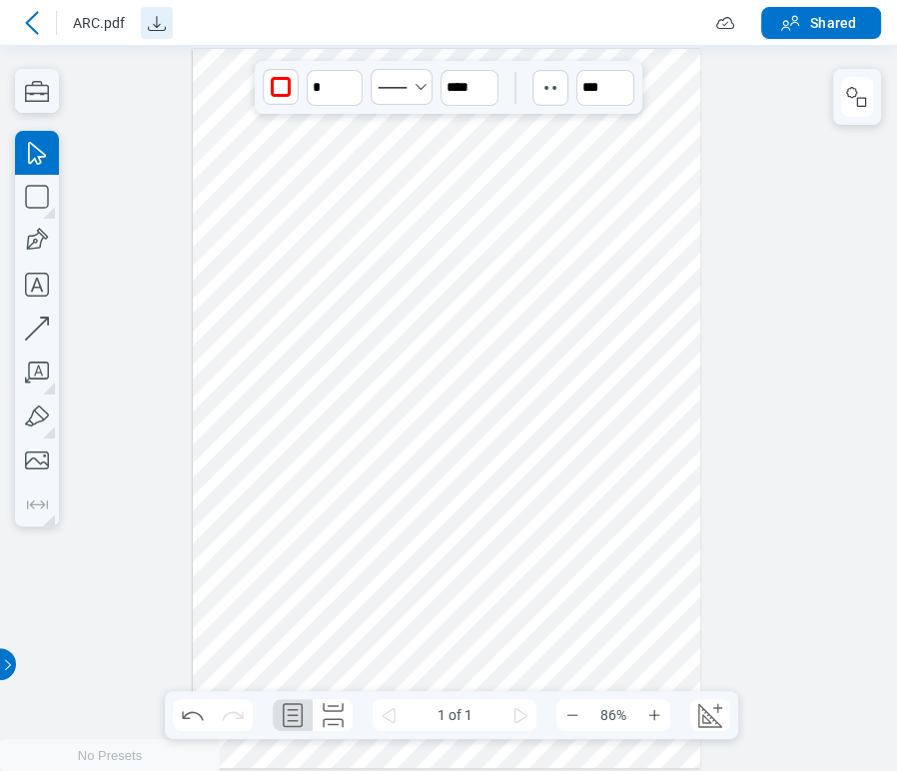
click at [161, 29] on icon "Download" at bounding box center [157, 23] width 24 height 24
drag, startPoint x: 454, startPoint y: 619, endPoint x: 377, endPoint y: 262, distance: 365.8
click at [377, 261] on div at bounding box center [447, 408] width 508 height 719
drag, startPoint x: 317, startPoint y: 396, endPoint x: 376, endPoint y: 433, distance: 69.6
click at [387, 447] on div at bounding box center [447, 408] width 508 height 719
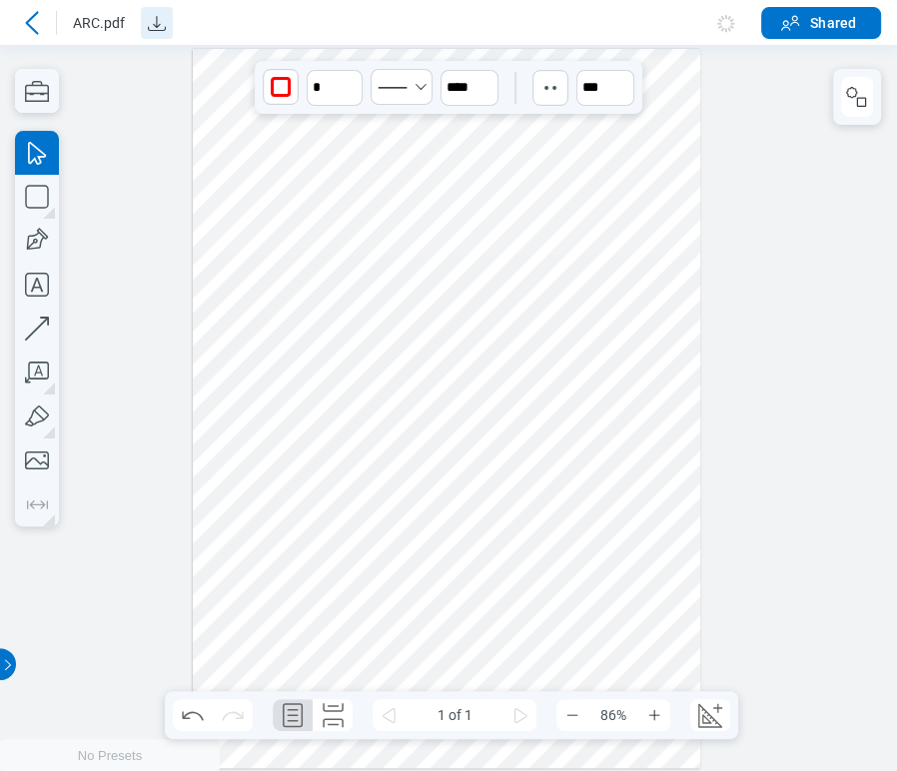
drag, startPoint x: 385, startPoint y: 293, endPoint x: 407, endPoint y: 355, distance: 65.7
click at [407, 355] on div at bounding box center [447, 408] width 508 height 719
drag, startPoint x: 381, startPoint y: 460, endPoint x: 504, endPoint y: 474, distance: 123.7
click at [504, 474] on div at bounding box center [447, 408] width 508 height 719
click at [260, 172] on div at bounding box center [447, 408] width 508 height 719
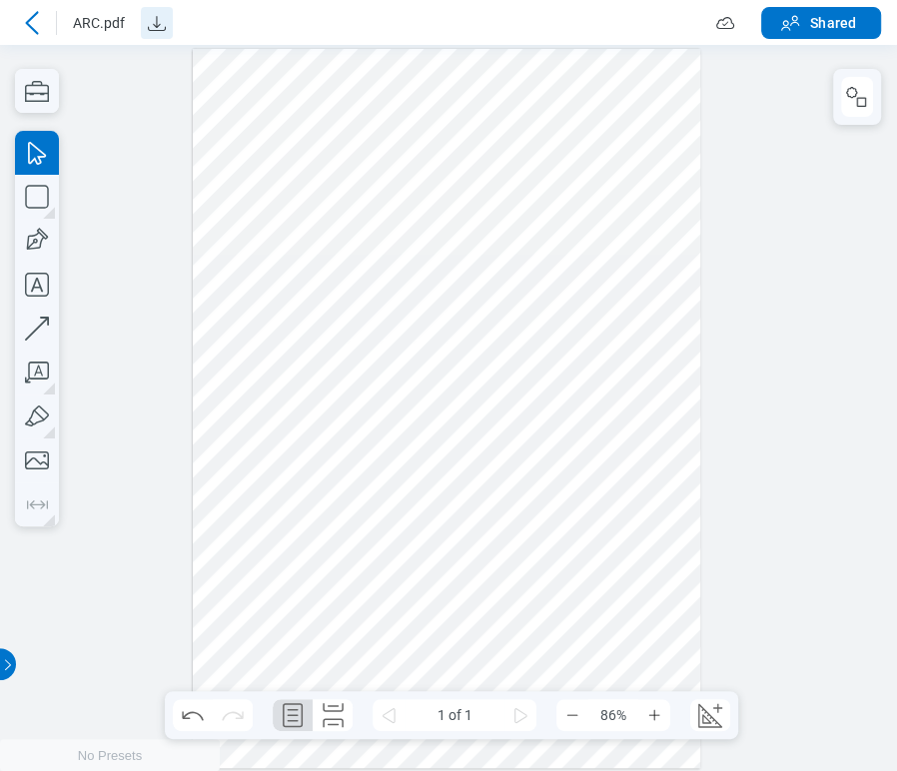
click at [162, 16] on icon "Download" at bounding box center [157, 23] width 24 height 24
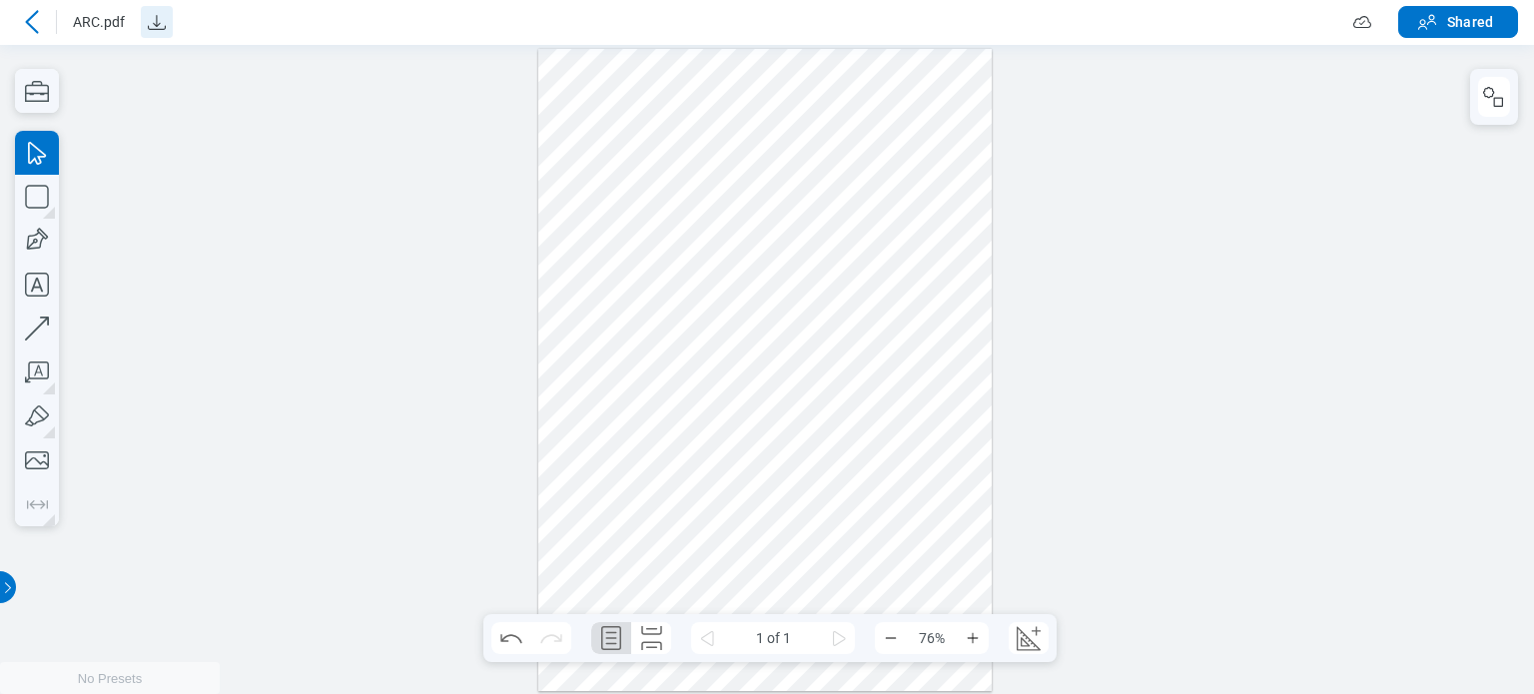
click at [810, 330] on div at bounding box center [765, 369] width 455 height 643
click at [620, 544] on div at bounding box center [765, 369] width 455 height 643
click at [619, 545] on div at bounding box center [765, 369] width 455 height 643
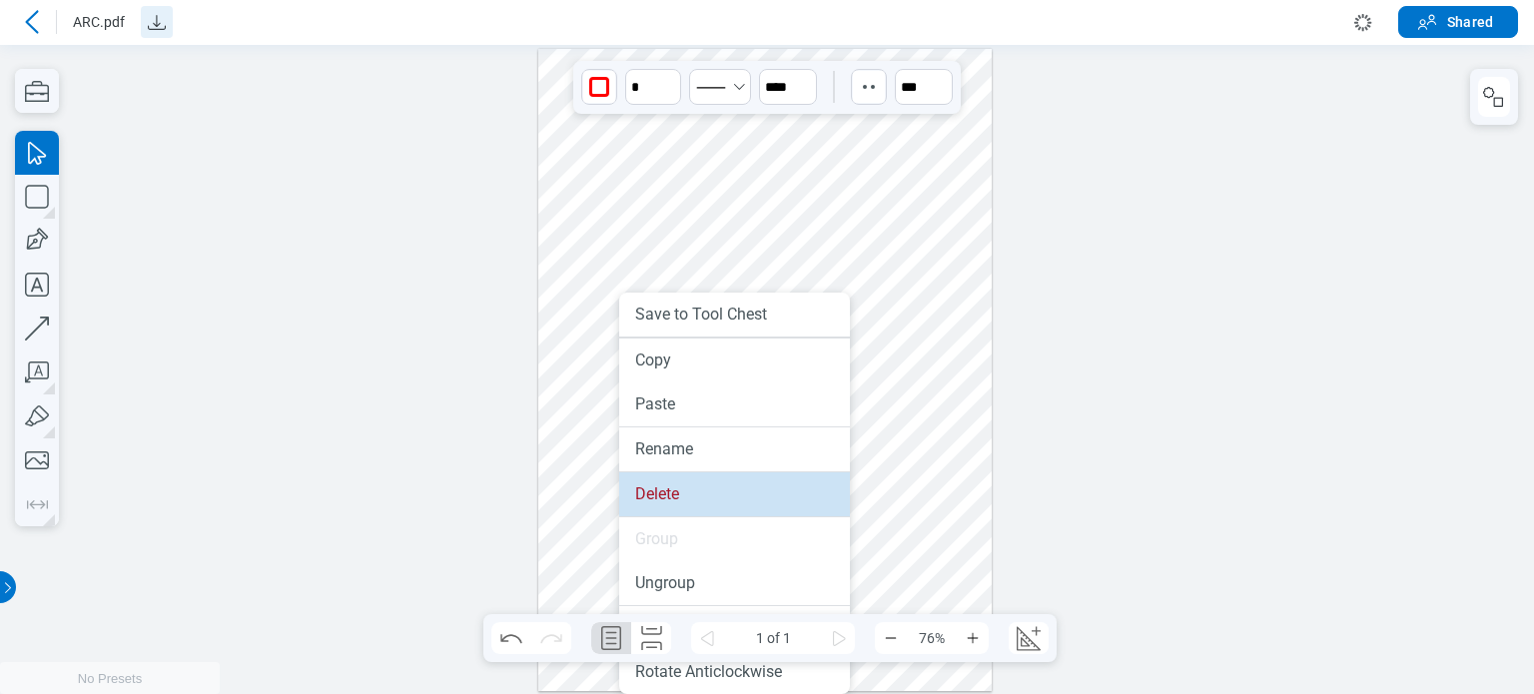
click at [651, 504] on li "Delete" at bounding box center [734, 495] width 231 height 44
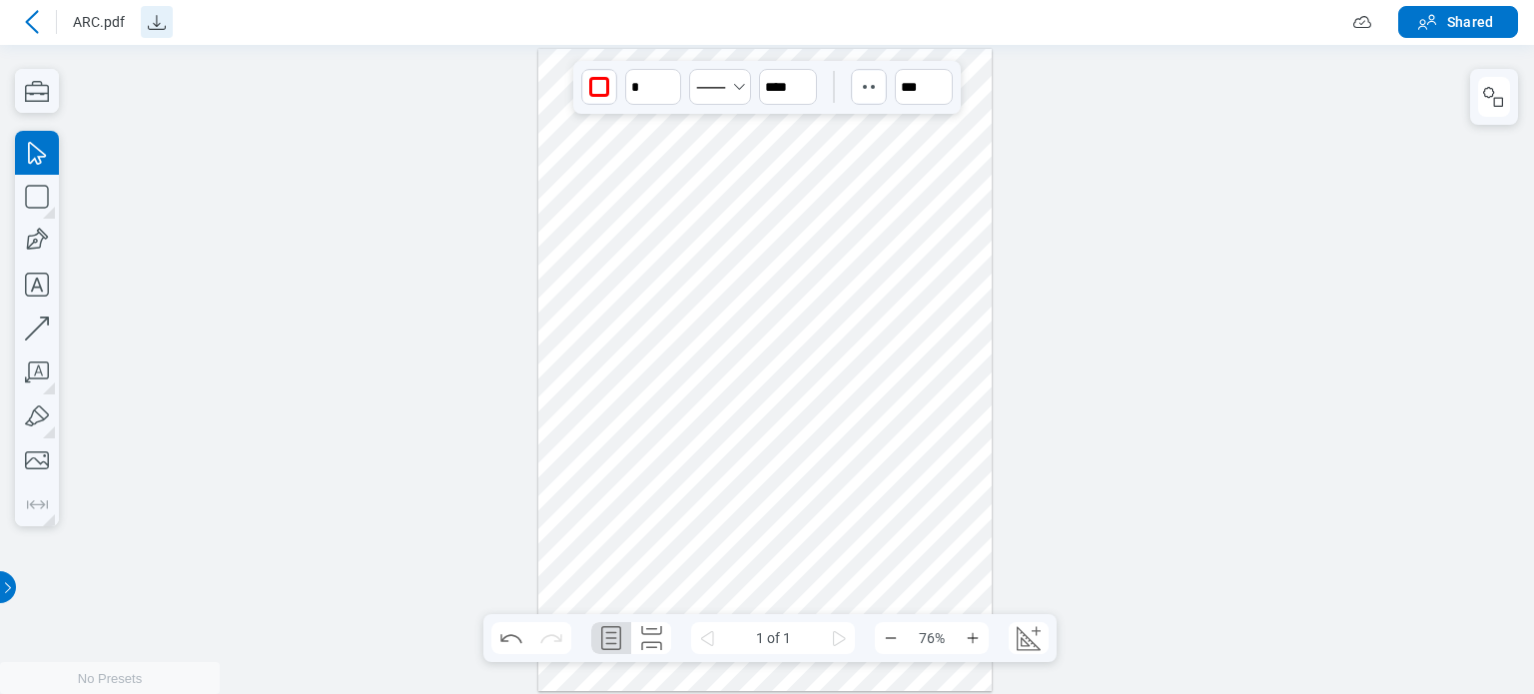
click at [24, 26] on icon at bounding box center [32, 22] width 24 height 24
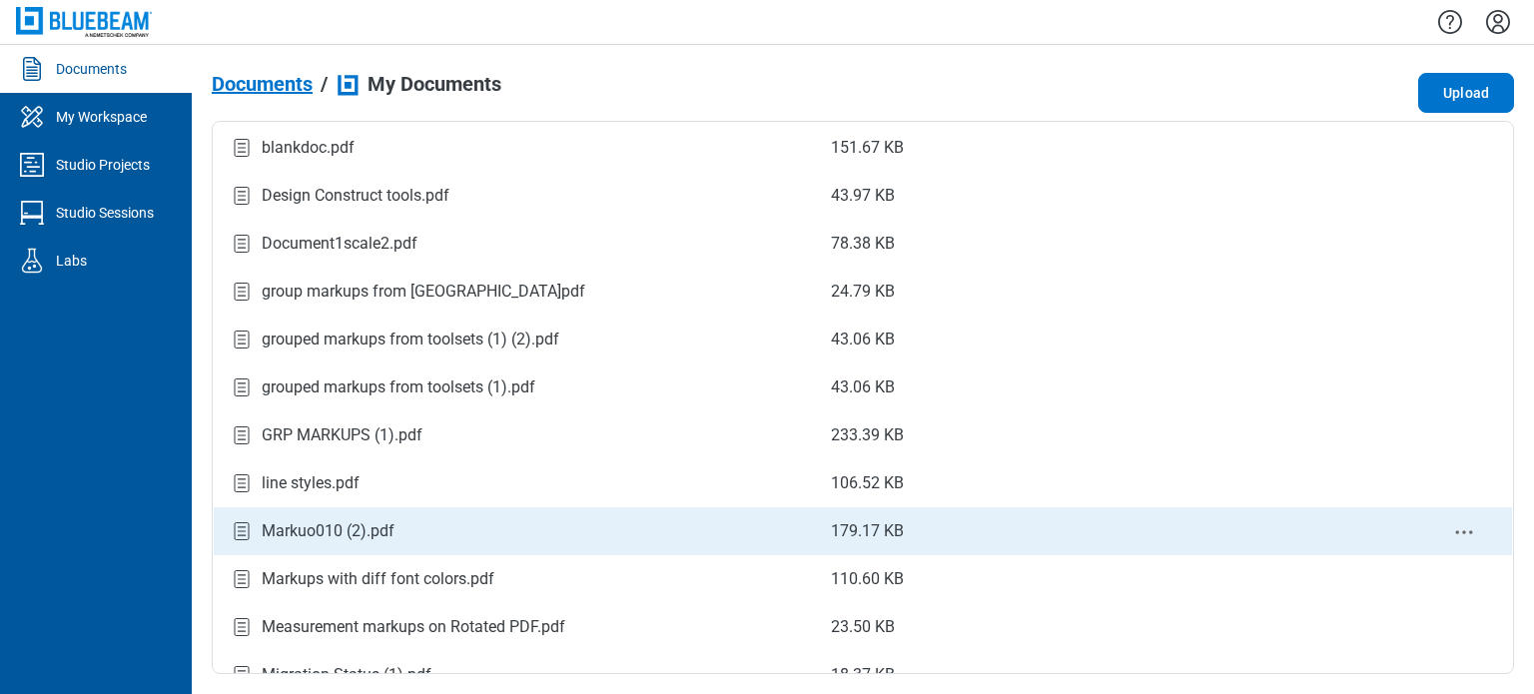
scroll to position [400, 0]
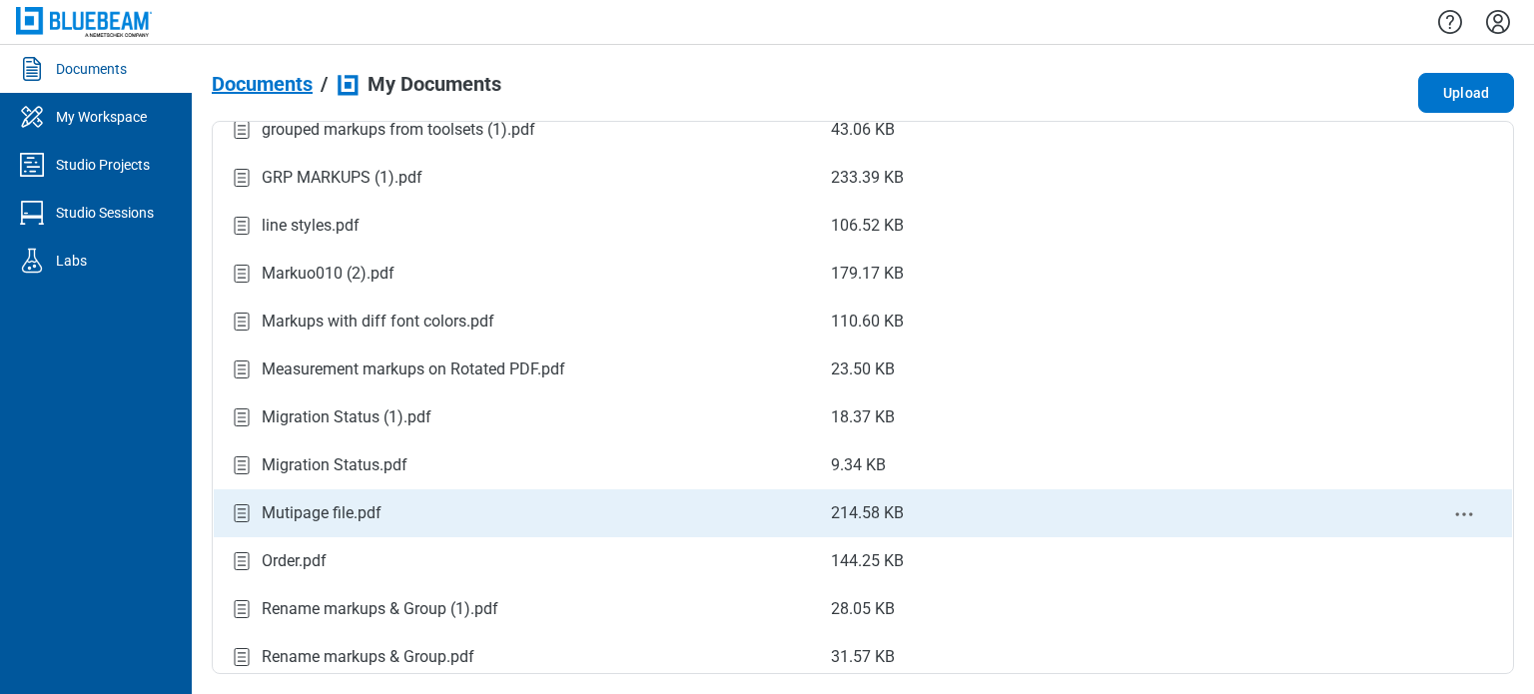
click at [384, 503] on div "Mutipage file.pdf" at bounding box center [514, 514] width 569 height 27
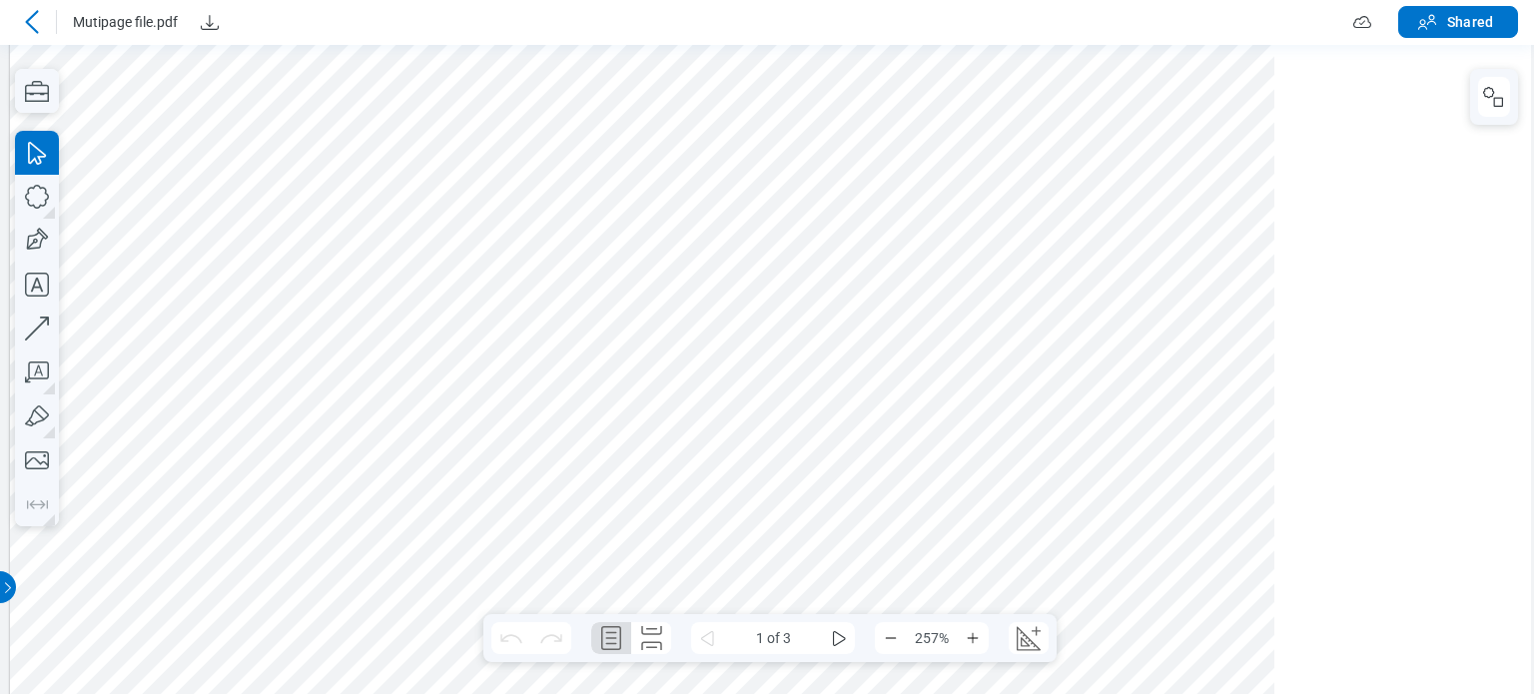
scroll to position [637, 34]
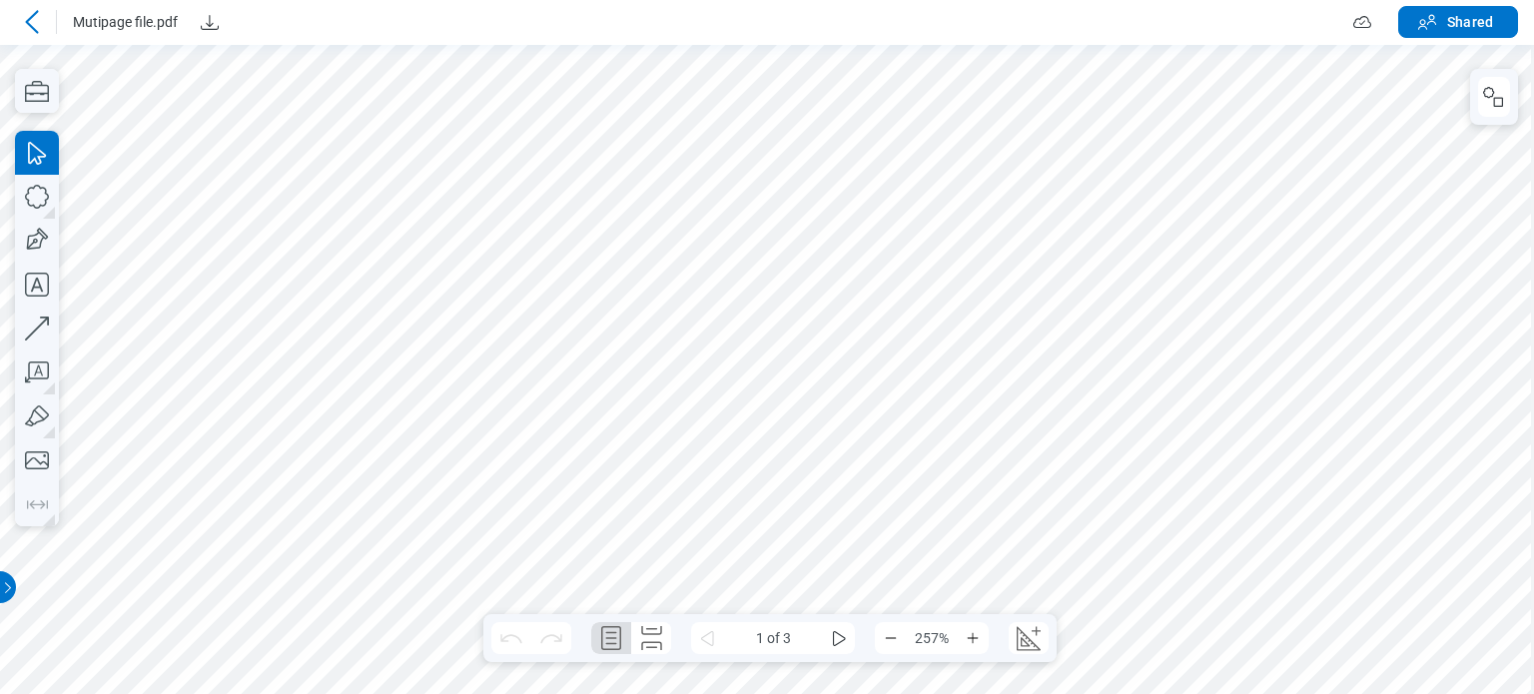
drag, startPoint x: 175, startPoint y: 382, endPoint x: 510, endPoint y: 481, distance: 349.9
drag, startPoint x: 823, startPoint y: 390, endPoint x: 772, endPoint y: 414, distance: 56.3
drag, startPoint x: 772, startPoint y: 414, endPoint x: 803, endPoint y: 392, distance: 38.0
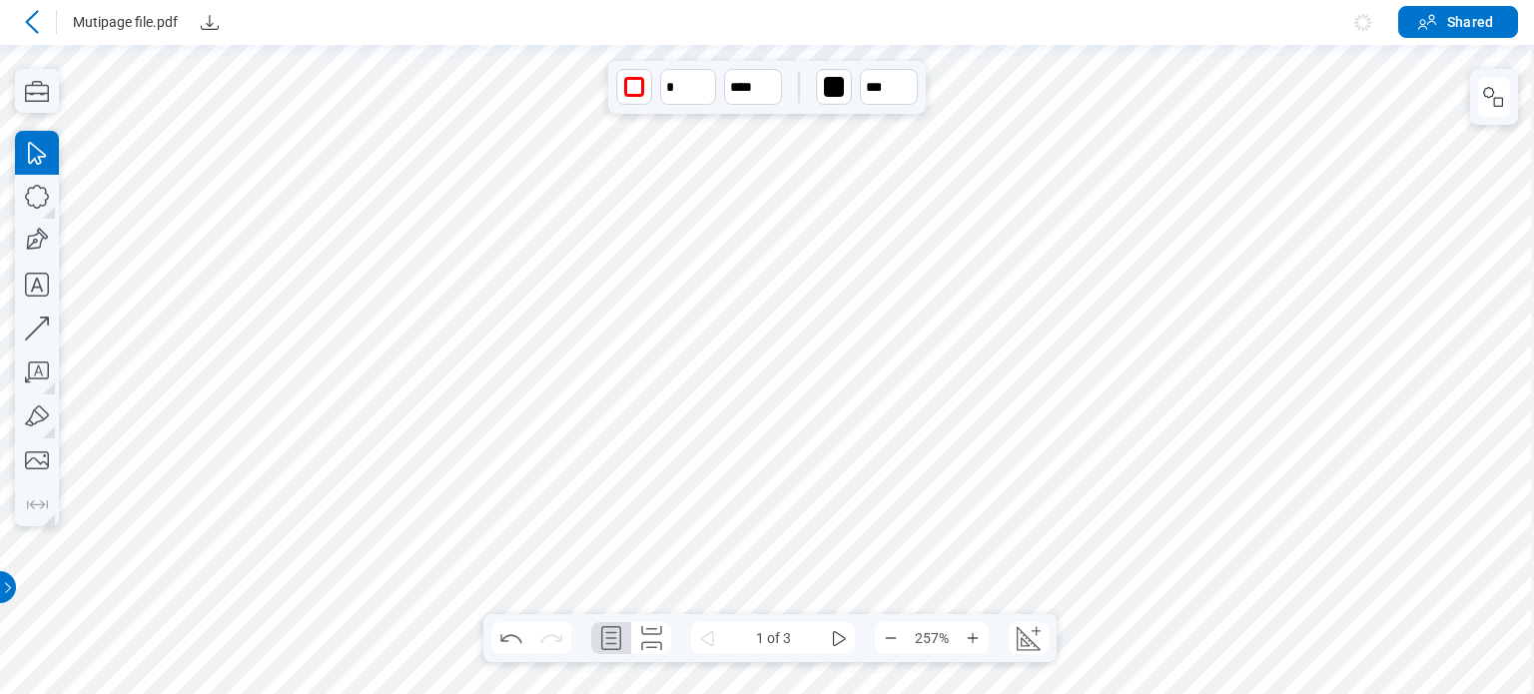
drag, startPoint x: 589, startPoint y: 462, endPoint x: 577, endPoint y: 471, distance: 15.0
drag, startPoint x: 669, startPoint y: 314, endPoint x: 941, endPoint y: 262, distance: 276.7
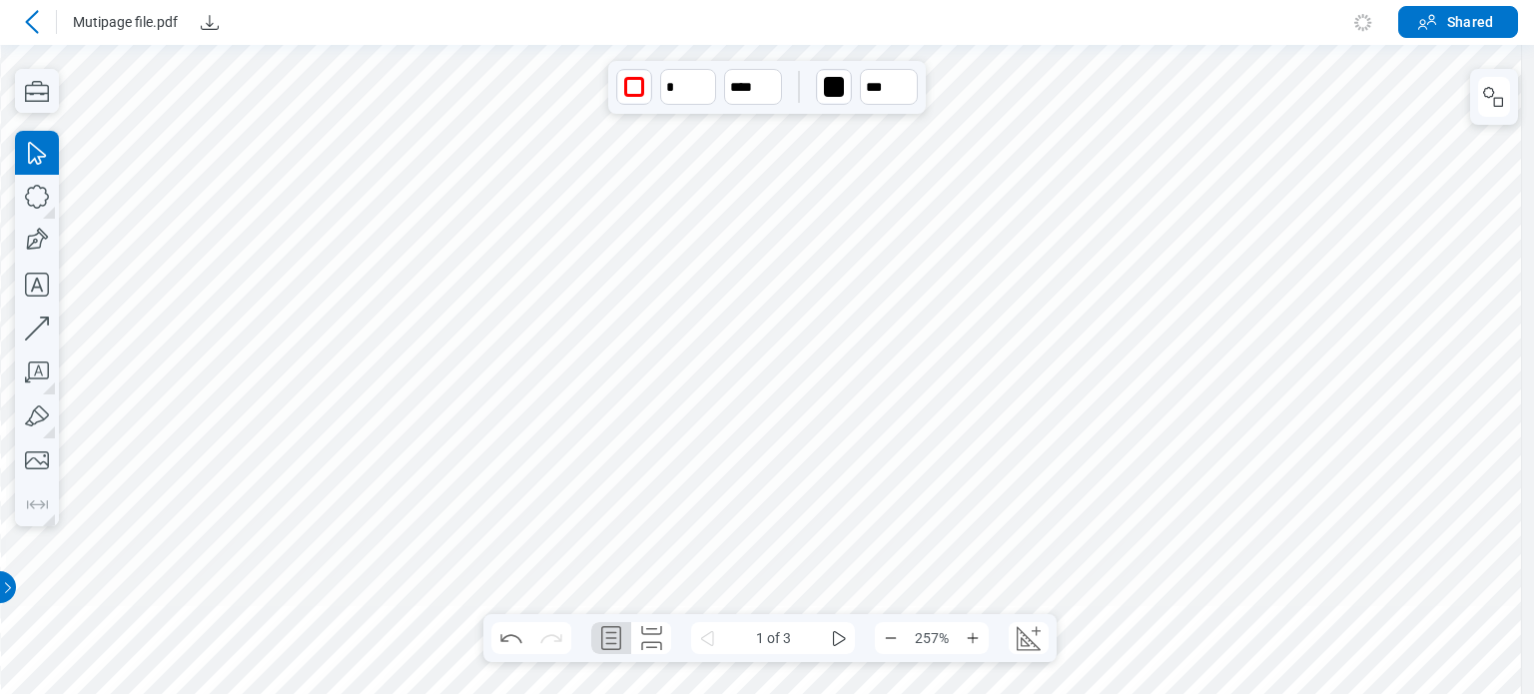
drag, startPoint x: 923, startPoint y: 325, endPoint x: 783, endPoint y: 26, distance: 329.8
drag, startPoint x: 1234, startPoint y: 439, endPoint x: 867, endPoint y: 393, distance: 369.5
drag, startPoint x: 1271, startPoint y: 389, endPoint x: 873, endPoint y: 371, distance: 398.0
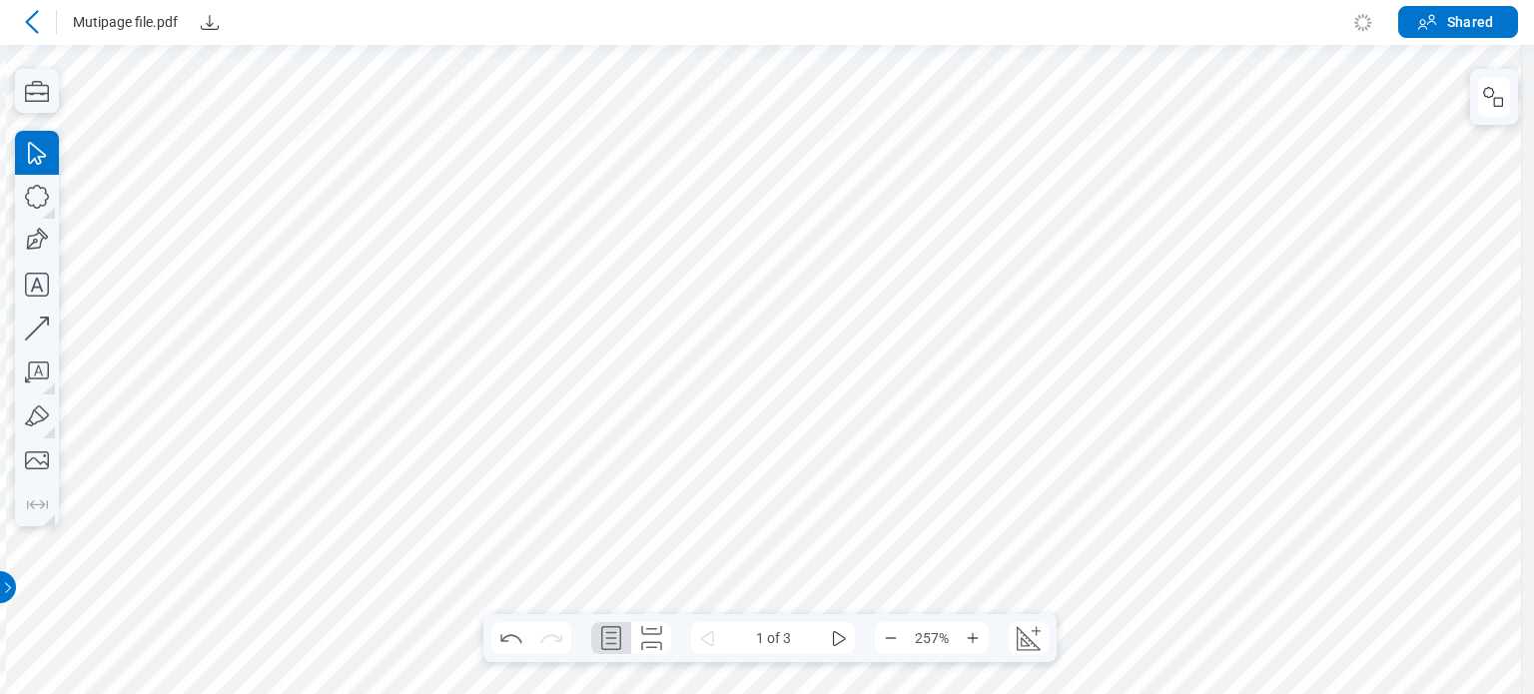
click at [873, 371] on div at bounding box center [735, 481] width 1571 height 2588
drag, startPoint x: 1122, startPoint y: 403, endPoint x: 967, endPoint y: -71, distance: 498.2
drag, startPoint x: 714, startPoint y: 163, endPoint x: 1519, endPoint y: 555, distance: 895.8
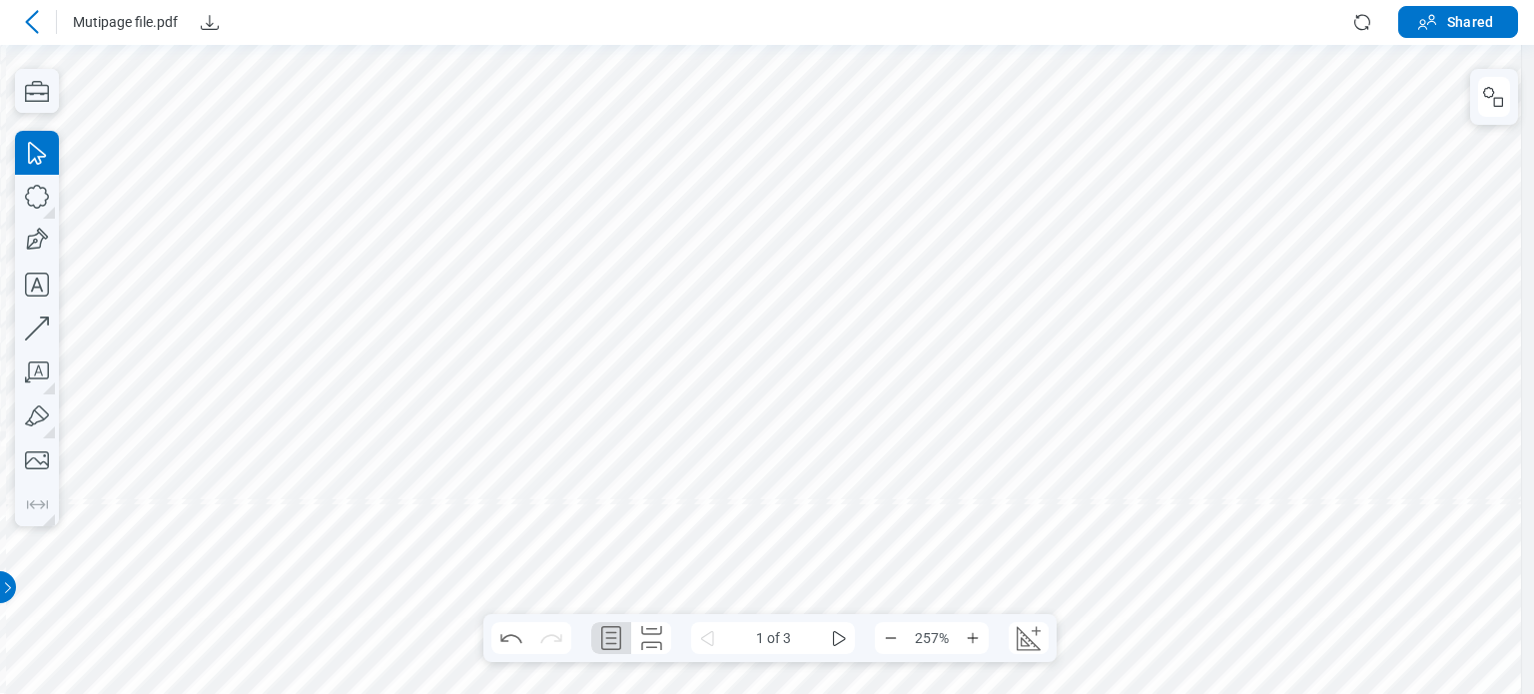
drag, startPoint x: 1533, startPoint y: 474, endPoint x: 1379, endPoint y: 411, distance: 167.1
drag, startPoint x: 1375, startPoint y: 362, endPoint x: 1375, endPoint y: 432, distance: 69.9
click at [896, 444] on div at bounding box center [735, 336] width 1571 height 2588
drag, startPoint x: 1101, startPoint y: 391, endPoint x: 649, endPoint y: 406, distance: 451.8
click at [649, 406] on div at bounding box center [735, 351] width 1571 height 2588
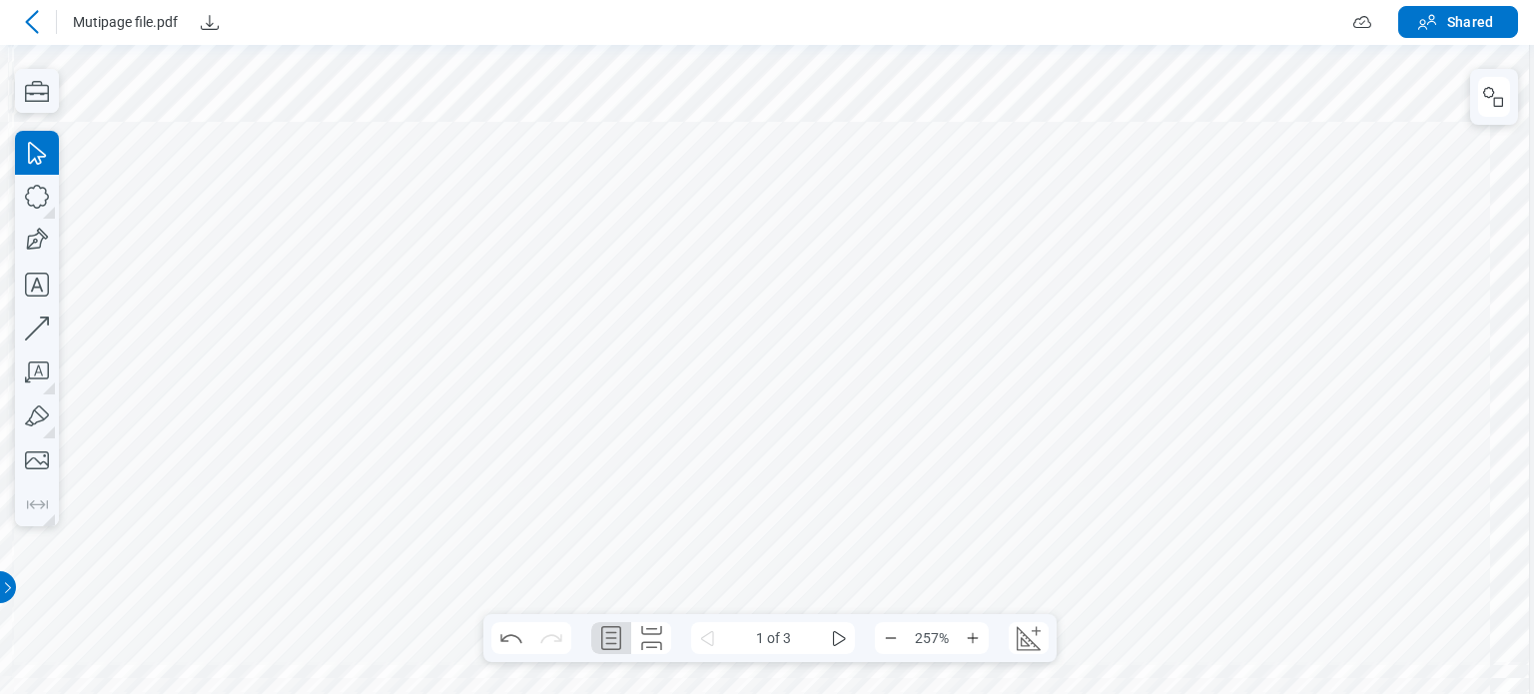
scroll to position [1125, 1]
drag, startPoint x: 609, startPoint y: 366, endPoint x: 1042, endPoint y: 570, distance: 478.6
click at [896, 581] on div at bounding box center [795, 571] width 1571 height 2588
click at [839, 332] on div at bounding box center [795, 567] width 1571 height 2588
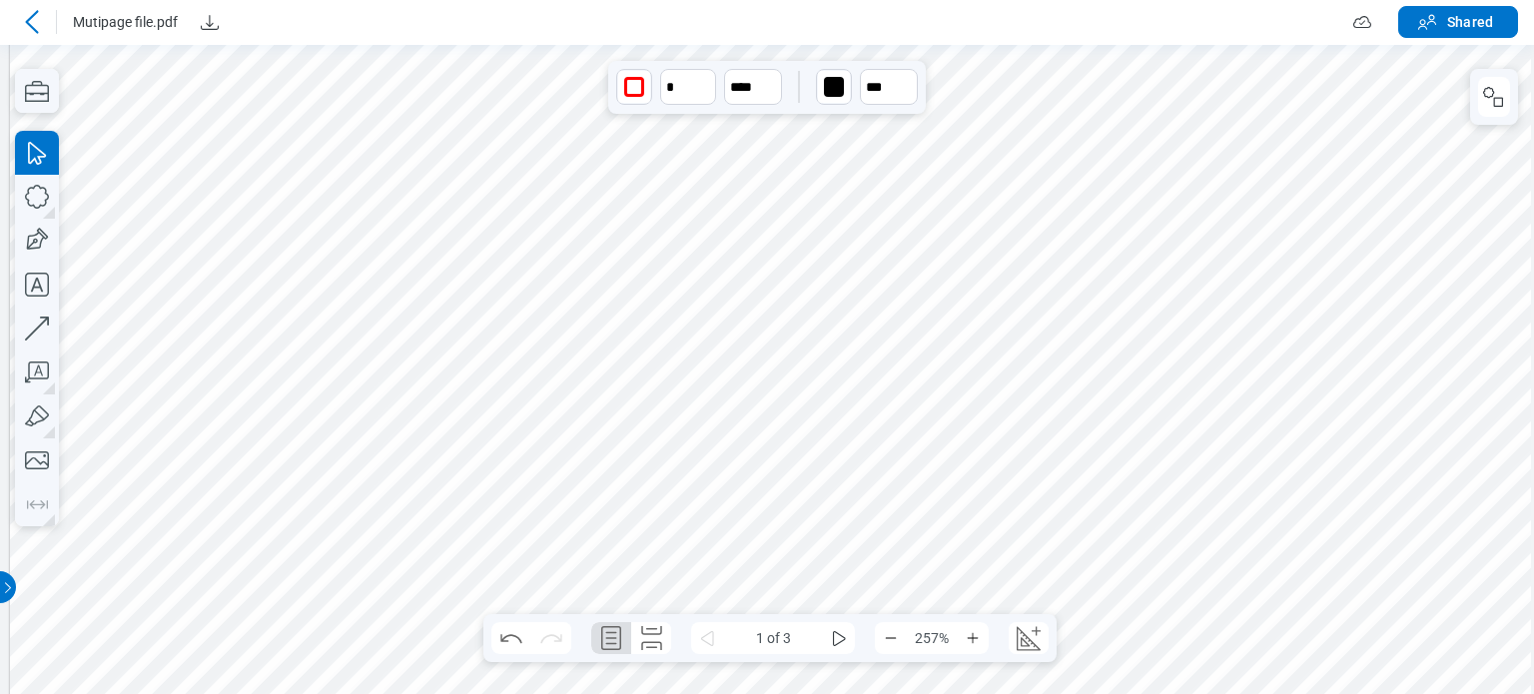
click at [28, 13] on icon at bounding box center [32, 22] width 24 height 24
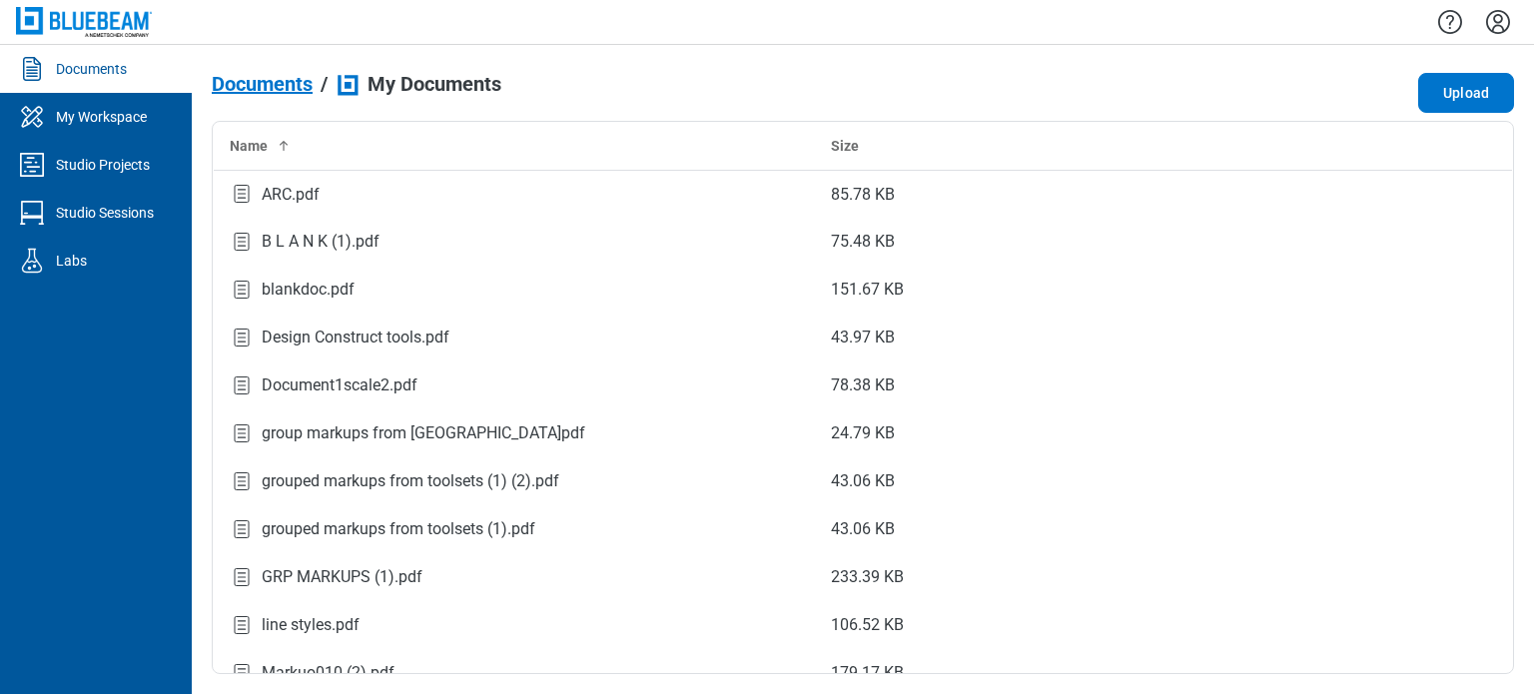
click at [896, 27] on div at bounding box center [863, 22] width 1343 height 44
click at [896, 27] on icon "Settings" at bounding box center [1499, 22] width 32 height 32
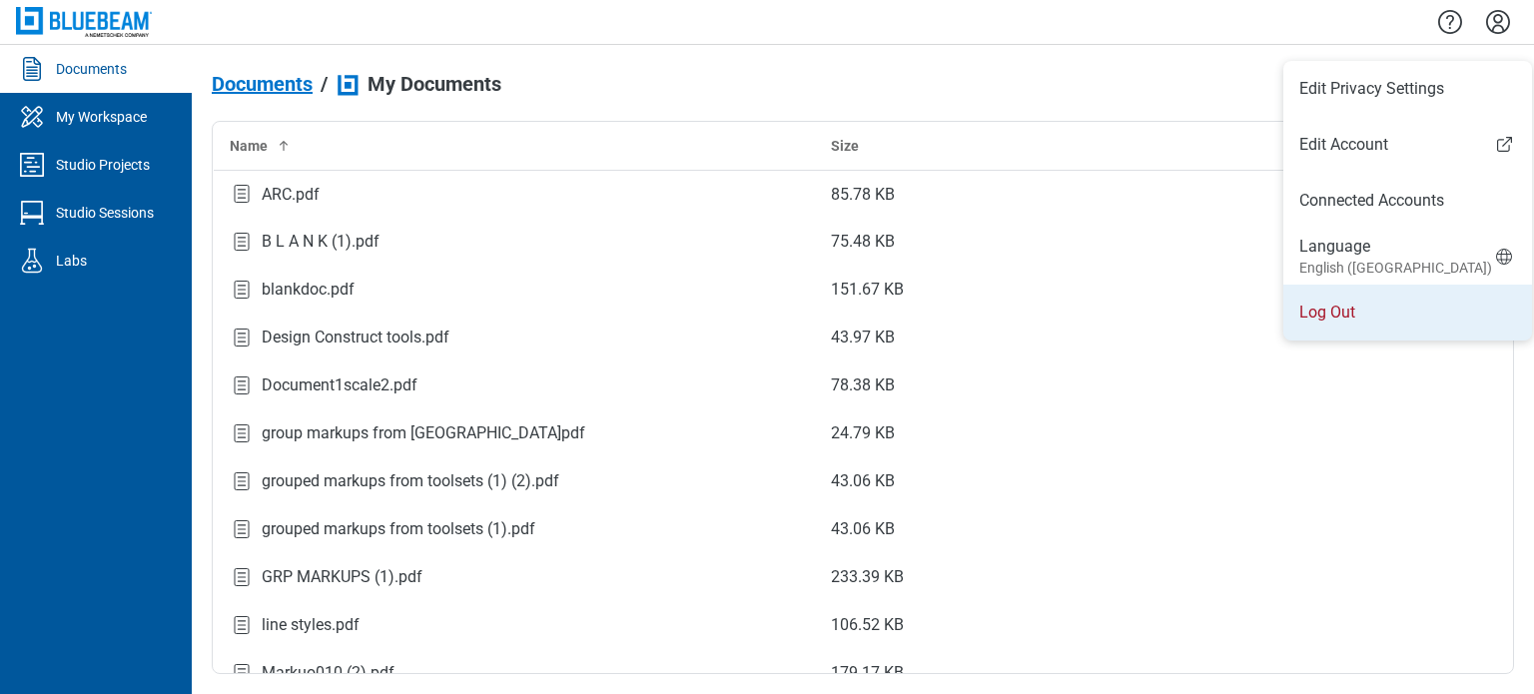
click at [896, 310] on li "Log Out" at bounding box center [1408, 313] width 249 height 56
